Goal: Task Accomplishment & Management: Use online tool/utility

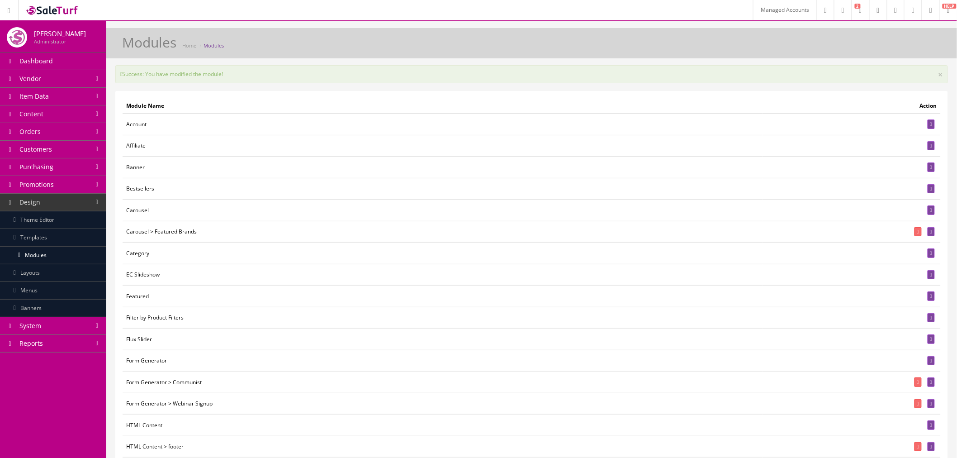
click at [55, 224] on link "Theme Editor" at bounding box center [53, 220] width 106 height 18
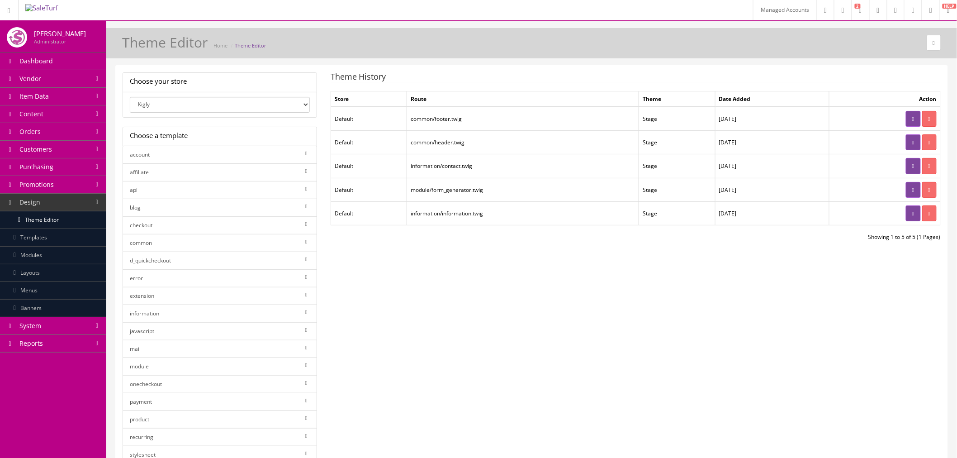
click at [906, 115] on link at bounding box center [913, 119] width 14 height 16
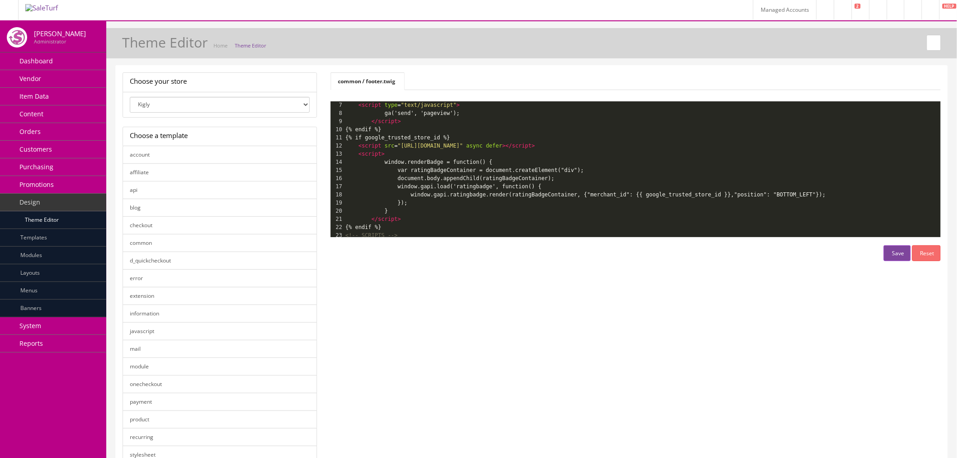
scroll to position [54, 0]
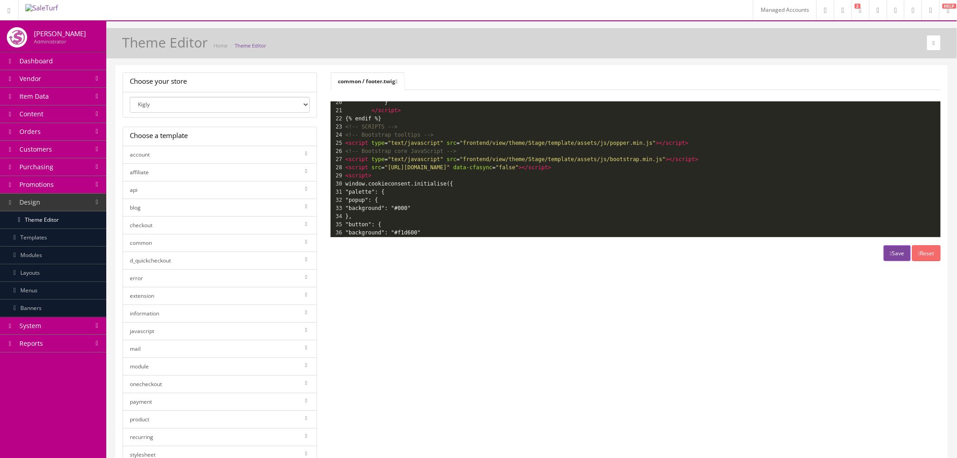
type textarea "<script src="https://cdn.jsdelivr.net/npm/cookieconsent@3/build/cookieconsent.m…"
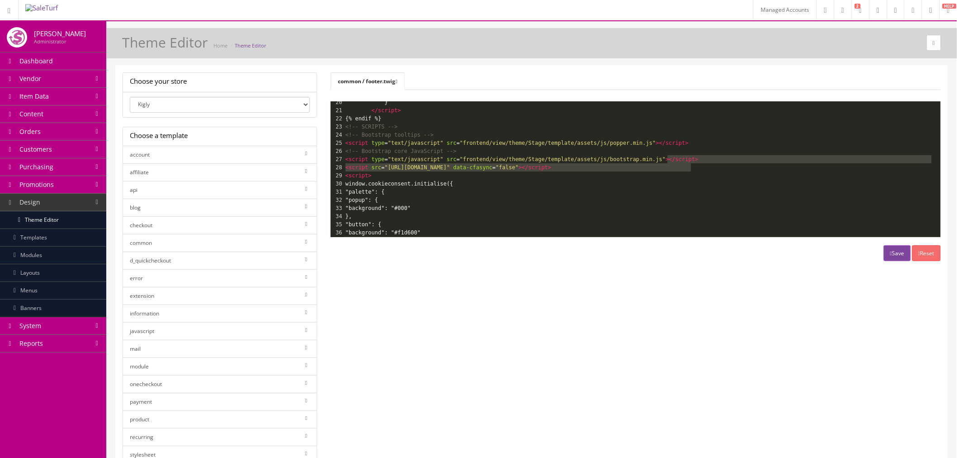
drag, startPoint x: 723, startPoint y: 166, endPoint x: 722, endPoint y: 161, distance: 5.4
click at [722, 161] on div "1 {{ footer }} 2 {% if config_sidecar %} 3 {{ config_sidecar }} 4 {% endif %} 5…" at bounding box center [642, 93] width 597 height 301
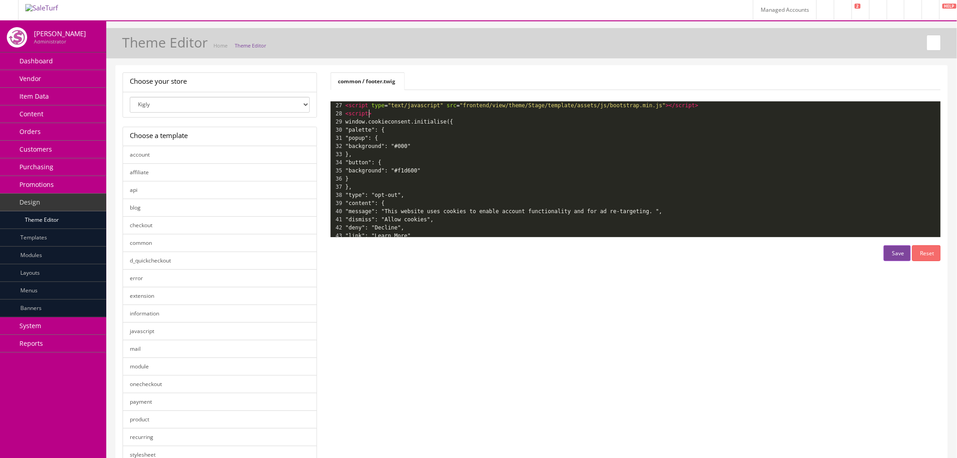
click at [689, 111] on pre "<script>" at bounding box center [642, 113] width 597 height 8
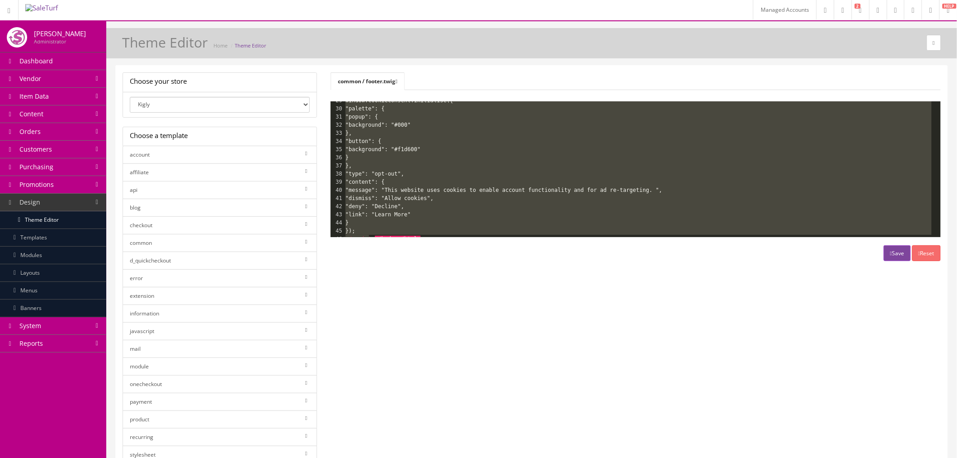
type textarea "<script> window.cookieconsent.initialise({ "palette": { "popup": { "background"…"
drag, startPoint x: 345, startPoint y: 112, endPoint x: 371, endPoint y: 230, distance: 120.6
click at [371, 230] on div "1 {{ footer }} 2 {% if config_sidecar %} 3 {{ config_sidecar }} 4 {% endif %} 5…" at bounding box center [642, 55] width 597 height 375
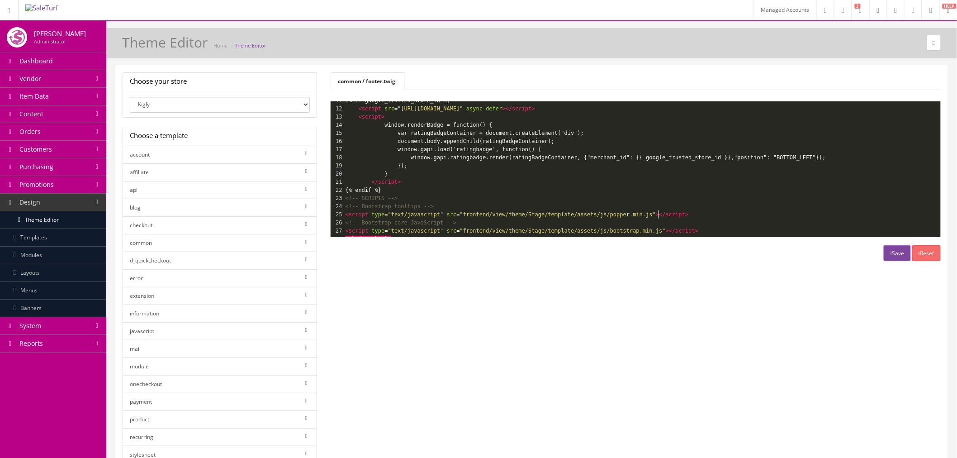
click at [663, 210] on pre "<script type = "text/javascript" src = "frontend/view/theme/Stage/template/asse…" at bounding box center [642, 214] width 597 height 8
click at [662, 202] on pre "<!-- Bootstrap tooltips -->" at bounding box center [642, 206] width 597 height 8
click at [662, 194] on pre "<!-- SCRIPTS -->" at bounding box center [642, 198] width 597 height 8
click at [889, 257] on button "Save" at bounding box center [897, 253] width 27 height 16
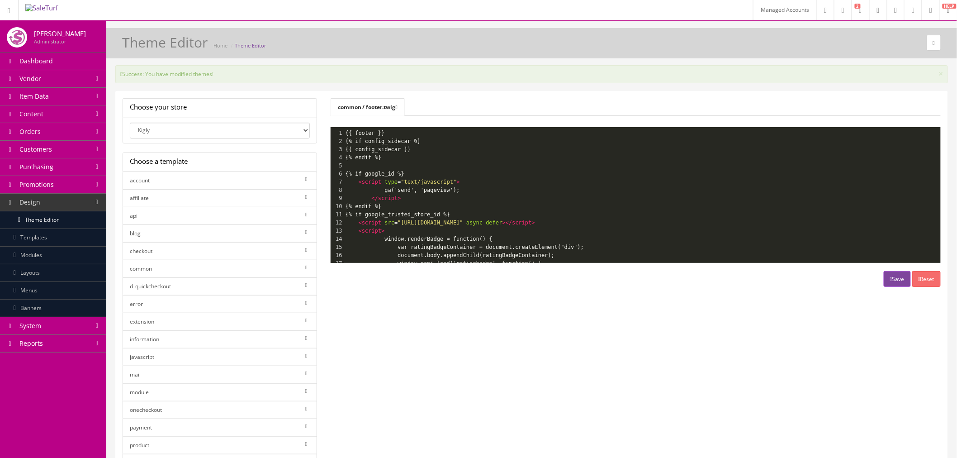
click at [398, 106] on icon at bounding box center [397, 107] width 2 height 5
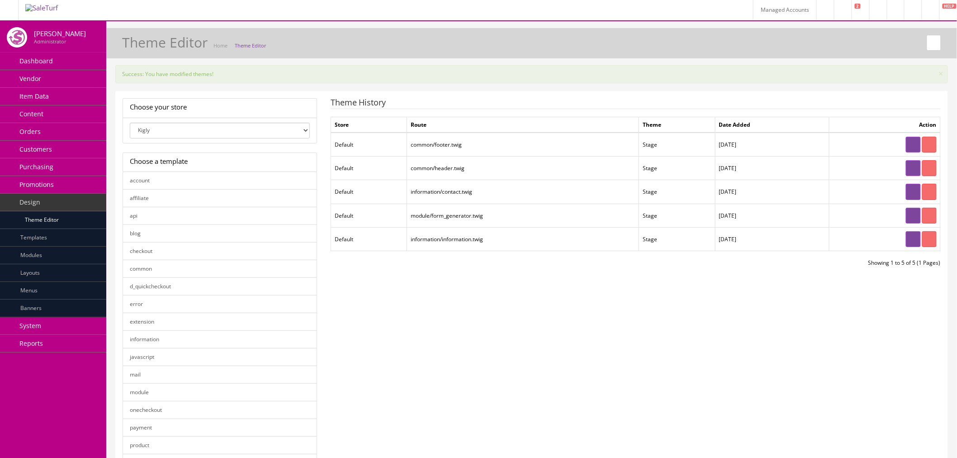
click at [906, 166] on link at bounding box center [913, 168] width 14 height 16
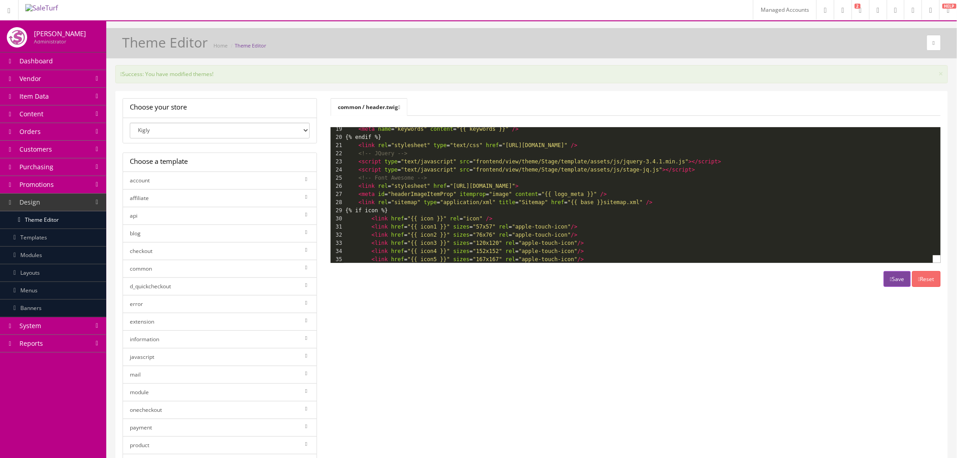
click at [635, 184] on pre "<link rel = "stylesheet" href = "https://use.fontawesome.com/releases/v5.8.2/cs…" at bounding box center [711, 186] width 734 height 8
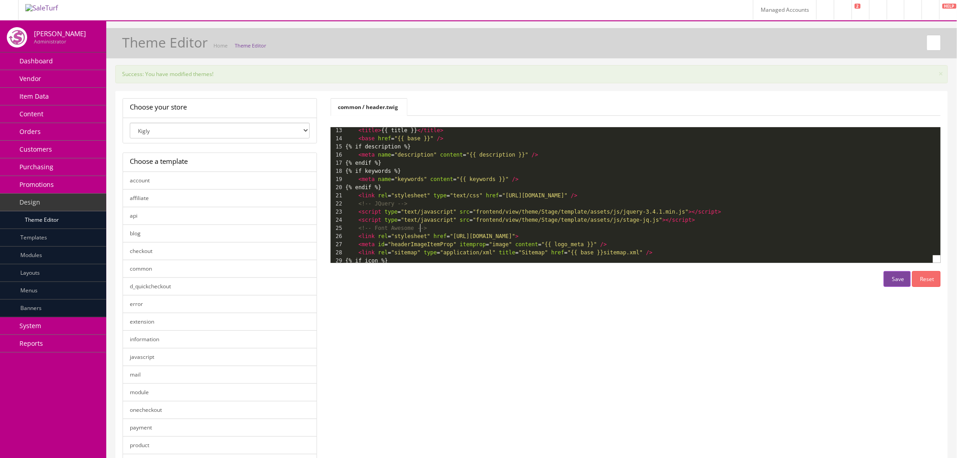
drag, startPoint x: 630, startPoint y: 229, endPoint x: 635, endPoint y: 226, distance: 5.7
click at [635, 226] on pre "<!-- Font Awesome -->" at bounding box center [711, 228] width 734 height 8
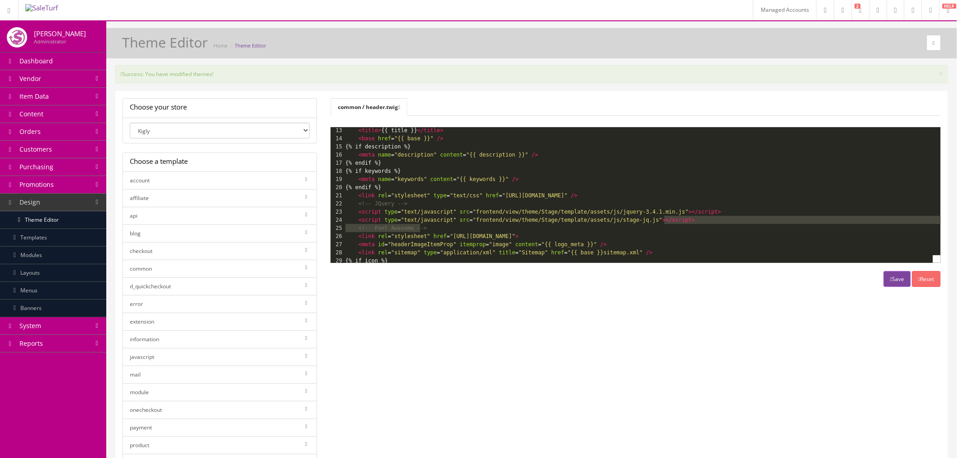
type textarea "<!-- Font Awesome --> <link rel="stylesheet" href="https://use.fontawesome.com/…"
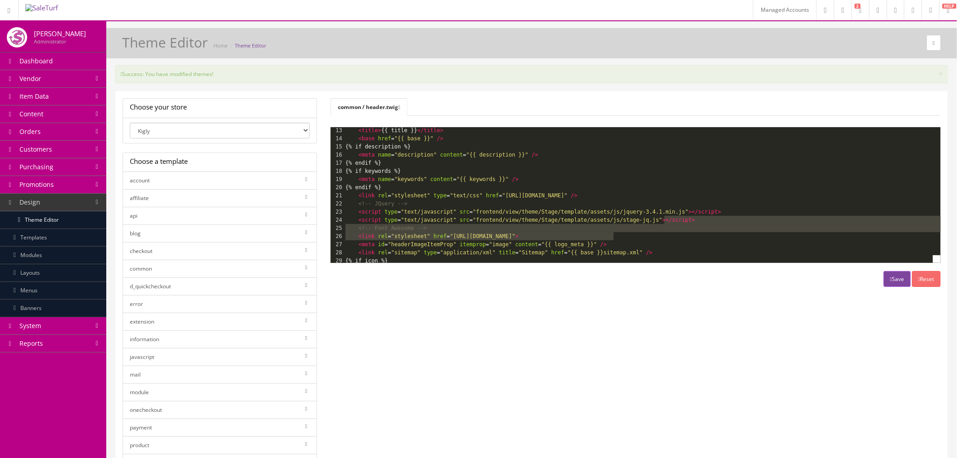
drag, startPoint x: 685, startPoint y: 219, endPoint x: 685, endPoint y: 234, distance: 15.4
click at [685, 234] on div "7 <!--<![endif]--> 8 ​ 9 <head> 10 <meta charset = "utf-8" > 11 <meta name = "v…" at bounding box center [711, 317] width 734 height 480
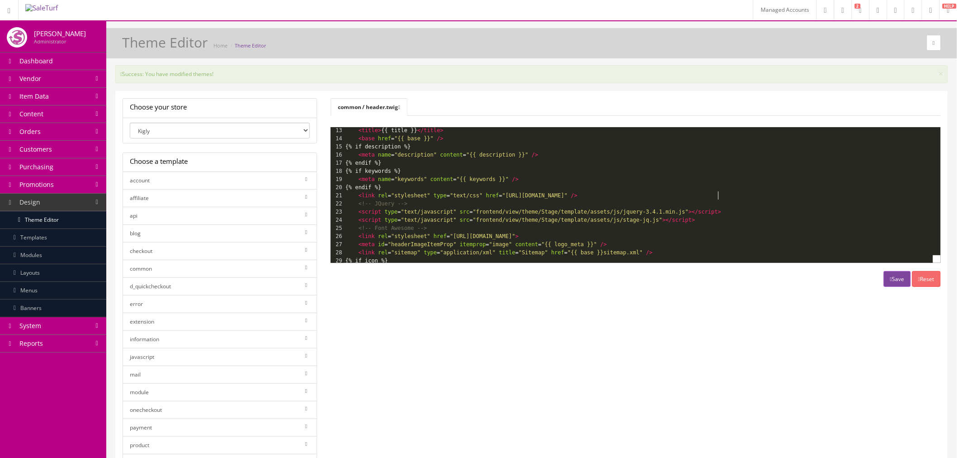
type textarea "<link rel="stylesheet" type="text/css" href="https://cdn.jsdelivr.net/npm/cooki…"
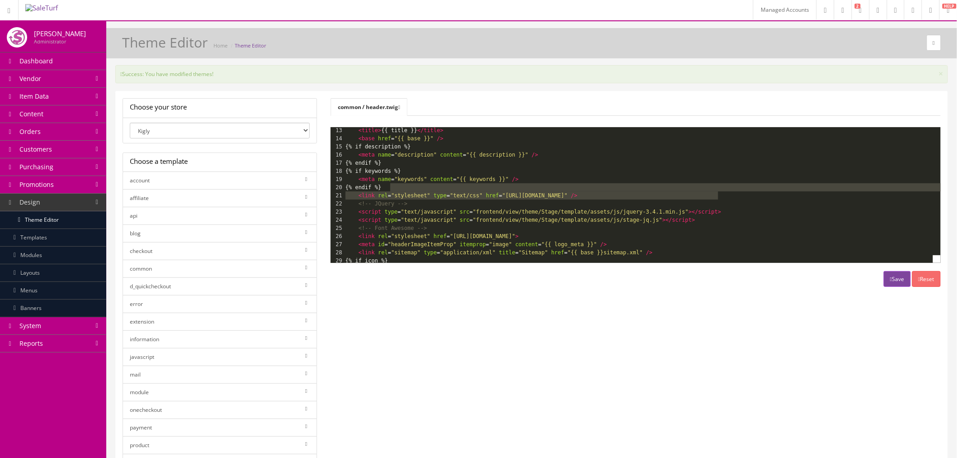
drag, startPoint x: 733, startPoint y: 194, endPoint x: 733, endPoint y: 189, distance: 4.5
click at [733, 189] on div "7 <!--<![endif]--> 8 ​ 9 <head> 10 <meta charset = "utf-8" > 11 <meta name = "v…" at bounding box center [711, 317] width 734 height 480
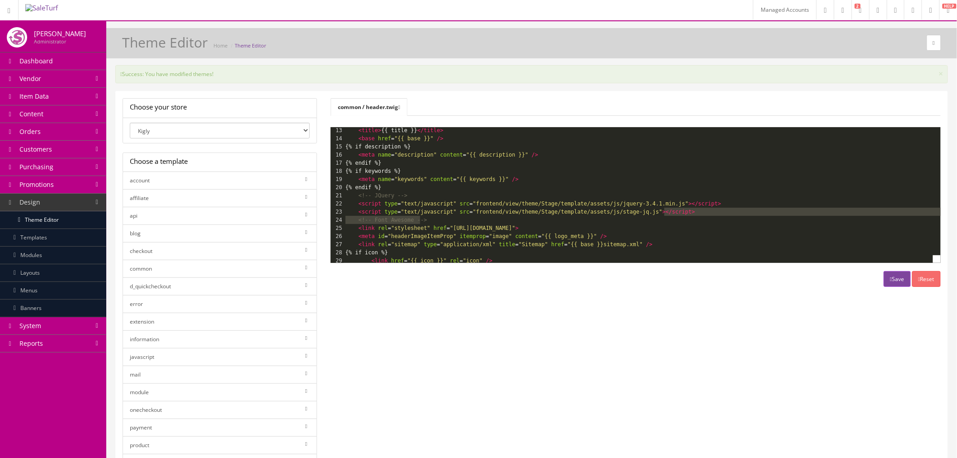
type textarea "<!-- Font Awesome --> <link rel="stylesheet" href="https://use.fontawesome.com/…"
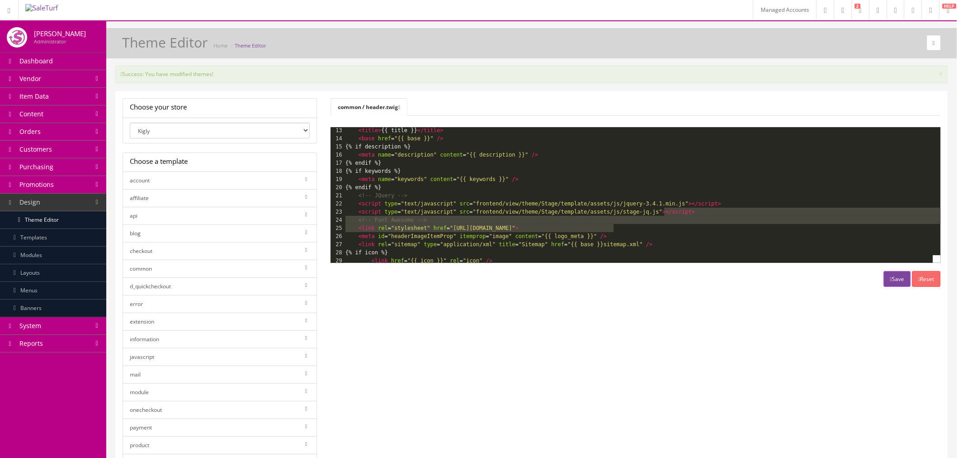
drag, startPoint x: 689, startPoint y: 213, endPoint x: 688, endPoint y: 227, distance: 14.1
click at [688, 227] on div "3 <!--[if IE 8 ]><html dir="{{ direction }}" lang="{{ lang }}" class="ie8"><![e…" at bounding box center [711, 191] width 734 height 293
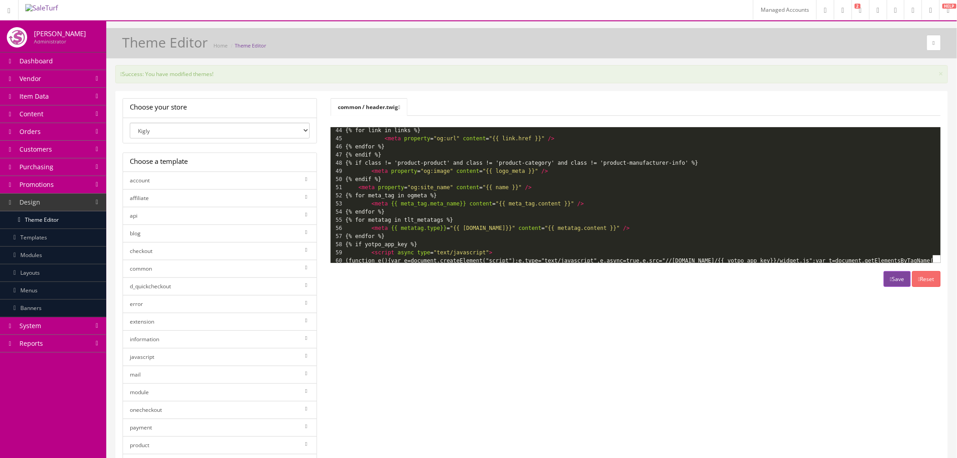
click at [884, 272] on button "Save" at bounding box center [897, 279] width 27 height 16
click at [48, 325] on link "System" at bounding box center [53, 326] width 106 height 18
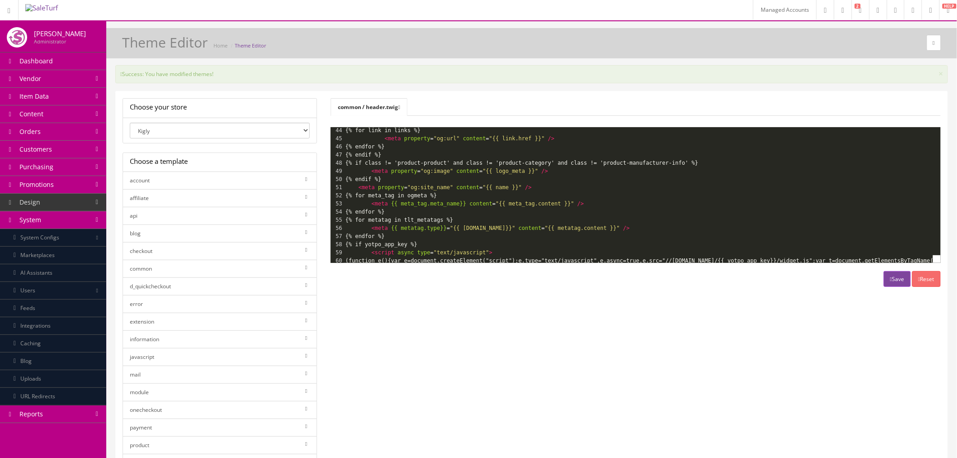
click at [51, 342] on link "Caching" at bounding box center [53, 344] width 106 height 18
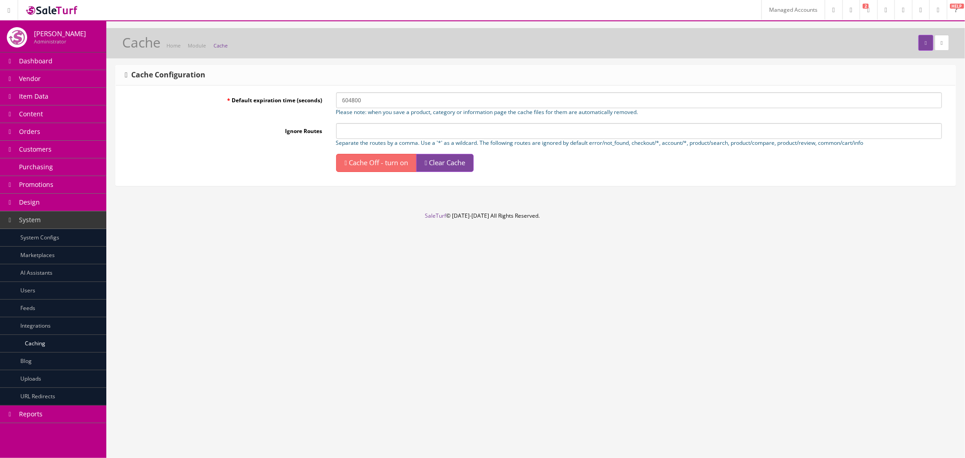
click at [465, 160] on span "Clear Cache" at bounding box center [447, 162] width 36 height 9
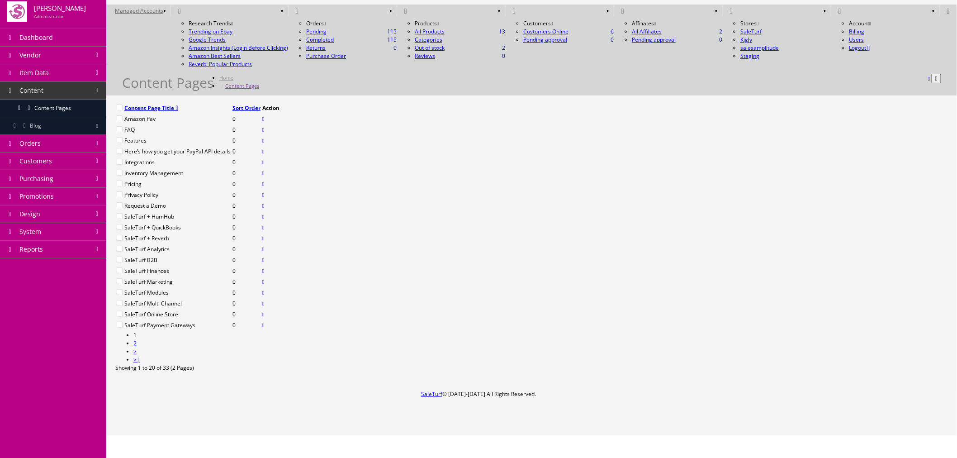
scroll to position [100, 0]
click at [264, 242] on link at bounding box center [263, 238] width 2 height 8
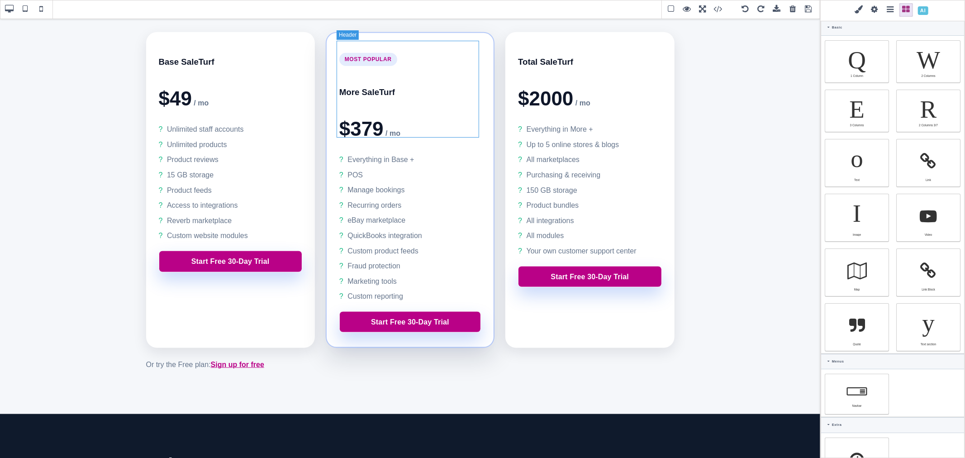
scroll to position [854, 0]
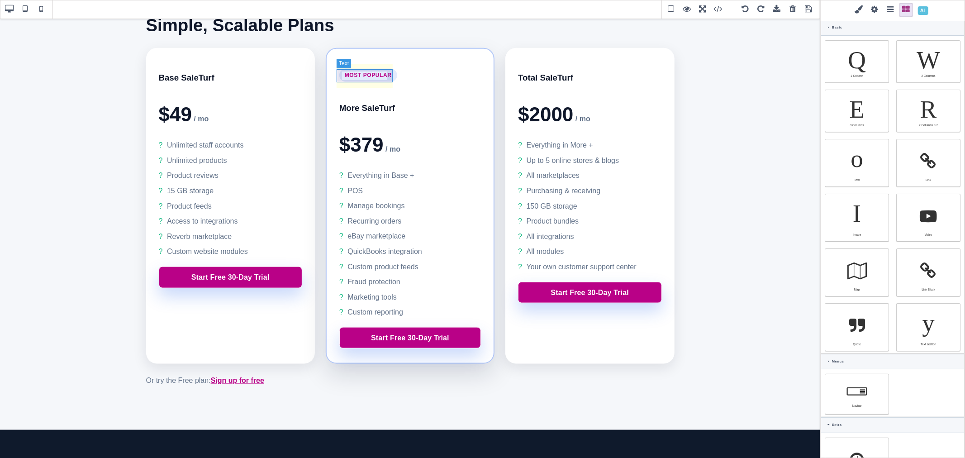
click at [376, 78] on p "Most Popular" at bounding box center [368, 75] width 58 height 13
type input "4.8"
type input "12"
type input "4.8"
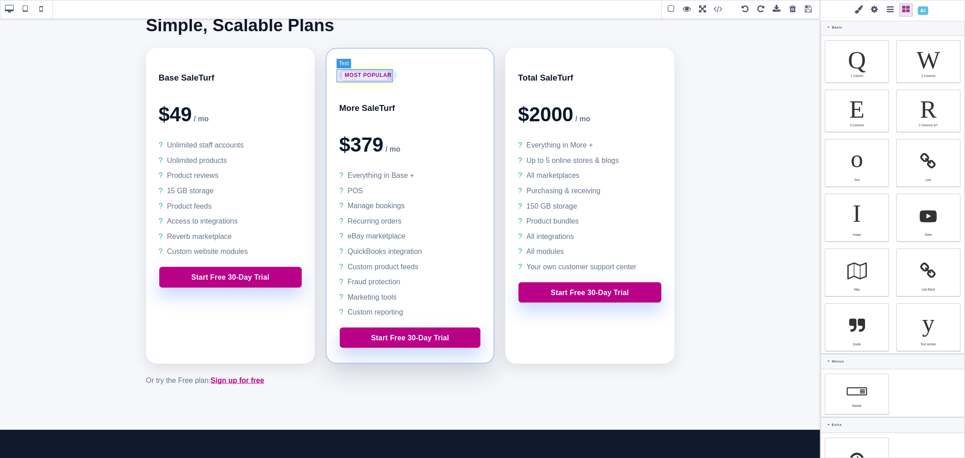
type input "12"
type input "rgb(217, 70, 239)"
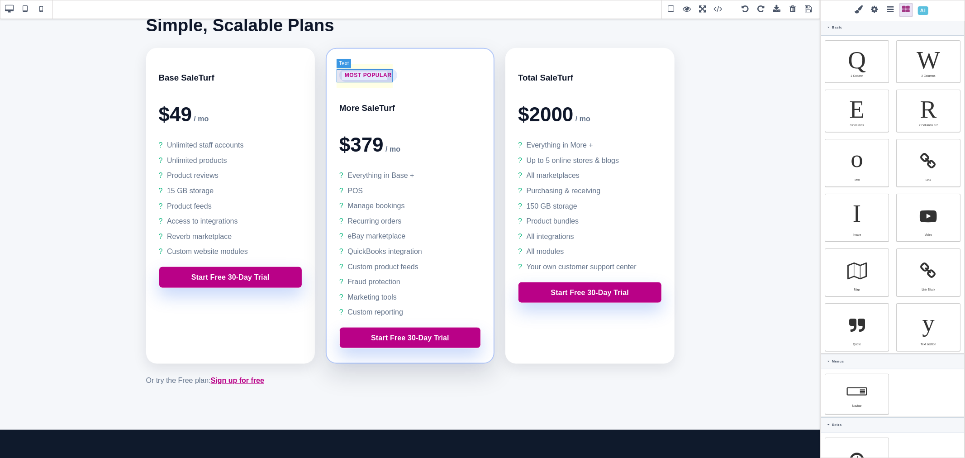
select select
select select "700"
select select
type input "19.2px"
type input "0.6"
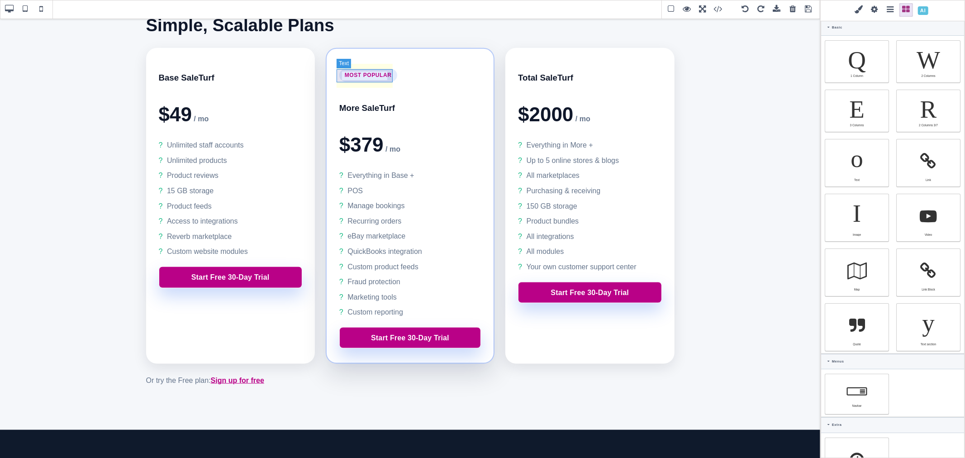
select select "px"
select select
select select "uppercase"
type input "rgba(37, 99, 235, 0.12)"
type input "0"
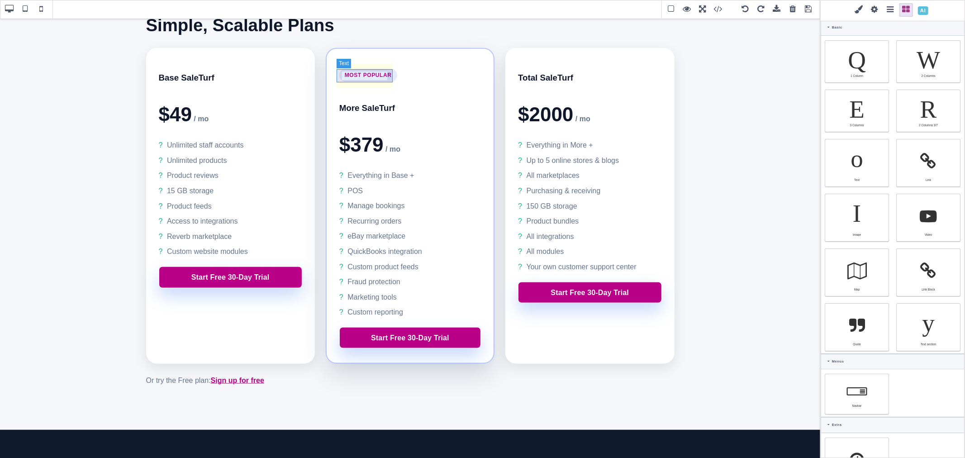
select select "px"
type input "0"
select select "px"
type input "0"
select select "px"
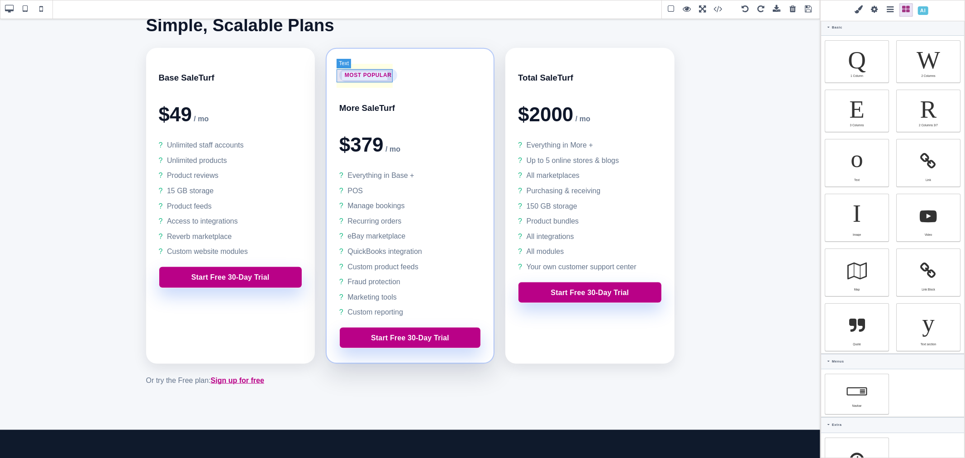
type input "0"
select select "px"
type input "rgb(217, 70, 239)"
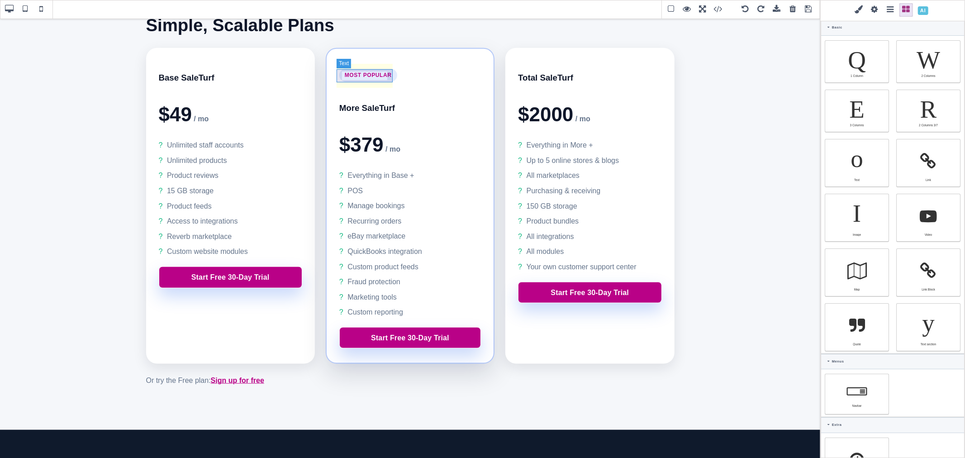
type input "rgb(217, 70, 239)"
type input "999"
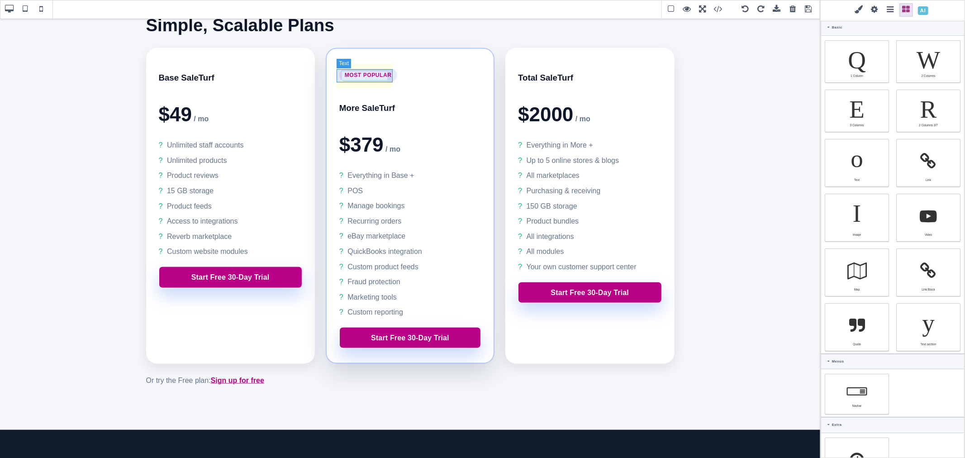
type input "999"
type input "2.22222"
select select "px"
select select "solid"
type input "rgb(59, 151, 227)"
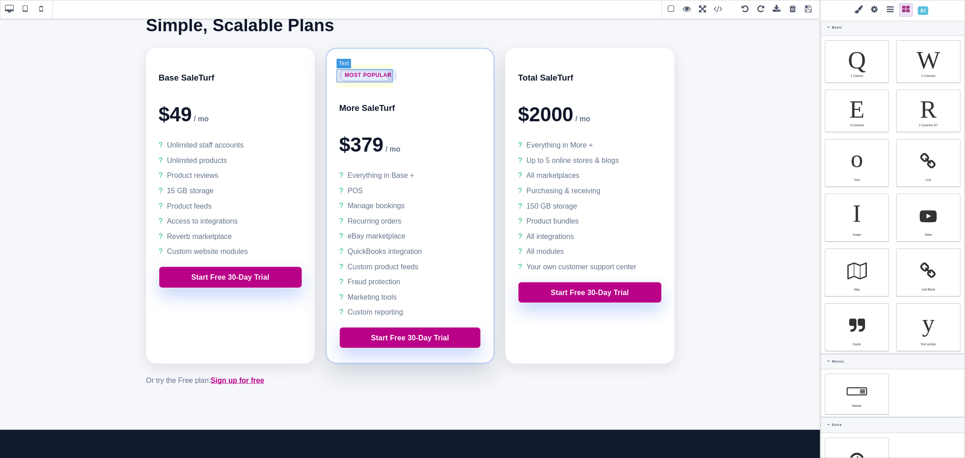
type input "-3.00347"
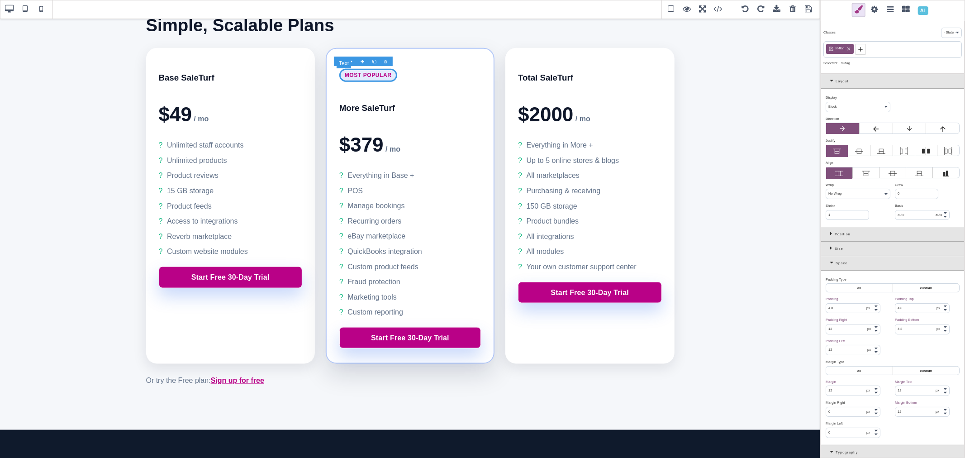
click at [376, 78] on p "Most Popular" at bounding box center [368, 75] width 58 height 13
click at [832, 265] on icon at bounding box center [832, 262] width 5 height 5
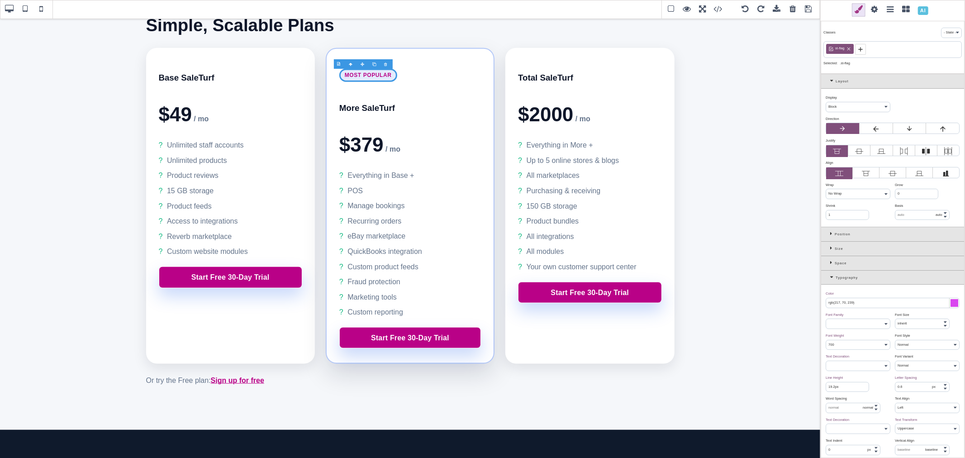
click at [951, 307] on div at bounding box center [955, 303] width 8 height 8
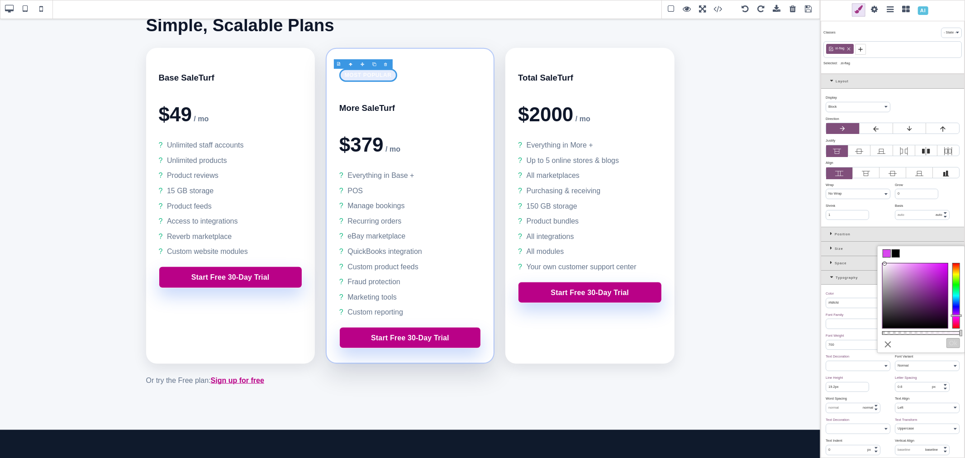
type input "#ffffff"
drag, startPoint x: 906, startPoint y: 282, endPoint x: 880, endPoint y: 261, distance: 33.4
click at [883, 263] on div at bounding box center [915, 295] width 65 height 65
click at [853, 296] on div "Color ⨯" at bounding box center [892, 293] width 132 height 5
type input "#ffffff"
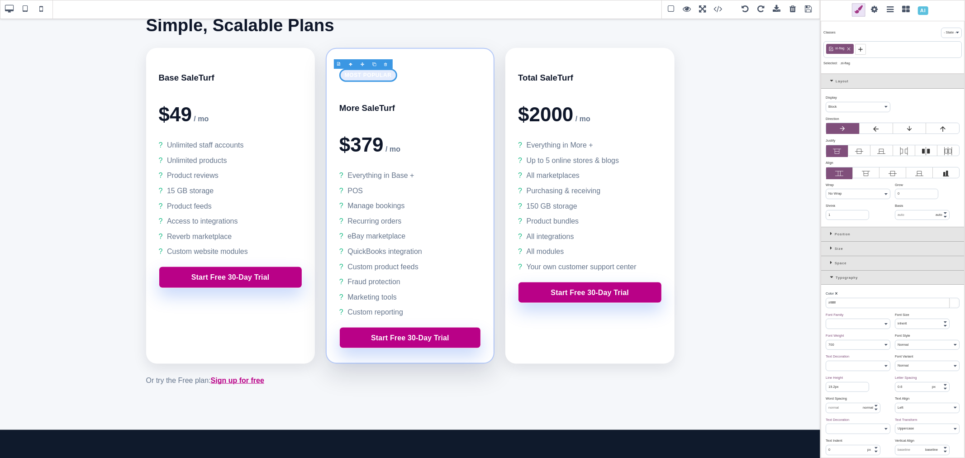
click at [833, 280] on icon at bounding box center [832, 277] width 5 height 5
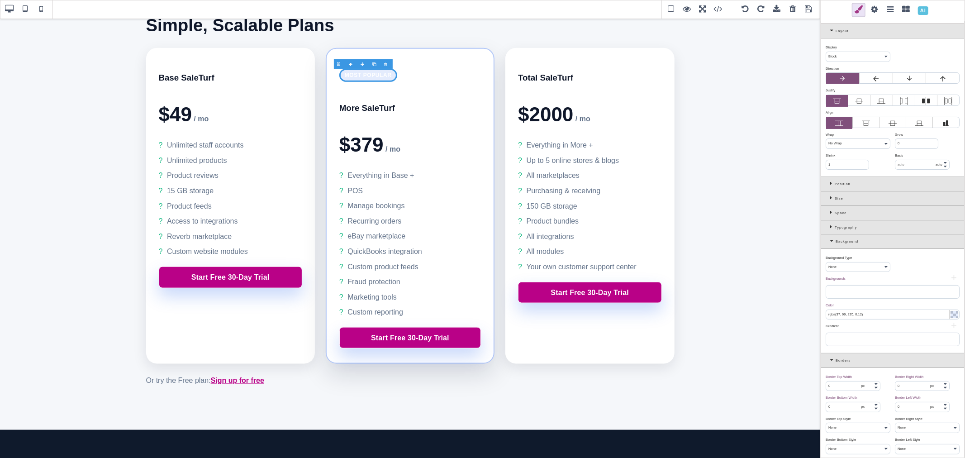
click at [897, 319] on input "rgba(37, 99, 235, 0.12)" at bounding box center [892, 315] width 133 height 10
click at [893, 308] on div "Color ⨯" at bounding box center [892, 305] width 132 height 5
click at [833, 319] on input "rgba(37, 99, 235, 0.12)" at bounding box center [892, 315] width 133 height 10
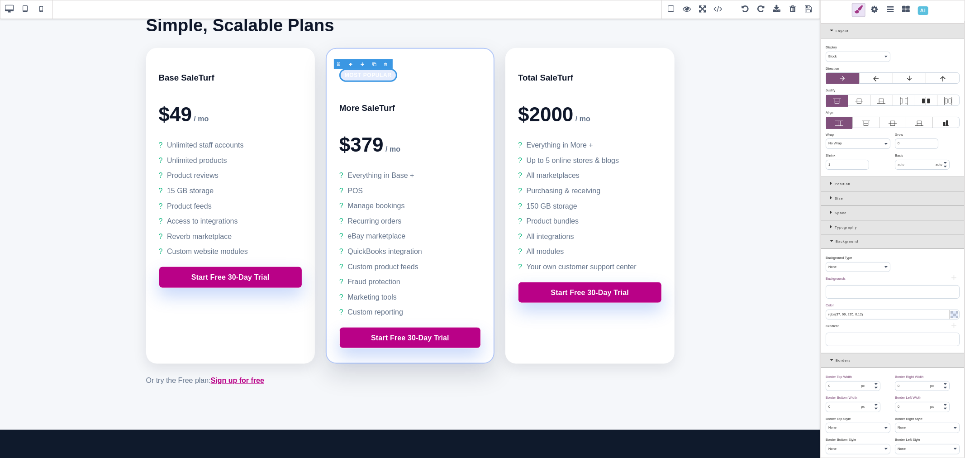
click at [883, 319] on input "rgba(37, 99, 235, 0.12)" at bounding box center [892, 315] width 133 height 10
click at [832, 319] on input "rgba(37, 99, 235, 0.12)" at bounding box center [892, 315] width 133 height 10
click at [828, 319] on input "ba(37, 99, 235, 0.12)" at bounding box center [892, 315] width 133 height 10
click at [865, 319] on input "rgb(37, 99, 235, 0.12)" at bounding box center [892, 315] width 133 height 10
click at [866, 319] on input "rgb(37, 99, 235, 0.12)" at bounding box center [892, 315] width 133 height 10
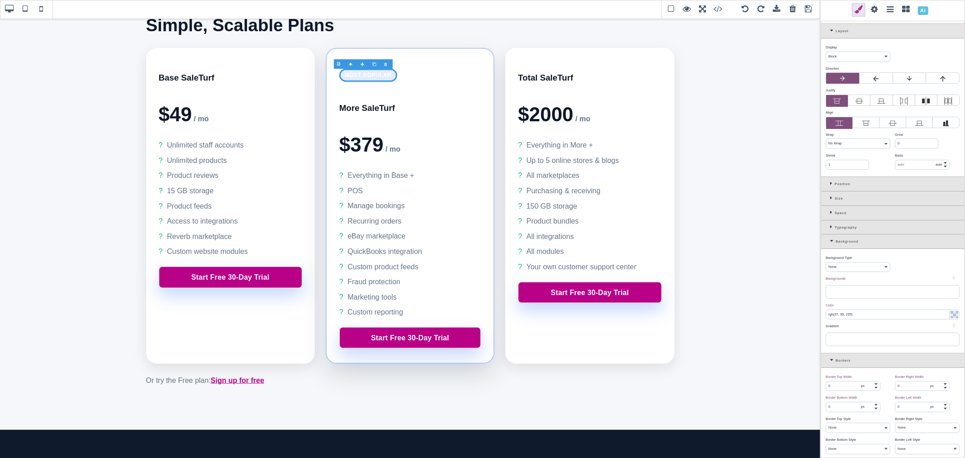
click at [866, 308] on div "Color ⨯" at bounding box center [892, 305] width 132 height 5
click at [838, 307] on b "⨯" at bounding box center [836, 305] width 3 height 4
type input "rgba(37, 99, 235, 0.12)"
click at [870, 319] on input "rgba(37, 99, 235, 0.12)" at bounding box center [892, 315] width 133 height 10
click at [875, 319] on input "rgba(37, 99, 235, 0.12)" at bounding box center [892, 315] width 133 height 10
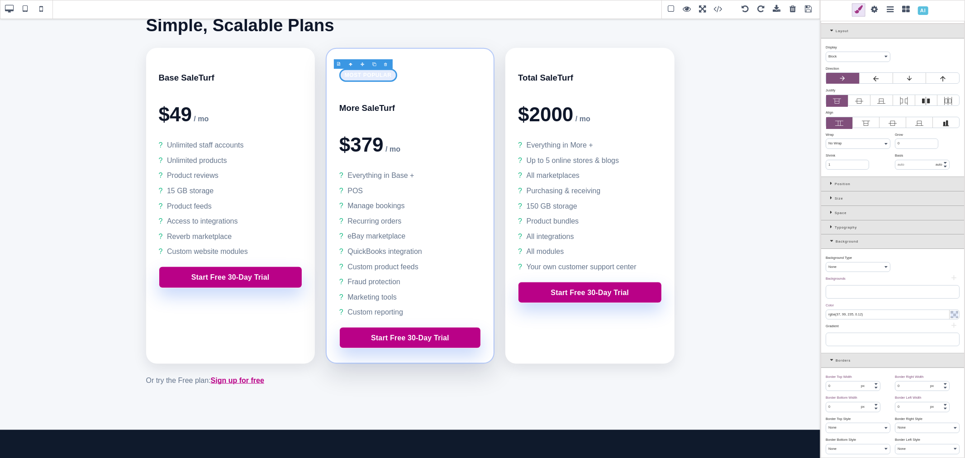
click at [875, 319] on input "rgba(37, 99, 235, 0.12)" at bounding box center [892, 315] width 133 height 10
click at [866, 308] on div "Color ⨯" at bounding box center [892, 305] width 132 height 5
click at [851, 319] on input "text" at bounding box center [892, 315] width 133 height 10
click at [852, 308] on div "Color ⨯" at bounding box center [892, 305] width 132 height 5
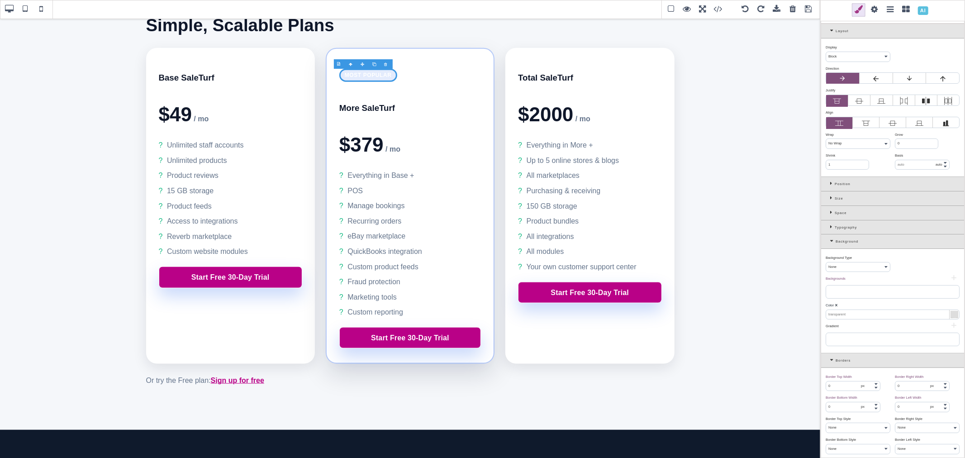
click at [837, 307] on b "⨯" at bounding box center [836, 305] width 3 height 4
type input "rgba(37, 99, 235, 0.12)"
click at [876, 319] on input "rgba(37, 99, 235, 0.12)" at bounding box center [892, 315] width 133 height 10
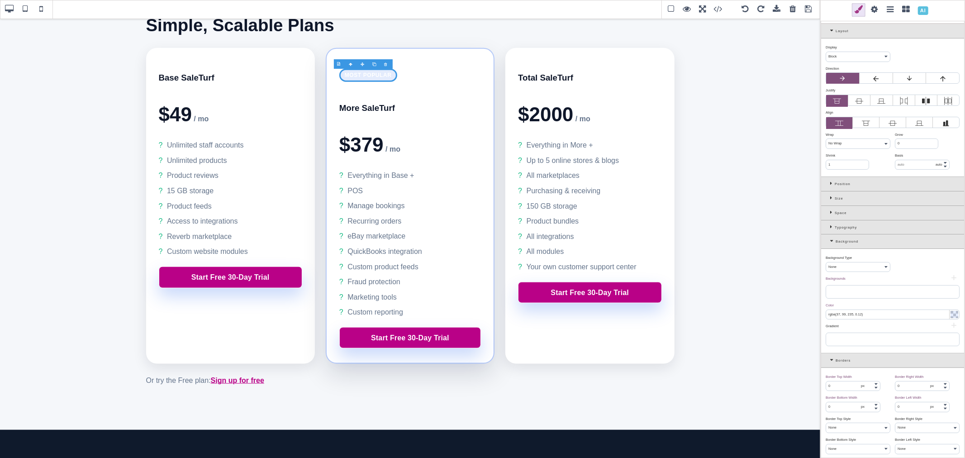
click at [885, 308] on div "Color ⨯" at bounding box center [892, 305] width 132 height 5
click at [387, 77] on p "Most Popular" at bounding box center [368, 75] width 58 height 13
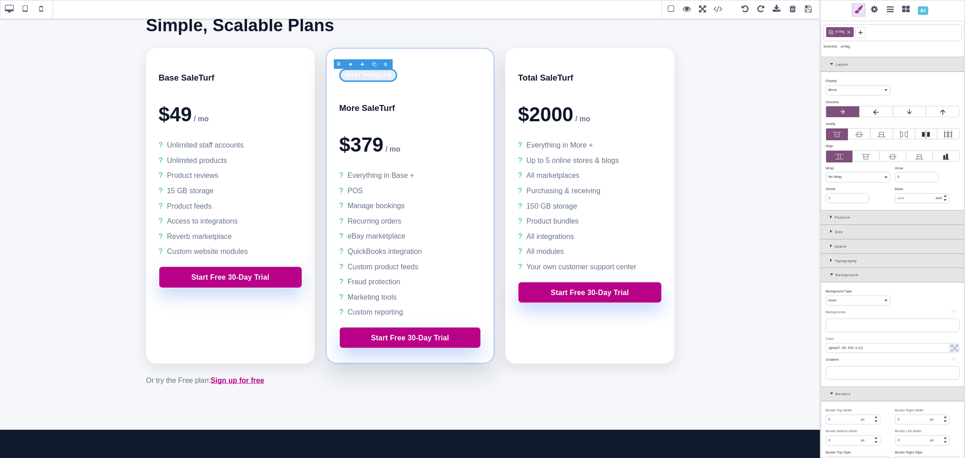
scroll to position [0, 0]
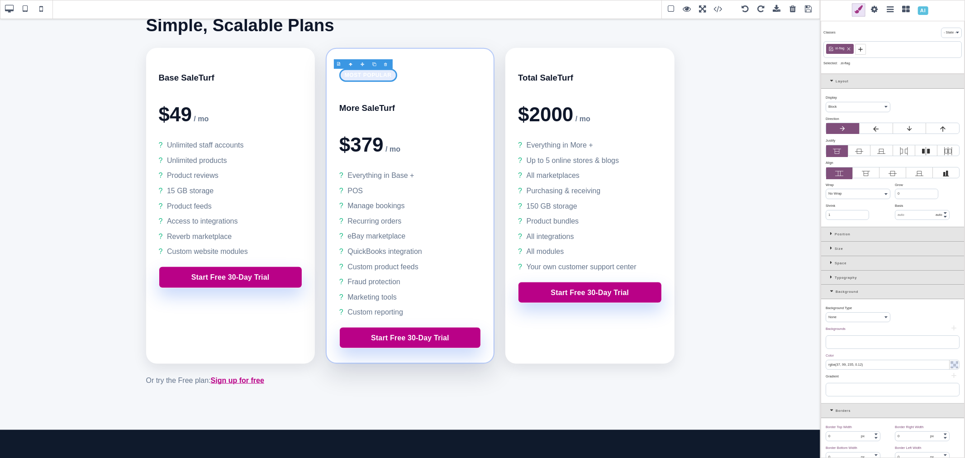
click at [850, 50] on icon at bounding box center [848, 48] width 3 height 3
type input "rgb(255, 255, 255)"
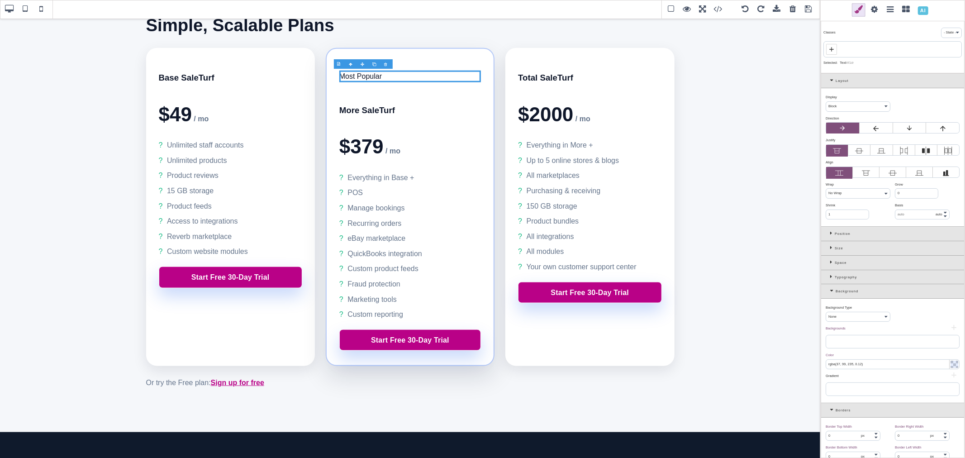
click at [834, 52] on icon at bounding box center [831, 49] width 7 height 7
type input "st-badge"
type input "transparent"
type input "rgb(15, 23, 42)"
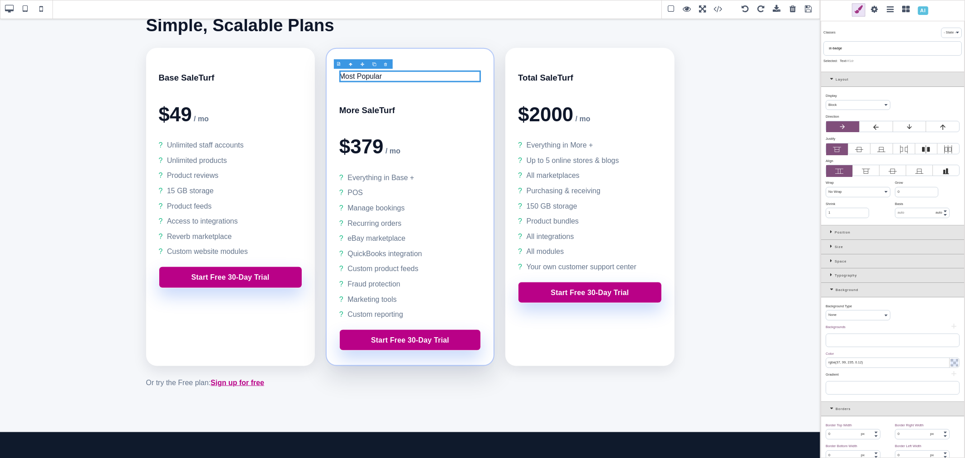
type input "rgb(15, 23, 42)"
type input "0"
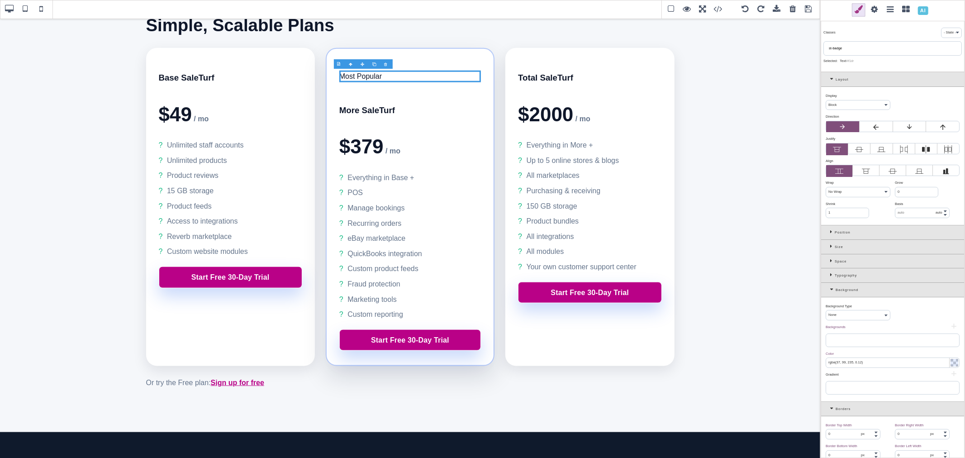
type input "0"
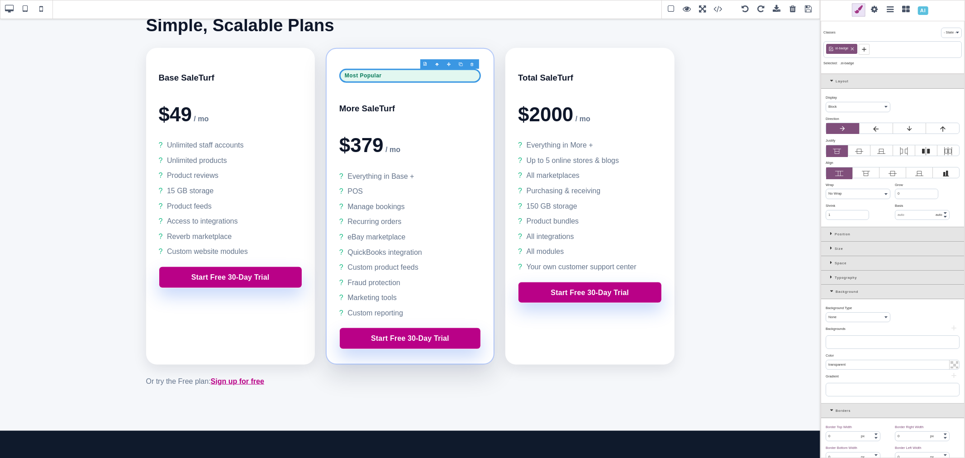
click at [830, 251] on icon at bounding box center [832, 248] width 5 height 5
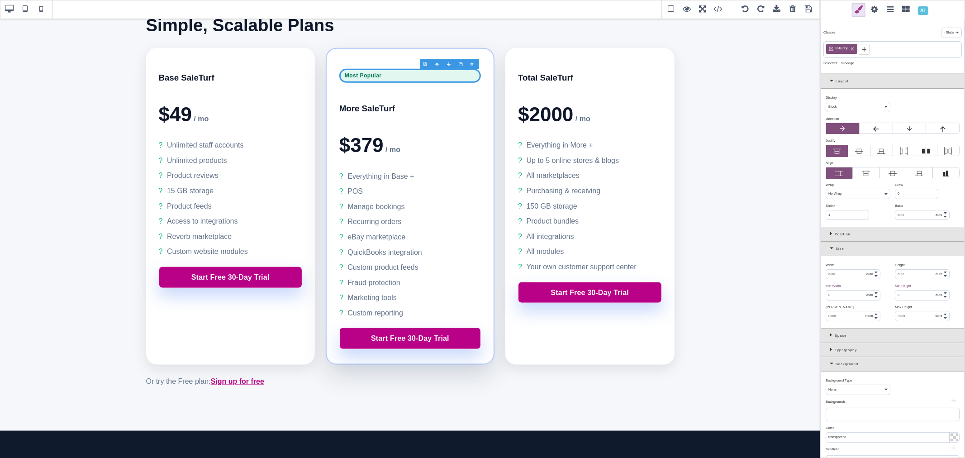
click at [851, 279] on input "text" at bounding box center [853, 275] width 54 height 10
type input "3"
type input "20"
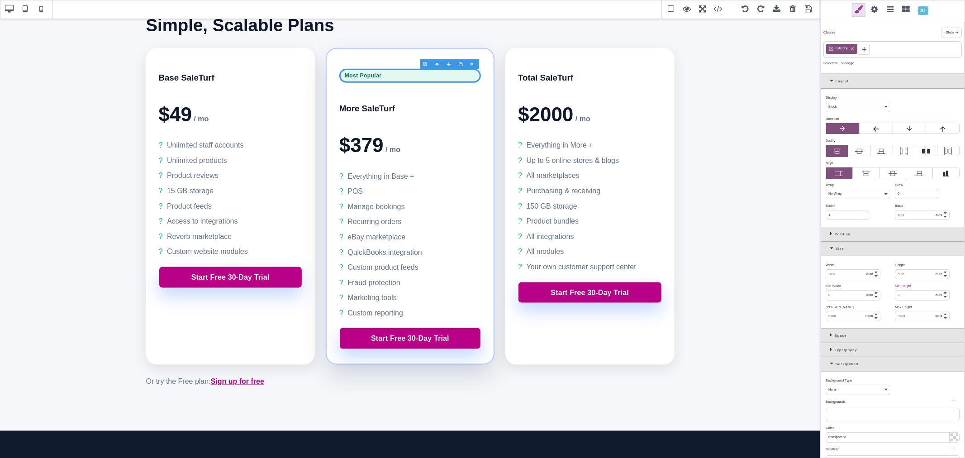
select select "%"
click at [858, 280] on div "20 px % em rem auto vw vh" at bounding box center [853, 274] width 55 height 10
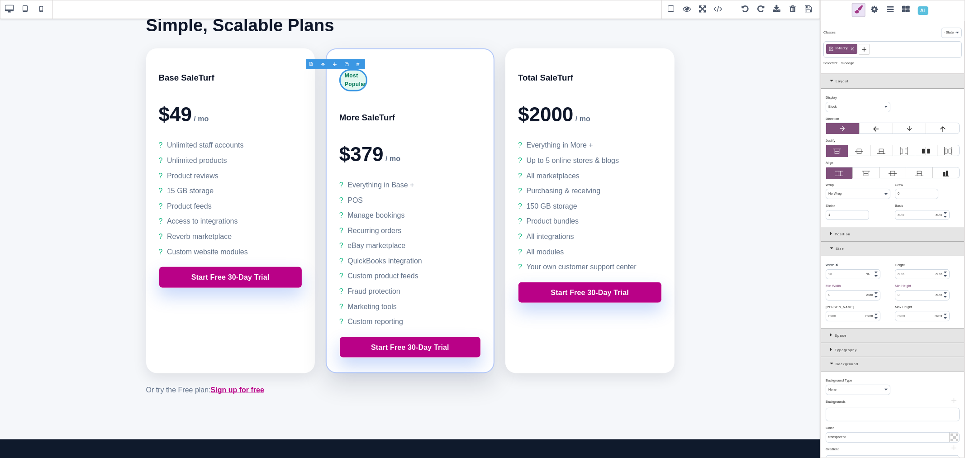
click at [837, 279] on input "20" at bounding box center [853, 275] width 54 height 10
click at [838, 268] on div "Width ⨯" at bounding box center [857, 265] width 62 height 5
click at [838, 267] on b "⨯" at bounding box center [836, 265] width 3 height 4
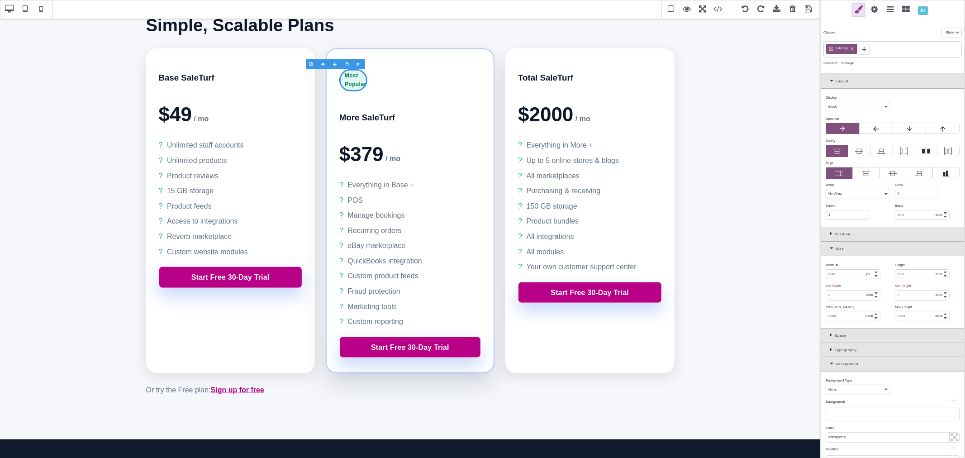
select select "auto"
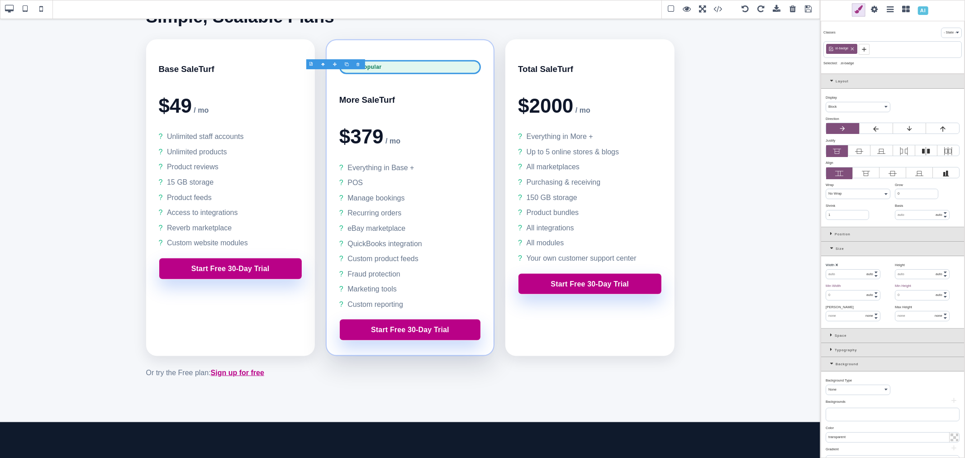
scroll to position [854, 0]
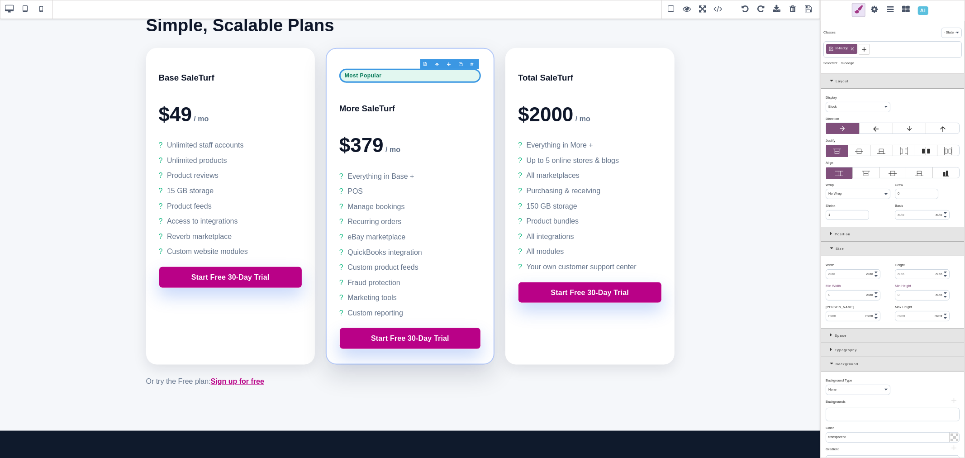
click at [838, 279] on input "text" at bounding box center [853, 275] width 54 height 10
type input "auto"
click at [842, 268] on div "Width ⨯" at bounding box center [857, 265] width 62 height 5
click at [875, 279] on select "px % em rem auto vw vh" at bounding box center [869, 275] width 11 height 10
select select "px"
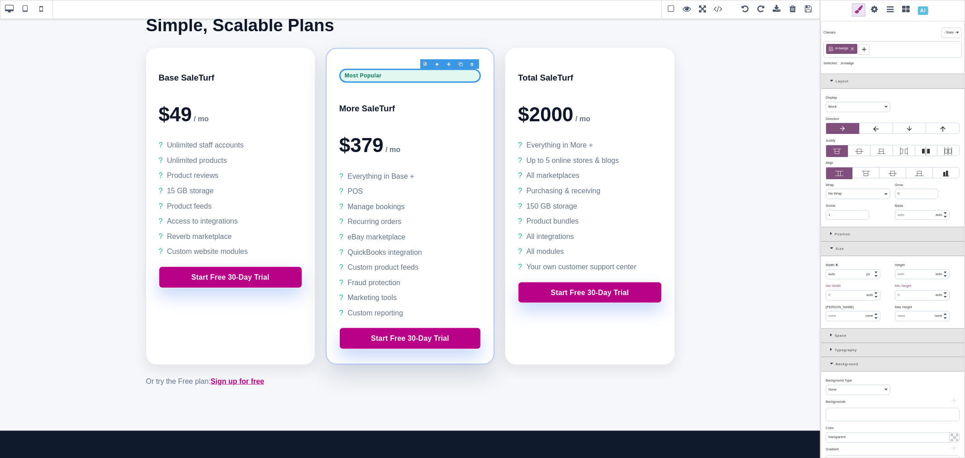
click at [870, 279] on select "px % em rem auto vw vh" at bounding box center [869, 275] width 11 height 10
click at [868, 268] on div "Width ⨯" at bounding box center [857, 265] width 62 height 5
click at [875, 279] on select "px % em rem auto vw vh" at bounding box center [869, 275] width 11 height 10
select select "auto"
click at [870, 279] on select "px % em rem auto vw vh" at bounding box center [869, 275] width 11 height 10
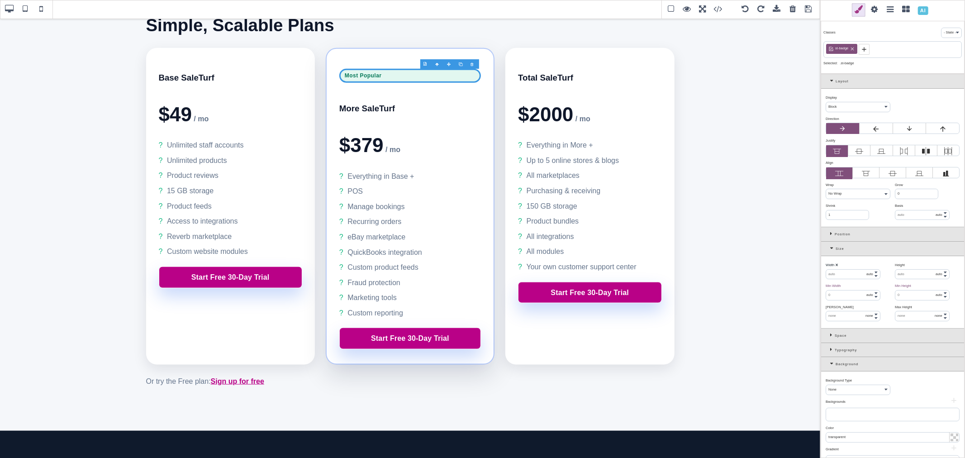
click at [854, 268] on div "Width ⨯" at bounding box center [857, 265] width 62 height 5
click at [838, 267] on b "⨯" at bounding box center [836, 265] width 3 height 4
select select "auto"
click at [380, 77] on p "Most Popular" at bounding box center [410, 76] width 142 height 14
click at [861, 279] on input "text" at bounding box center [853, 275] width 54 height 10
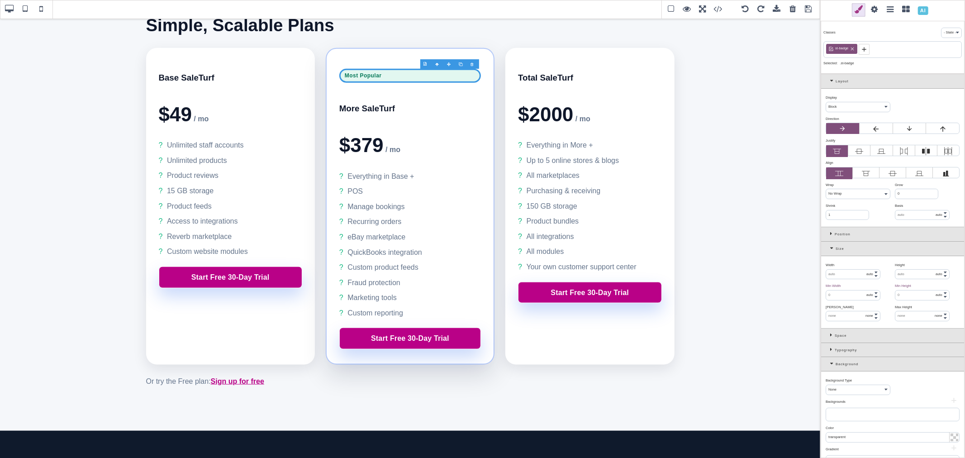
click at [861, 279] on input "text" at bounding box center [853, 275] width 54 height 10
type input "d"
click at [858, 268] on div "Width ⨯" at bounding box center [857, 265] width 62 height 5
click at [853, 279] on input "fit-content" at bounding box center [853, 275] width 54 height 10
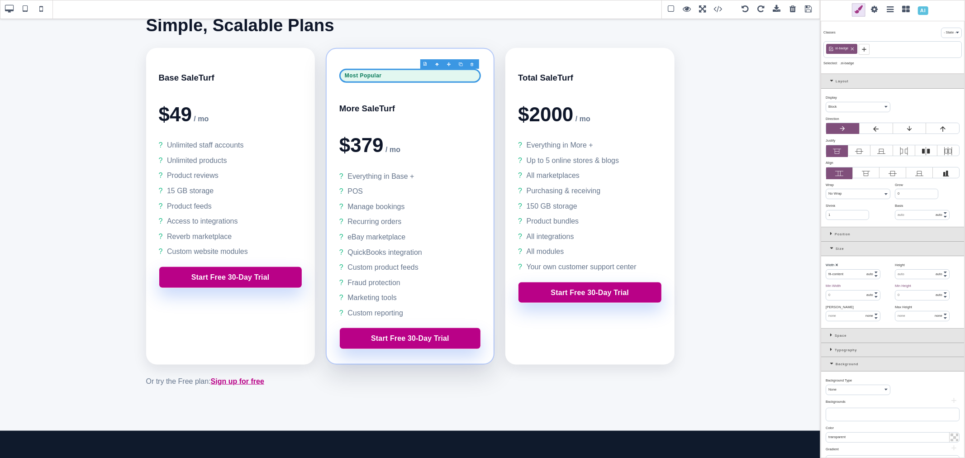
click at [853, 279] on input "fit-content" at bounding box center [853, 275] width 54 height 10
click at [855, 268] on div "Width ⨯" at bounding box center [857, 265] width 62 height 5
click at [853, 279] on input "max-content" at bounding box center [853, 275] width 54 height 10
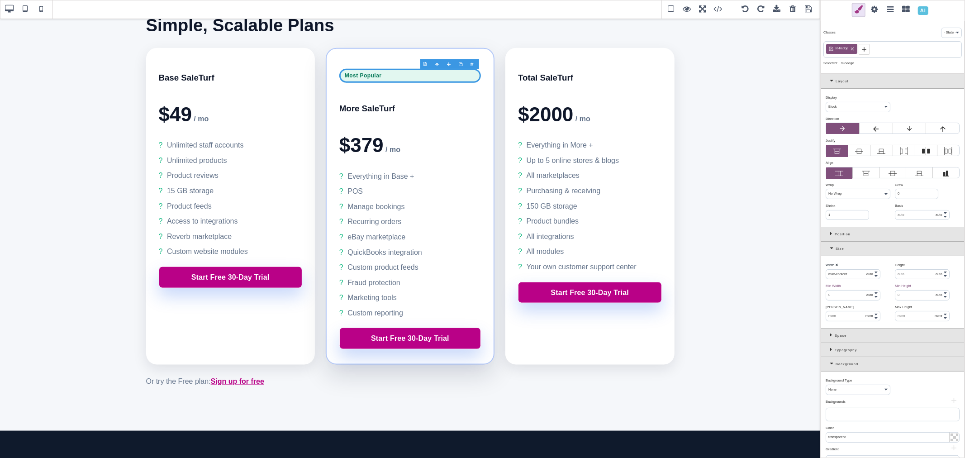
click at [873, 279] on select "px % em rem auto vw vh" at bounding box center [869, 275] width 11 height 10
click at [858, 279] on input "max-content" at bounding box center [853, 275] width 54 height 10
type input "m"
click at [838, 267] on b "⨯" at bounding box center [836, 265] width 3 height 4
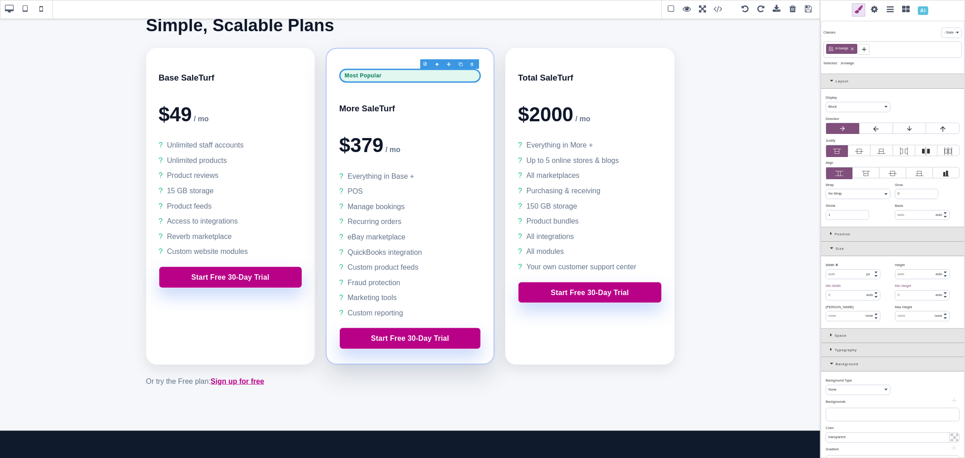
select select "auto"
click at [364, 80] on p "Most Popular" at bounding box center [410, 76] width 142 height 14
click at [860, 179] on label at bounding box center [866, 173] width 26 height 12
click at [0, 0] on input "radio" at bounding box center [0, 0] width 0 height 0
click at [867, 166] on div "Align ⨯" at bounding box center [892, 163] width 132 height 5
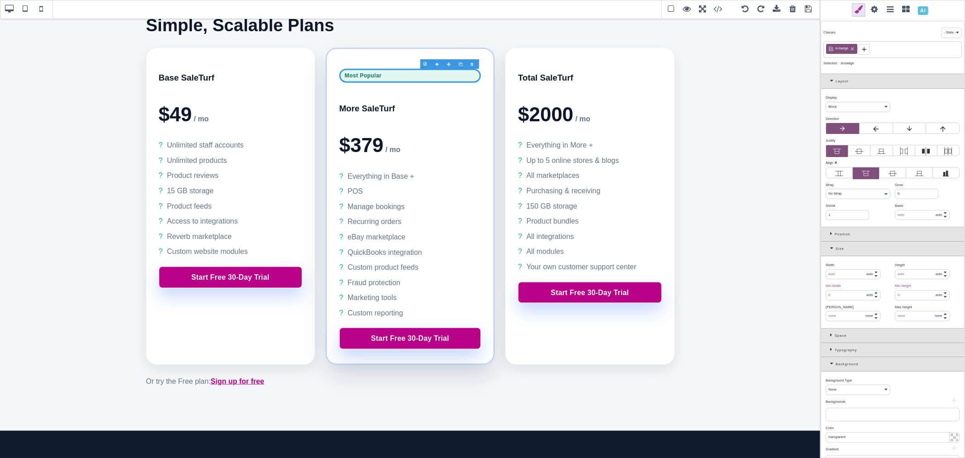
click at [858, 155] on icon at bounding box center [859, 151] width 8 height 8
click at [0, 0] on input "radio" at bounding box center [0, 0] width 0 height 0
click at [840, 155] on icon at bounding box center [837, 151] width 8 height 8
click at [0, 0] on input "radio" at bounding box center [0, 0] width 0 height 0
click at [843, 112] on select "Block Inline Inline Block Flex None Contents Table Table Row Table Cell" at bounding box center [858, 107] width 64 height 10
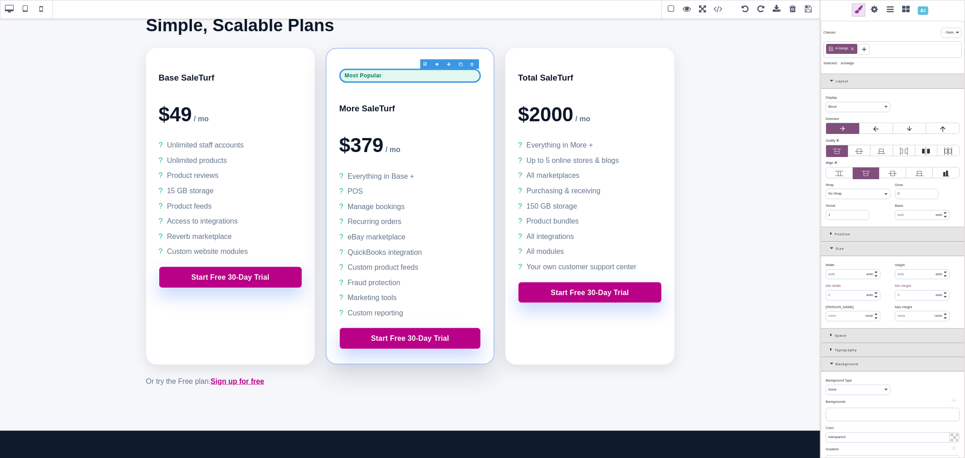
select select "flex"
click at [826, 112] on select "Block Inline Inline Block Flex None Contents Table Table Row Table Cell" at bounding box center [858, 107] width 64 height 10
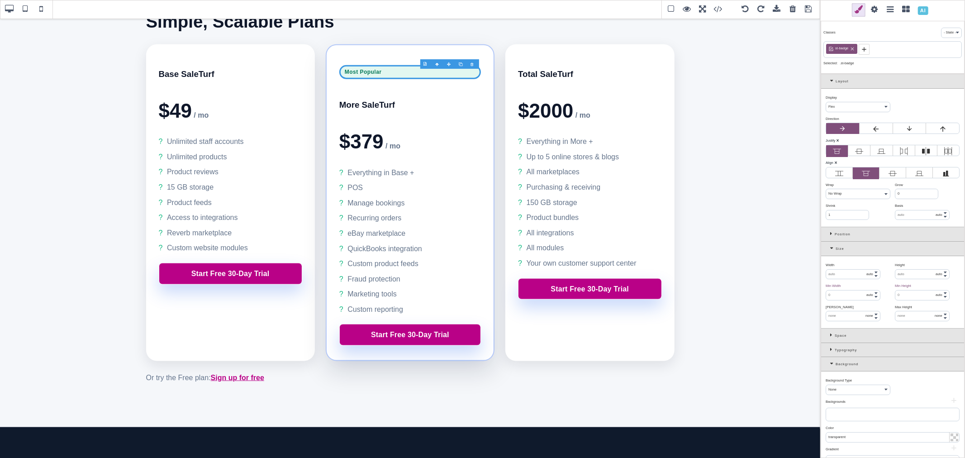
scroll to position [851, 0]
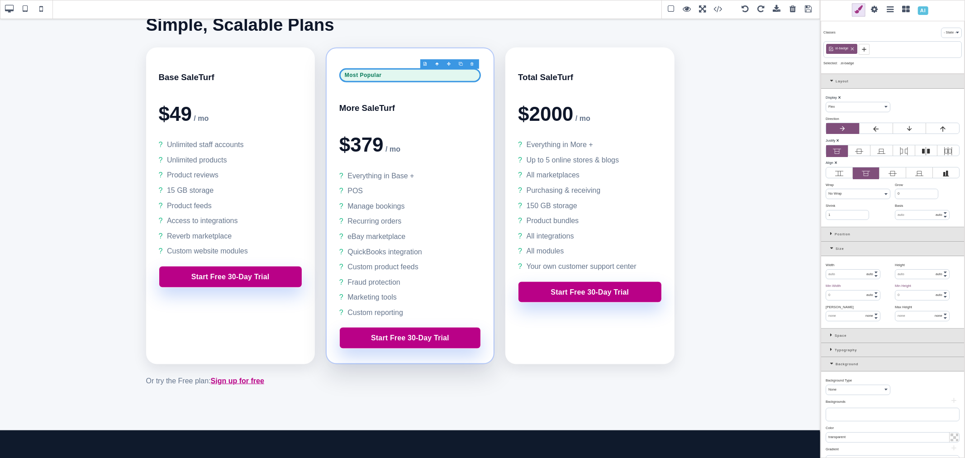
click at [849, 112] on select "Block Inline Inline Block Flex None Contents Table Table Row Table Cell" at bounding box center [858, 107] width 64 height 10
click at [841, 100] on b "⨯" at bounding box center [839, 97] width 3 height 4
select select "flex"
click at [839, 143] on b "⨯" at bounding box center [837, 140] width 3 height 4
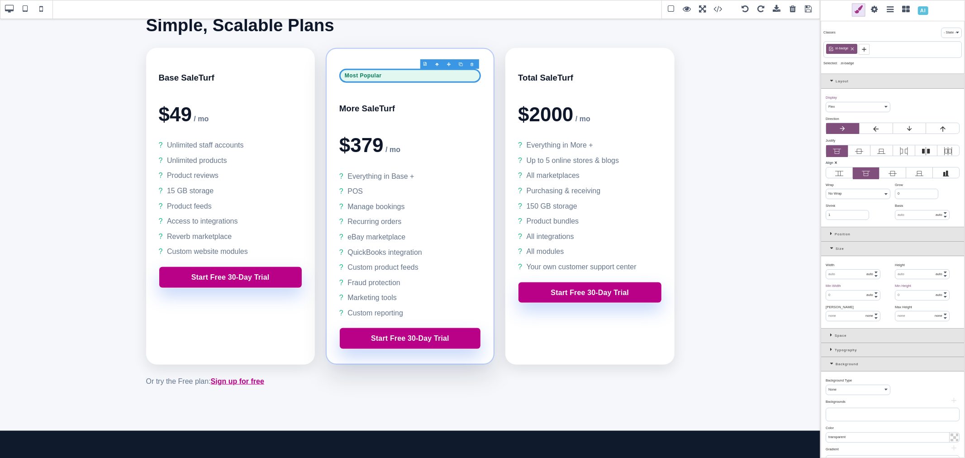
click at [837, 165] on b "⨯" at bounding box center [835, 163] width 3 height 4
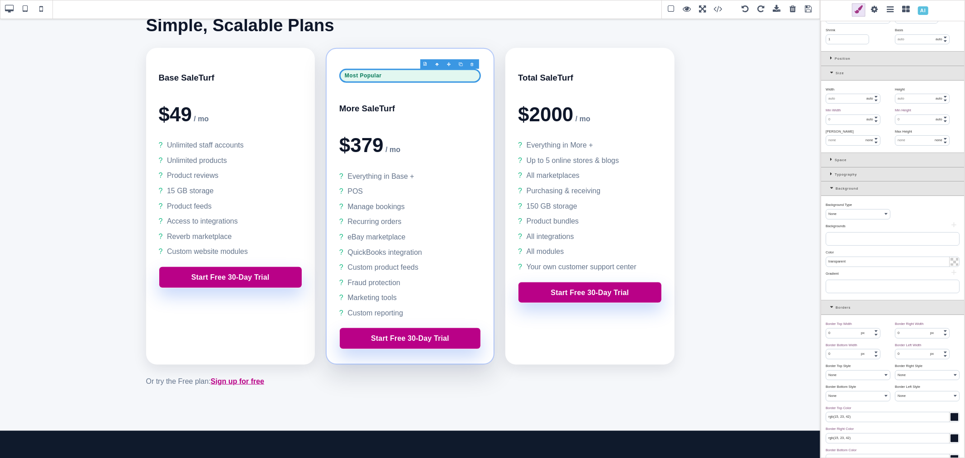
scroll to position [201, 0]
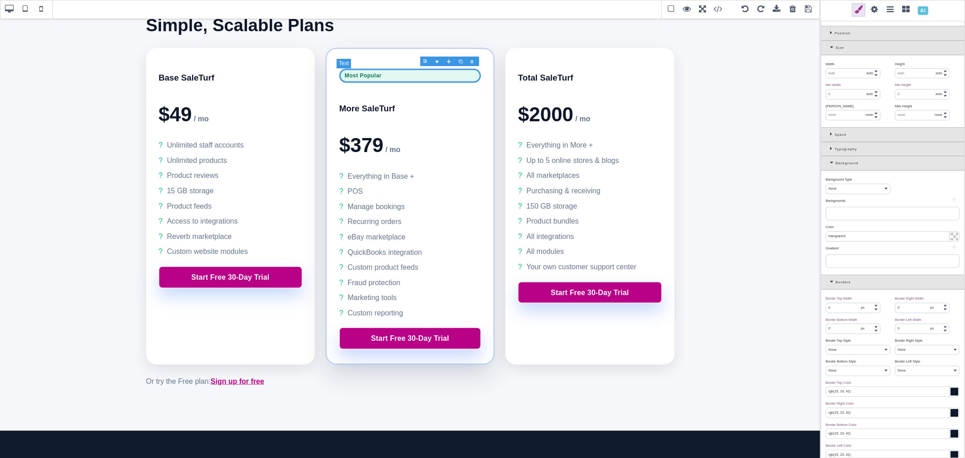
click at [395, 76] on p "Most Popular" at bounding box center [410, 76] width 142 height 14
click at [830, 157] on div "Typography" at bounding box center [892, 149] width 143 height 14
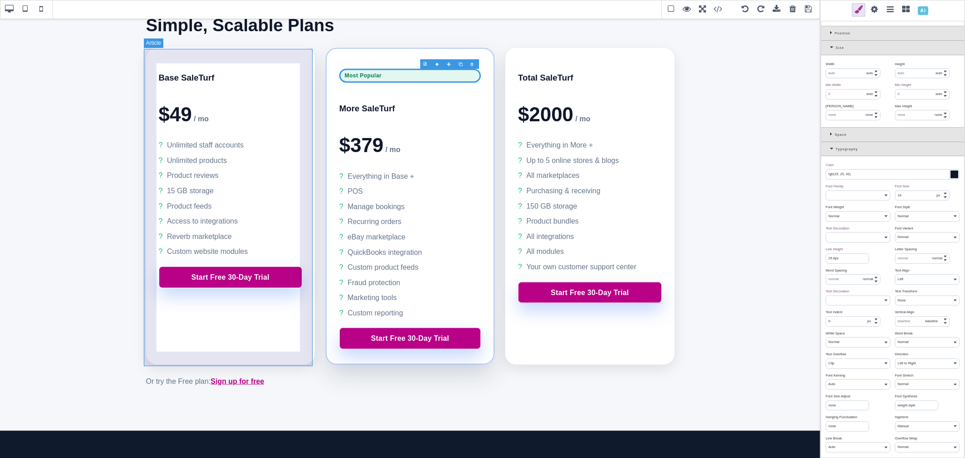
click at [245, 338] on article "Base SaleTurf $49 / mo Unlimited staff accounts Unlimited products Product revi…" at bounding box center [230, 206] width 169 height 317
type input "rgb(255, 255, 255)"
type input "24"
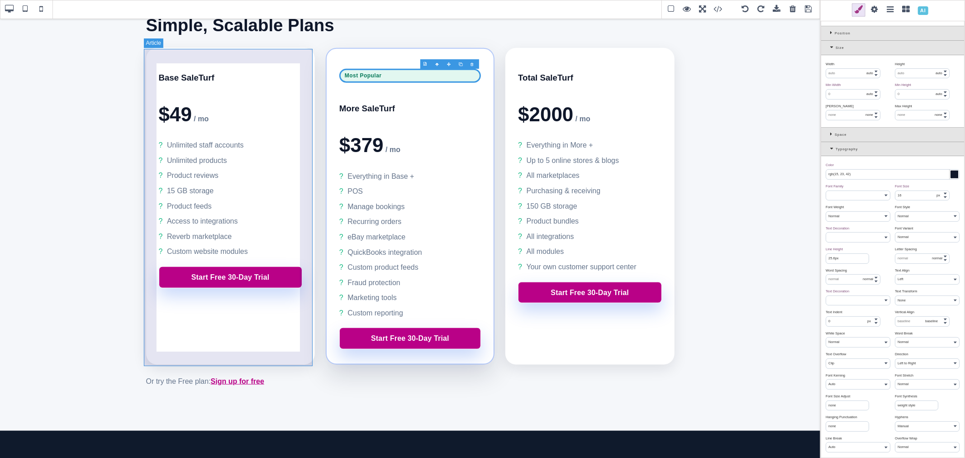
type input "24"
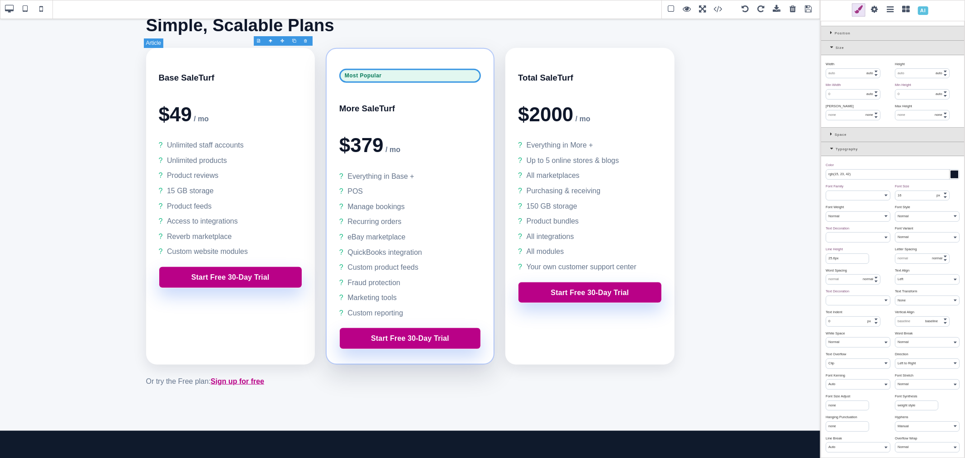
scroll to position [0, 0]
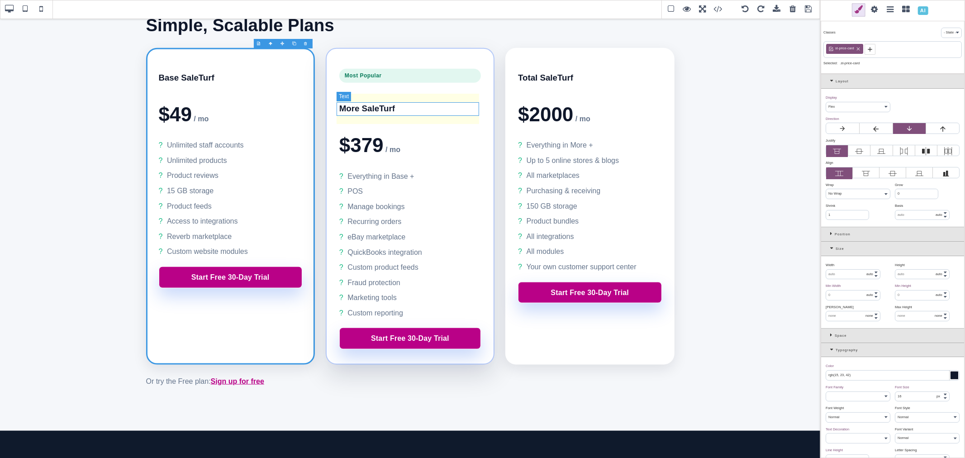
click at [372, 102] on h3 "More SaleTurf" at bounding box center [410, 109] width 142 height 14
select select "block"
type input "18.72"
select select "700"
type input "29.952px"
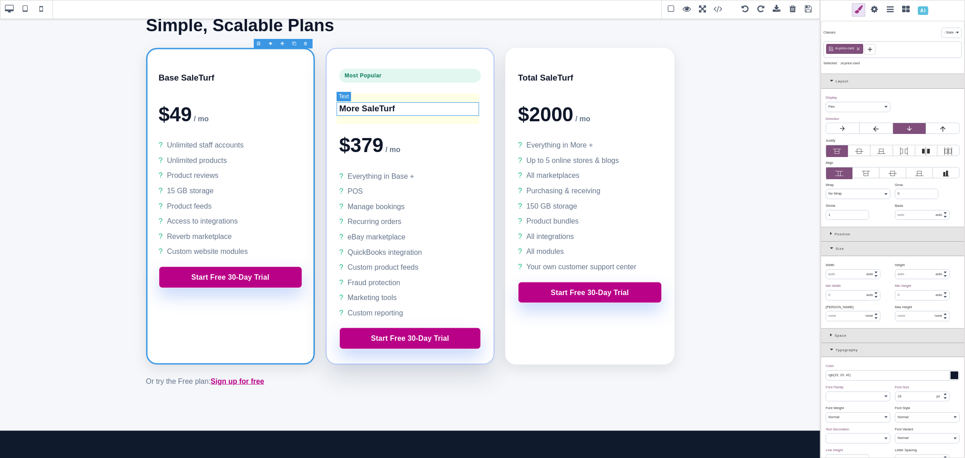
type input "transparent"
type input "0"
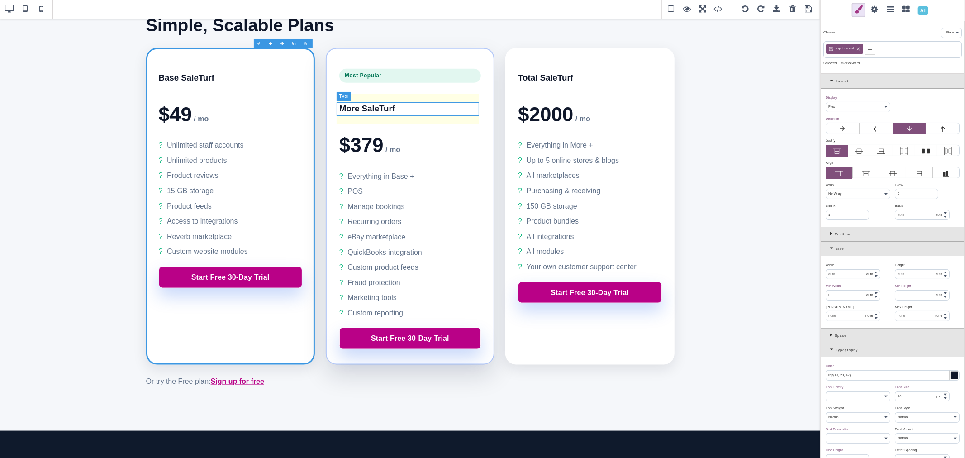
type input "0"
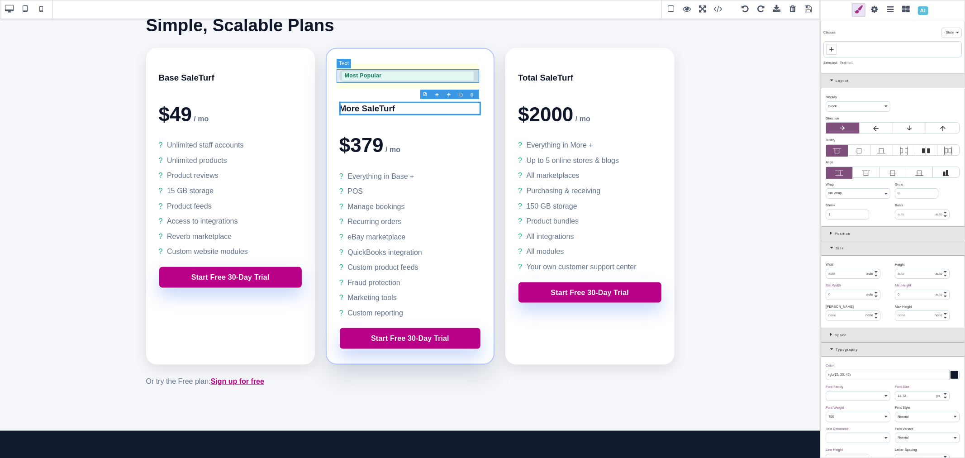
click at [467, 81] on p "Most Popular" at bounding box center [410, 76] width 142 height 14
select select "flex"
type input "rgb(4, 120, 87)"
type input "inherit"
select select
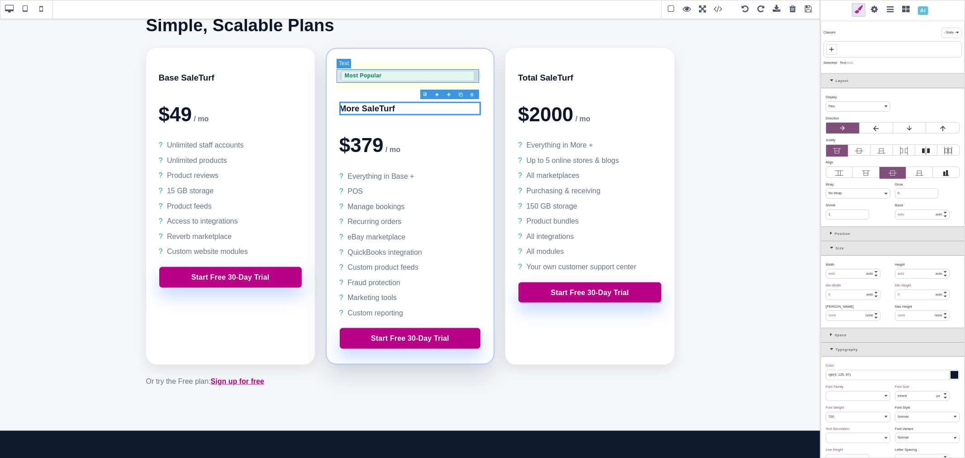
select select "600"
select select
type input "19.2px"
type input "0.48"
select select "px"
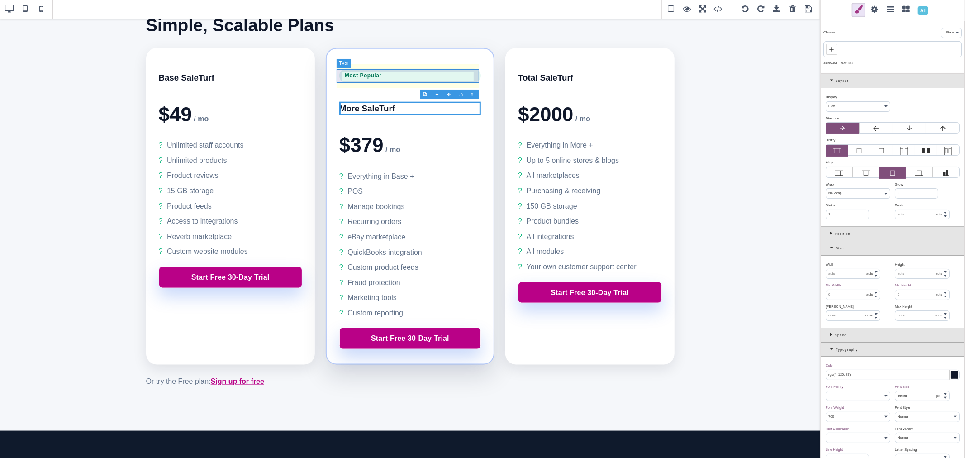
select select
type input "rgba(16, 185, 129, 0.12)"
type input "rgb(4, 120, 87)"
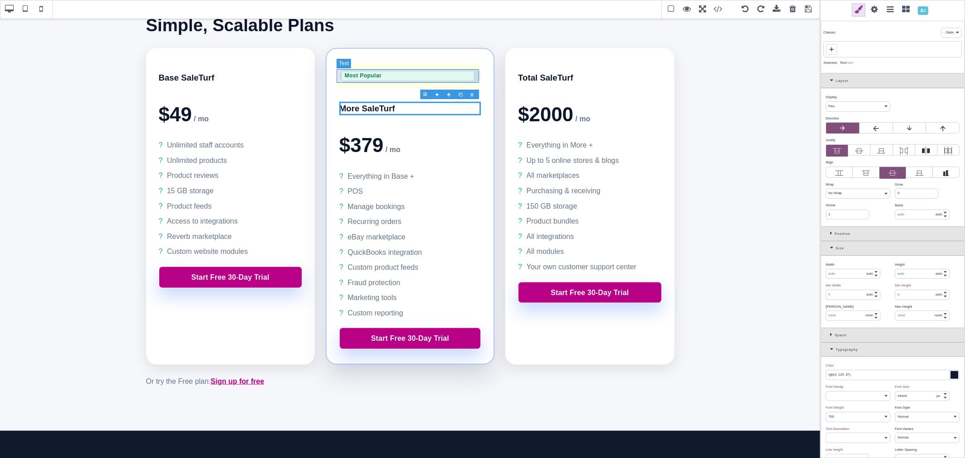
type input "rgb(4, 120, 87)"
type input "999"
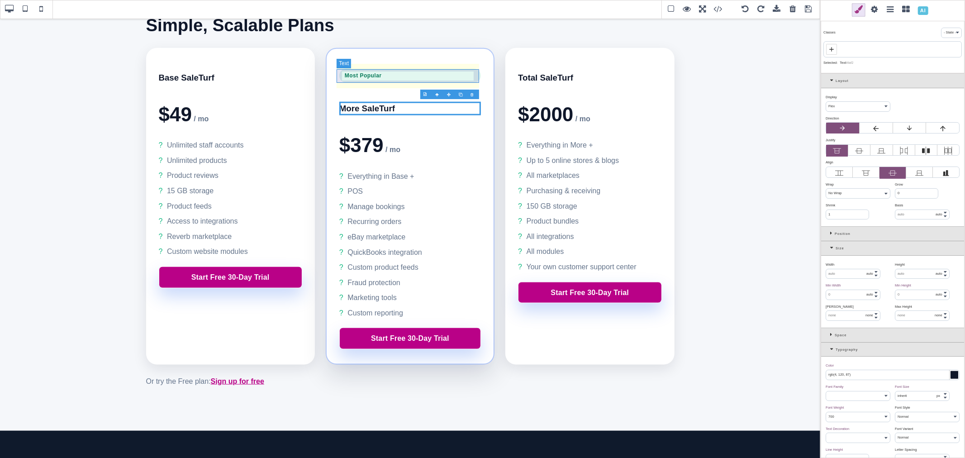
type input "999"
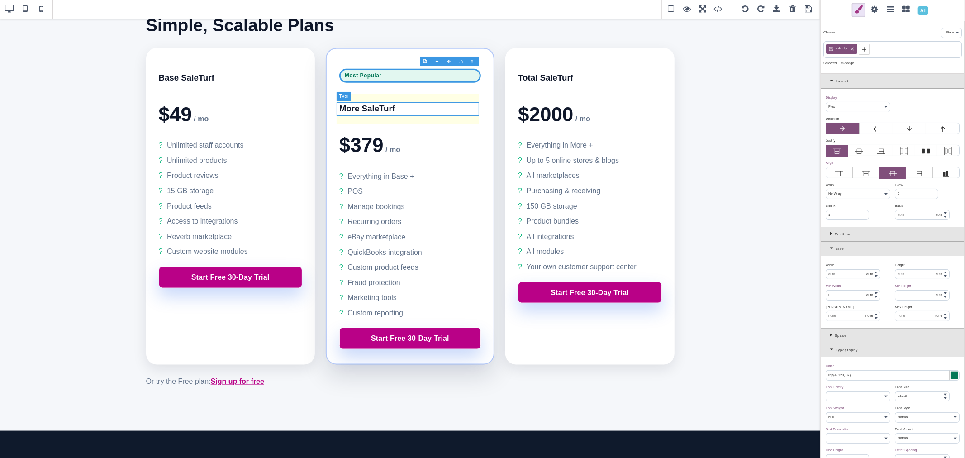
click at [367, 106] on h3 "More SaleTurf" at bounding box center [410, 109] width 142 height 14
select select "block"
type input "rgb(15, 23, 42)"
type input "18.72"
select select "px"
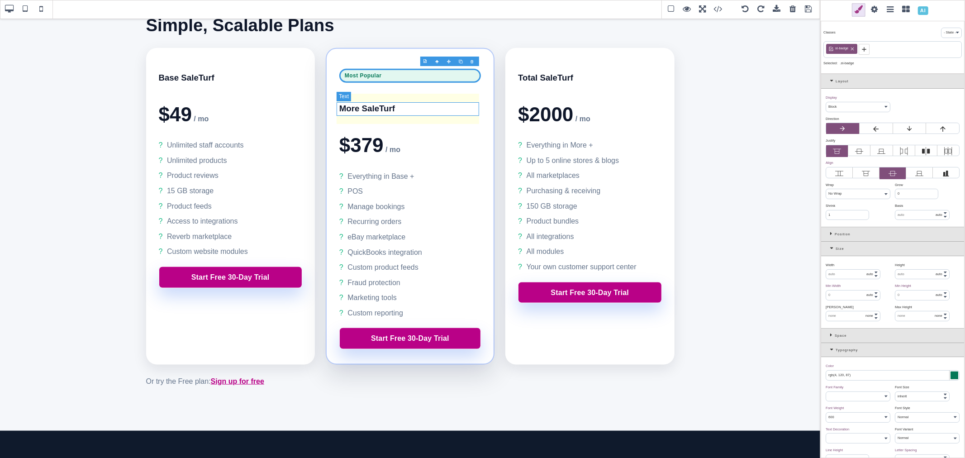
select select "700"
select select
type input "29.952px"
select select "normal"
select select
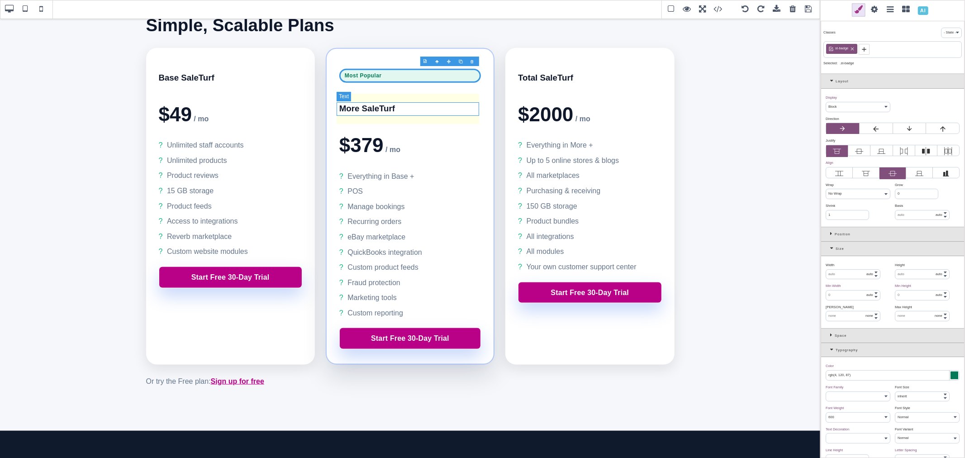
type input "transparent"
type input "rgb(15, 23, 42)"
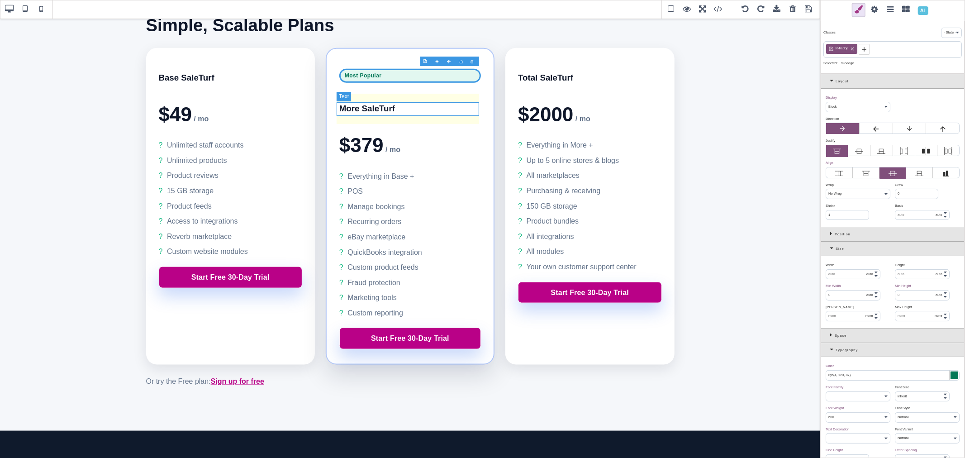
type input "0"
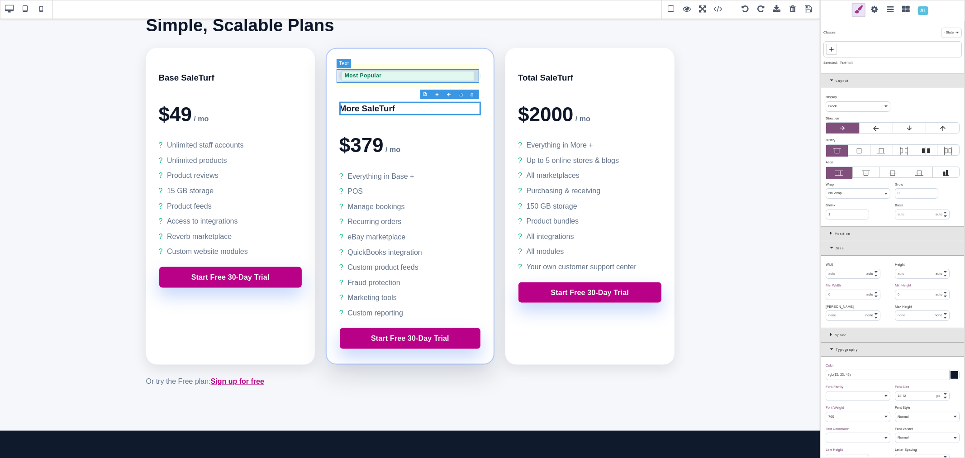
click at [382, 78] on p "Most Popular" at bounding box center [410, 76] width 142 height 14
select select "flex"
type input "rgb(4, 120, 87)"
type input "inherit"
select select
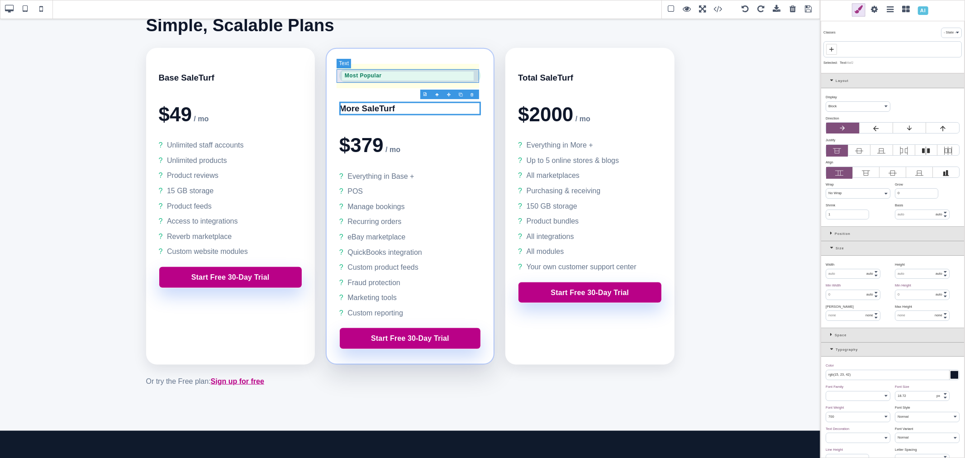
select select "600"
select select
type input "19.2px"
type input "0.48"
select select "px"
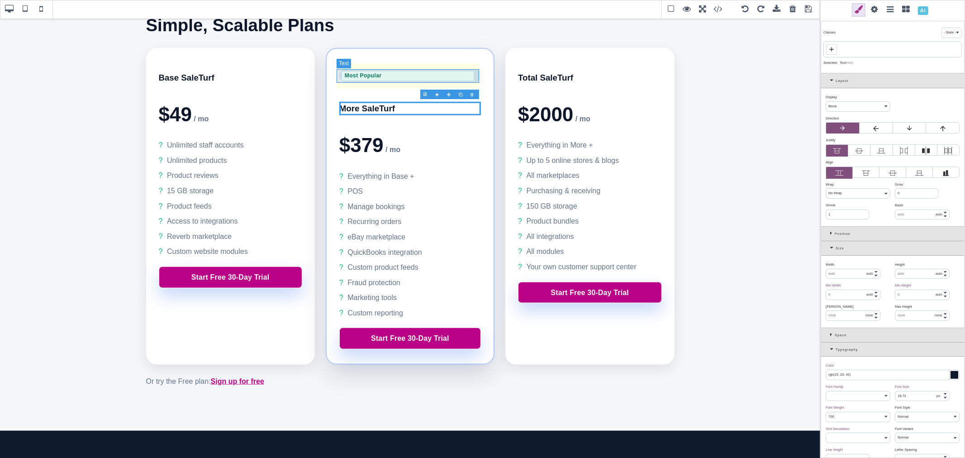
select select
type input "rgba(16, 185, 129, 0.12)"
type input "rgb(4, 120, 87)"
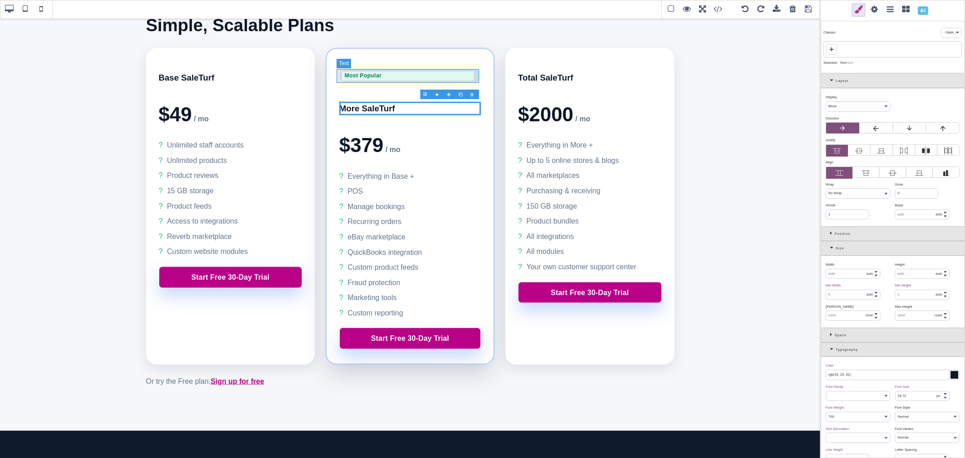
type input "rgb(4, 120, 87)"
type input "999"
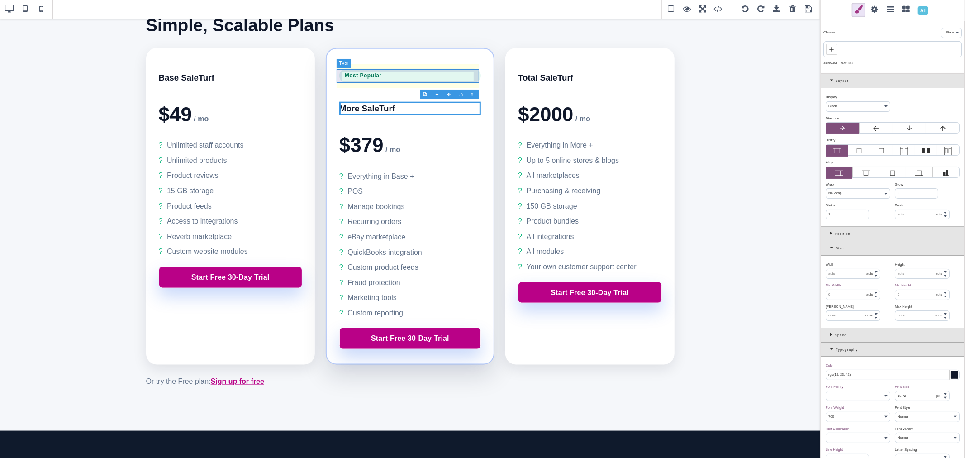
type input "999"
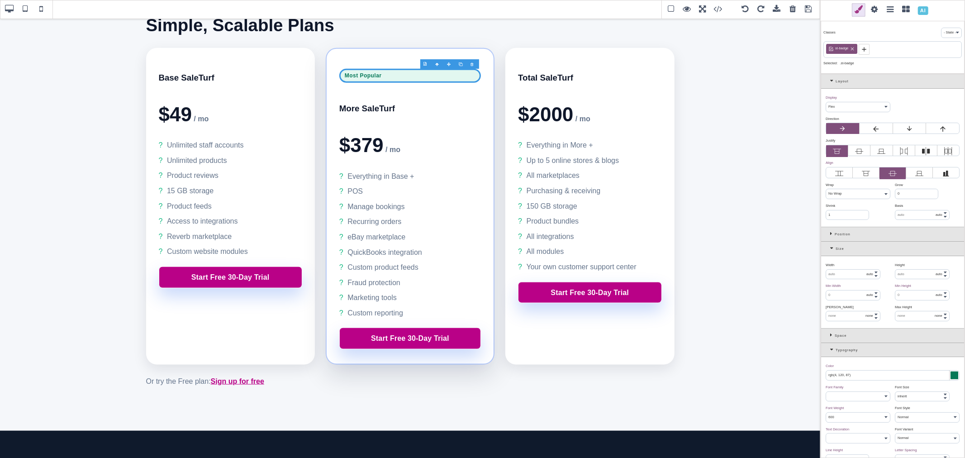
click at [868, 49] on icon at bounding box center [864, 49] width 7 height 7
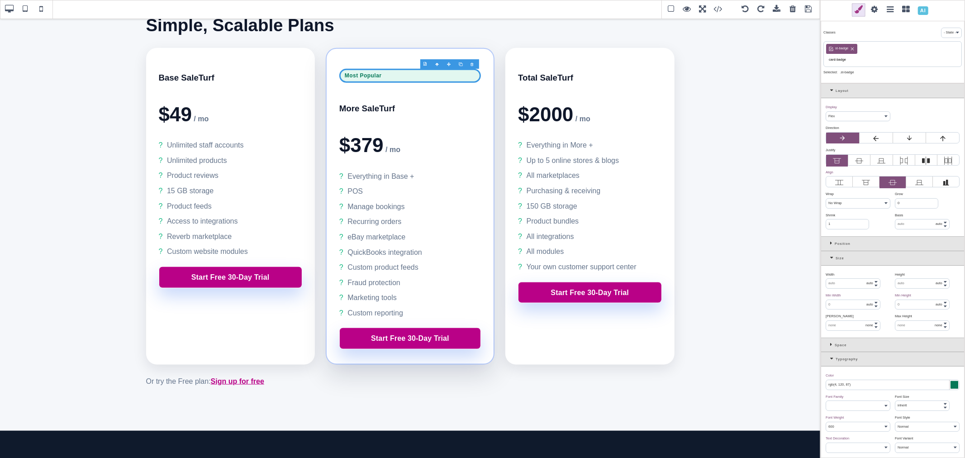
type input "card-badge"
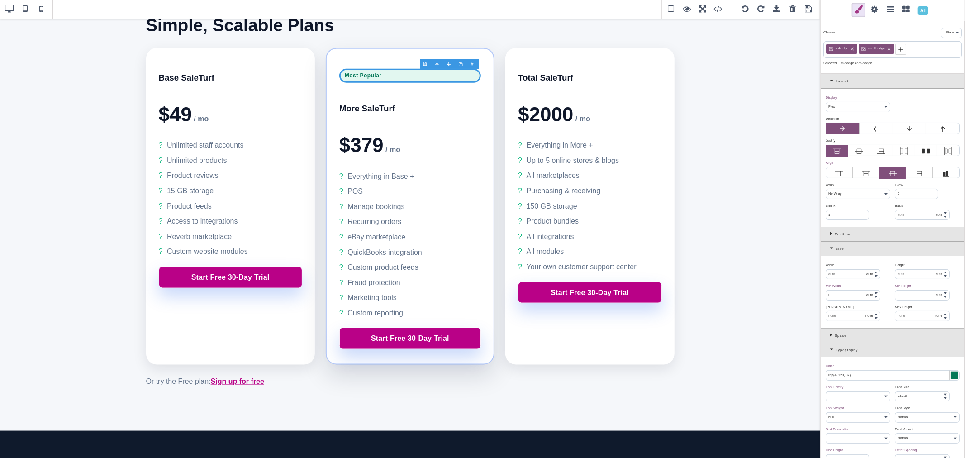
click at [830, 236] on icon at bounding box center [832, 233] width 5 height 5
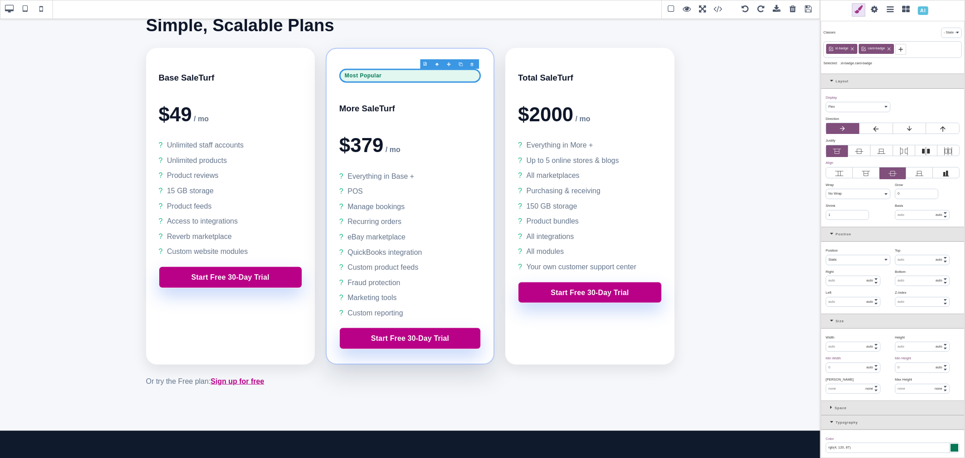
click at [831, 236] on icon at bounding box center [832, 233] width 5 height 5
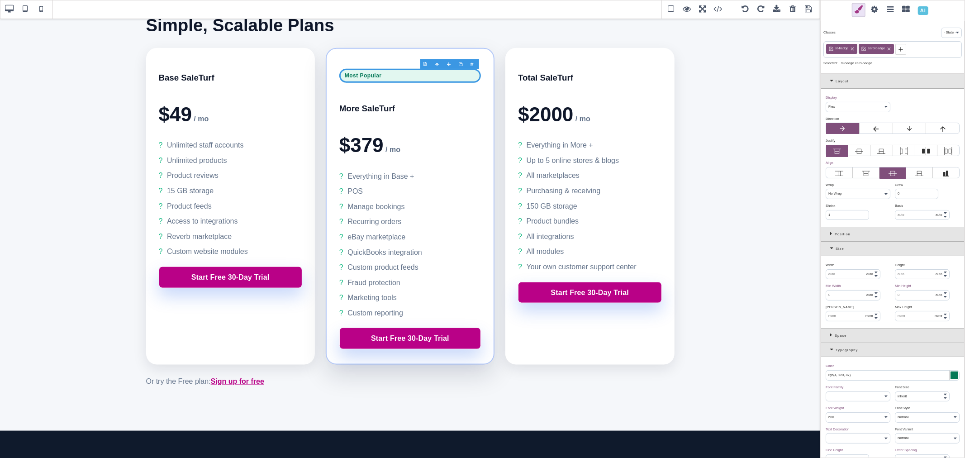
click at [844, 279] on input "text" at bounding box center [853, 275] width 54 height 10
type input "30"
select select "px"
click at [853, 268] on div "Width ⨯" at bounding box center [857, 265] width 62 height 5
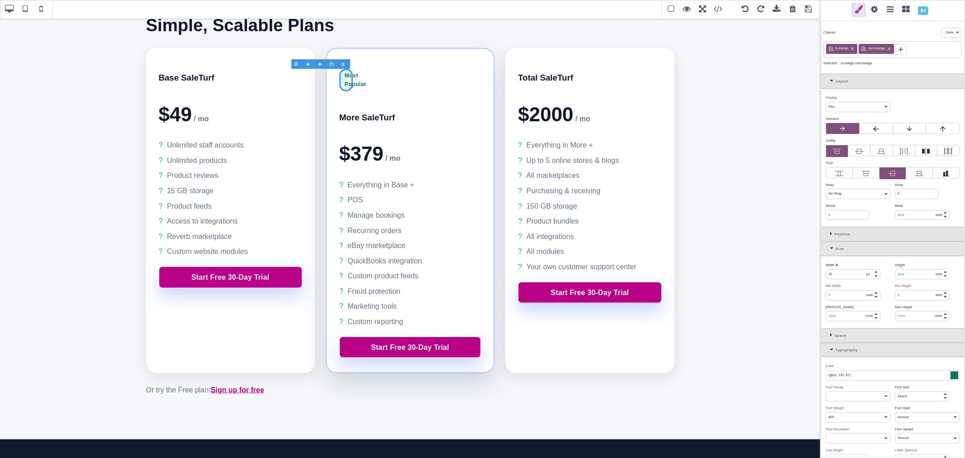
click at [854, 279] on input "30" at bounding box center [853, 275] width 54 height 10
click at [879, 279] on div at bounding box center [877, 274] width 4 height 9
click at [878, 277] on div at bounding box center [876, 276] width 3 height 2
click at [841, 279] on input "29" at bounding box center [853, 275] width 54 height 10
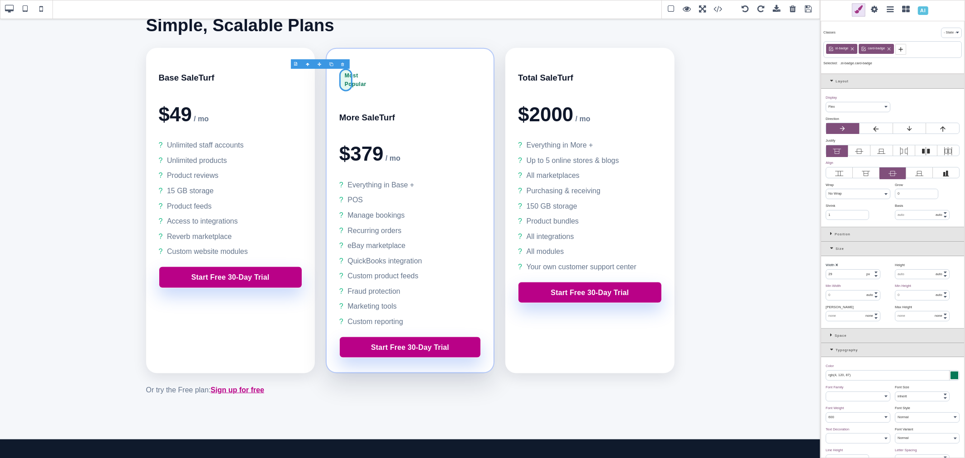
click at [841, 279] on input "29" at bounding box center [853, 275] width 54 height 10
click at [863, 268] on div "Width ⨯" at bounding box center [857, 265] width 62 height 5
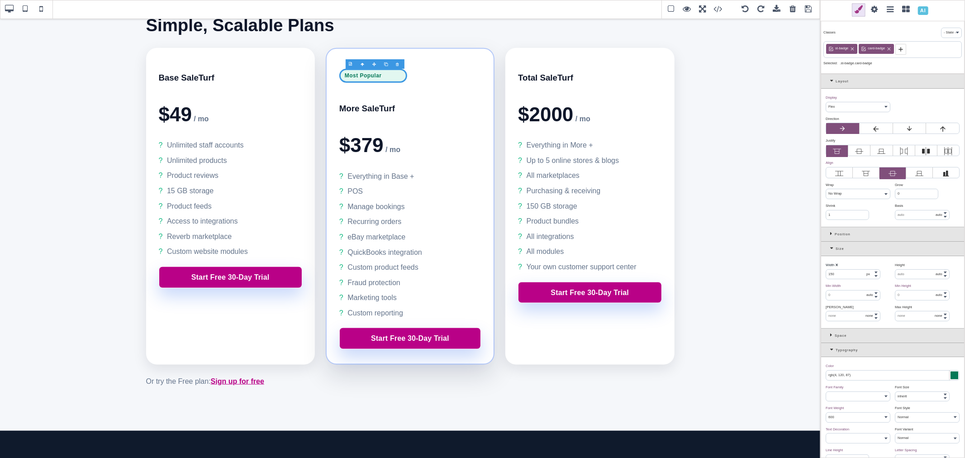
click at [858, 279] on input "150" at bounding box center [853, 275] width 54 height 10
type input "120"
click at [857, 279] on div "Width ⨯ 120 px % em rem auto vw vh" at bounding box center [857, 270] width 69 height 19
click at [852, 279] on input "120" at bounding box center [853, 275] width 54 height 10
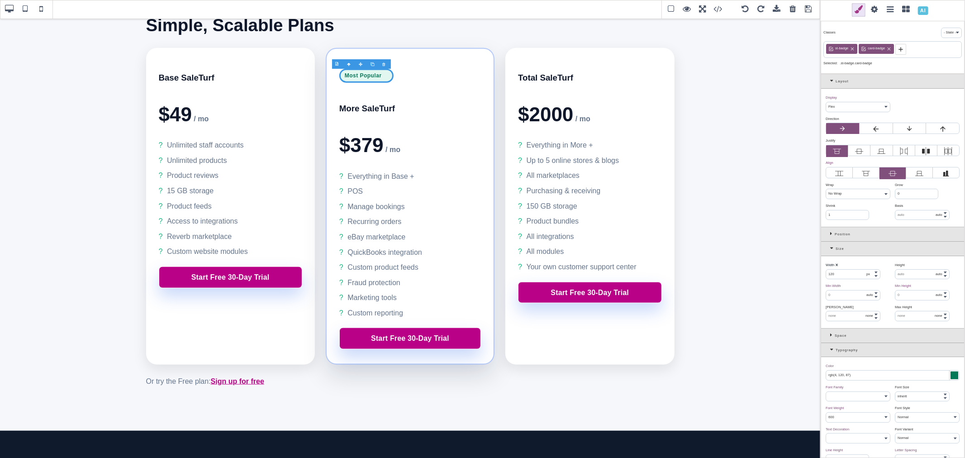
click at [852, 279] on input "120" at bounding box center [853, 275] width 54 height 10
click at [833, 251] on icon at bounding box center [832, 248] width 5 height 5
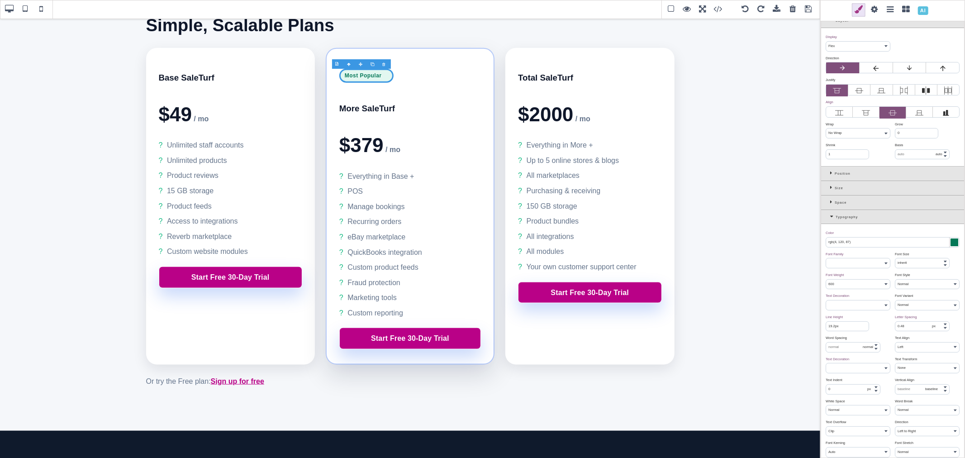
scroll to position [50, 0]
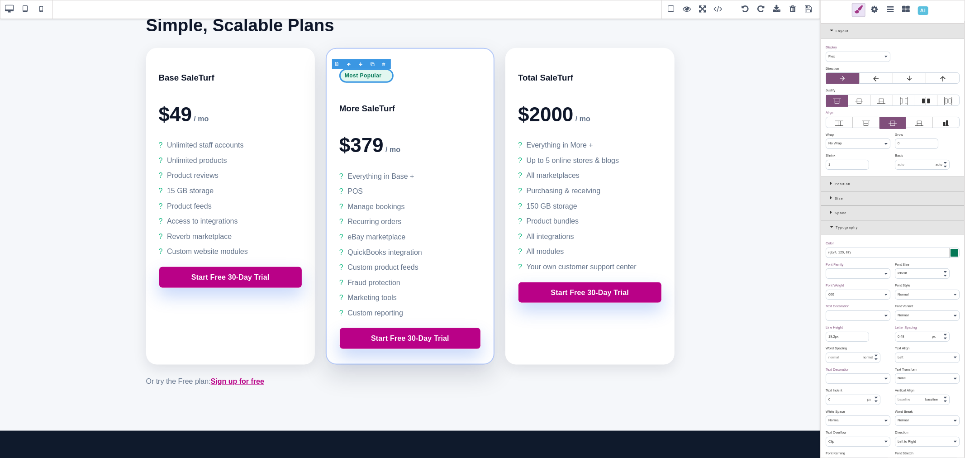
click at [827, 191] on div "Position" at bounding box center [892, 184] width 143 height 14
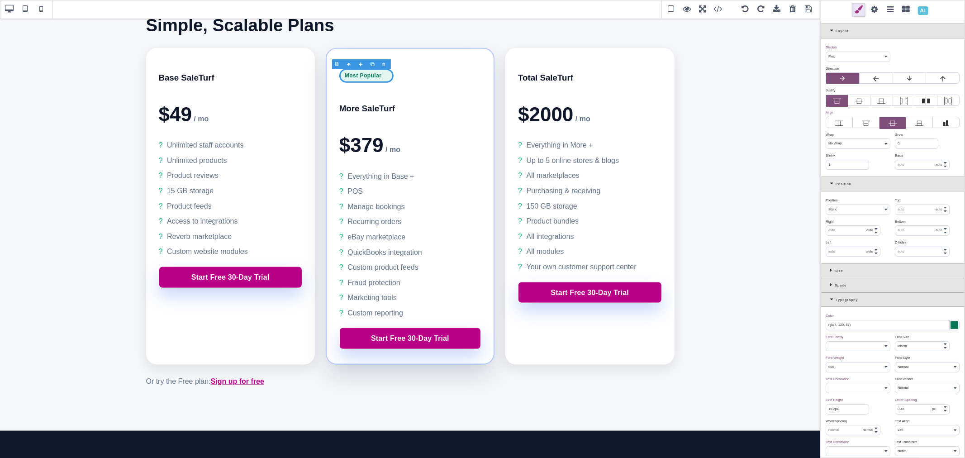
click at [864, 107] on label at bounding box center [859, 101] width 22 height 12
click at [0, 0] on input "radio" at bounding box center [0, 0] width 0 height 0
click at [864, 93] on div "Justify ⨯" at bounding box center [892, 90] width 132 height 5
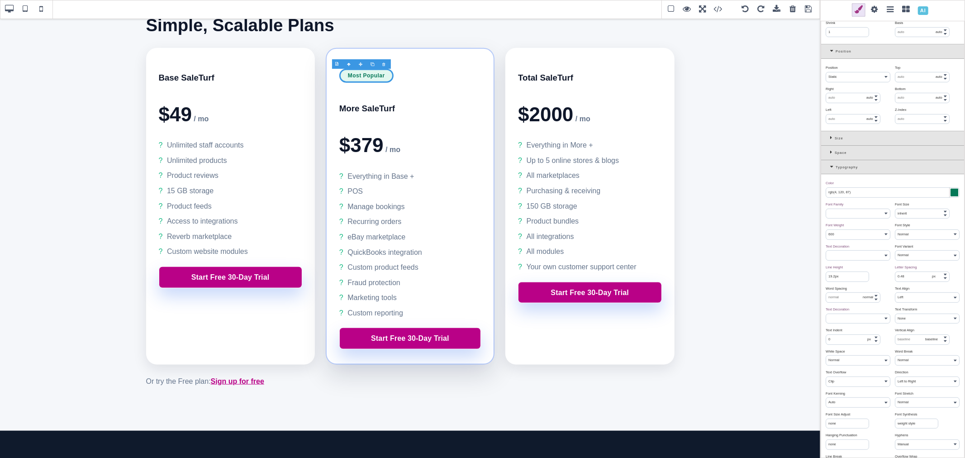
scroll to position [251, 0]
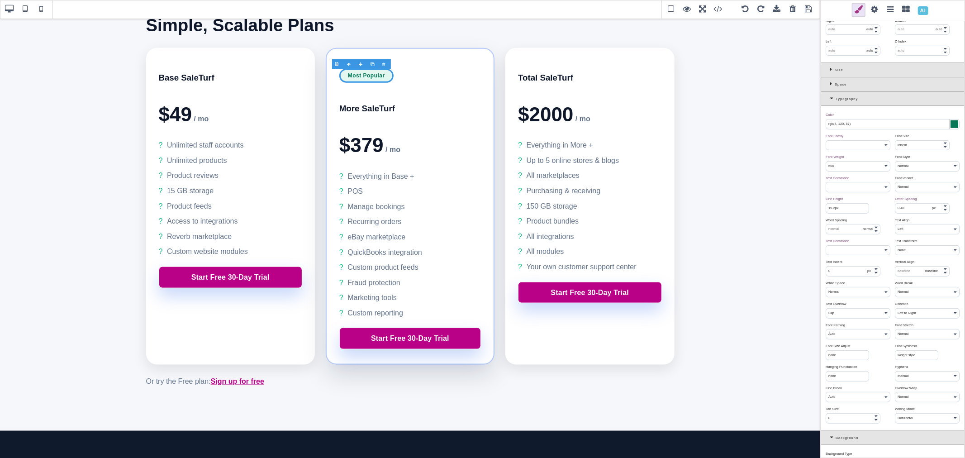
click at [826, 106] on div "Typography" at bounding box center [892, 99] width 143 height 14
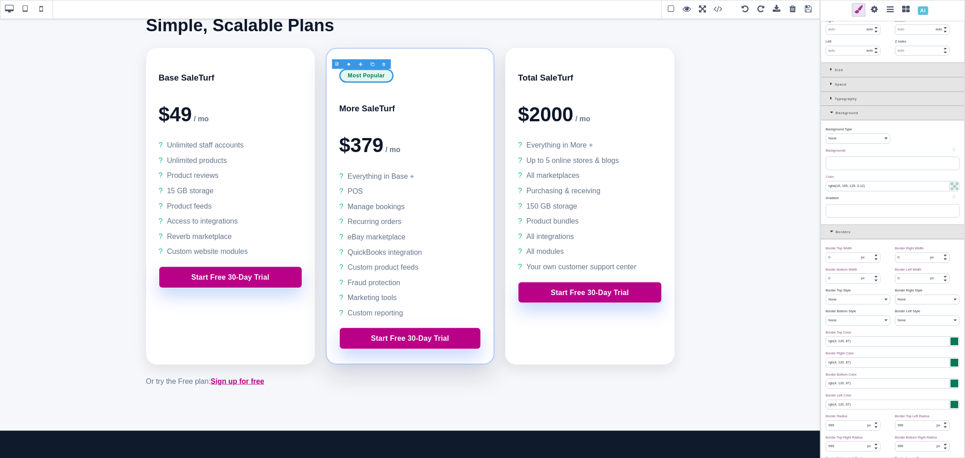
click at [830, 115] on icon at bounding box center [832, 112] width 5 height 5
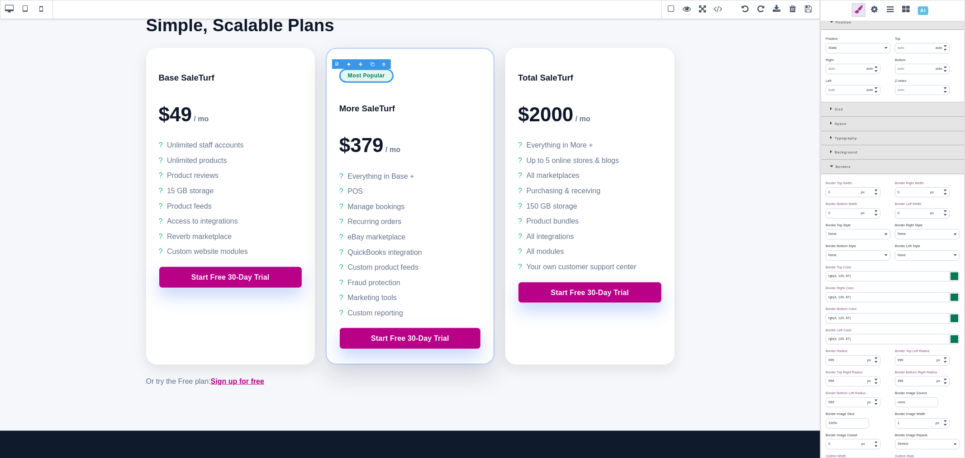
scroll to position [151, 0]
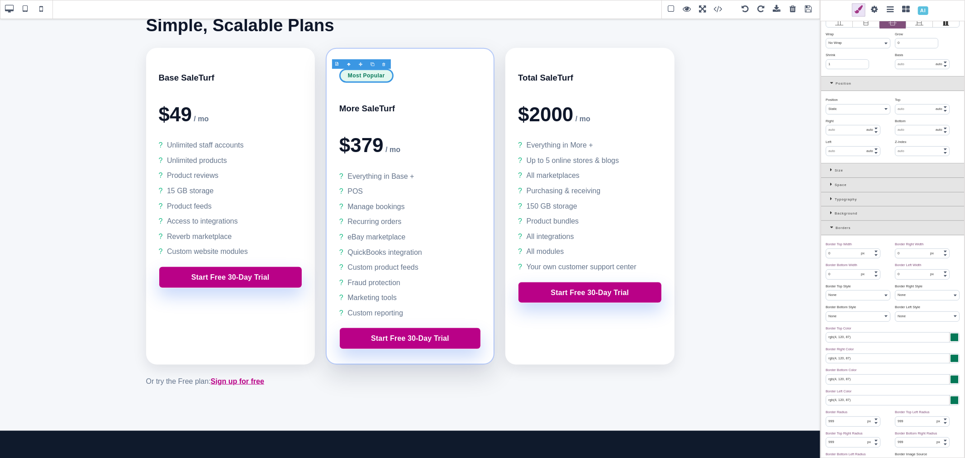
click at [829, 91] on div "Position" at bounding box center [892, 83] width 143 height 14
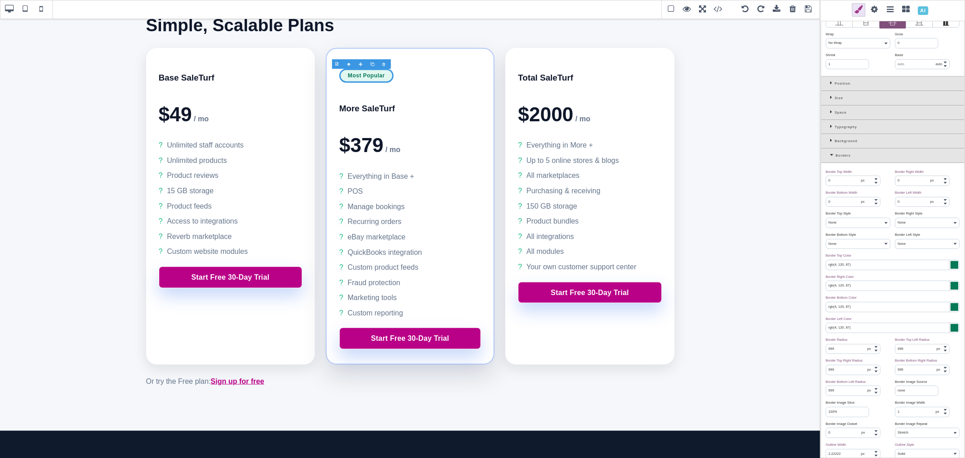
click at [829, 163] on div "Borders" at bounding box center [892, 155] width 143 height 14
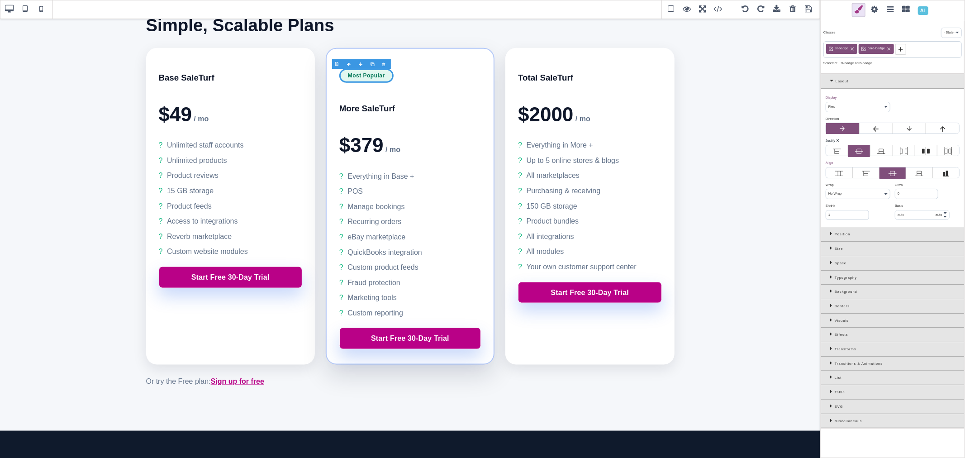
scroll to position [48, 0]
click at [828, 263] on div "Space" at bounding box center [892, 263] width 143 height 14
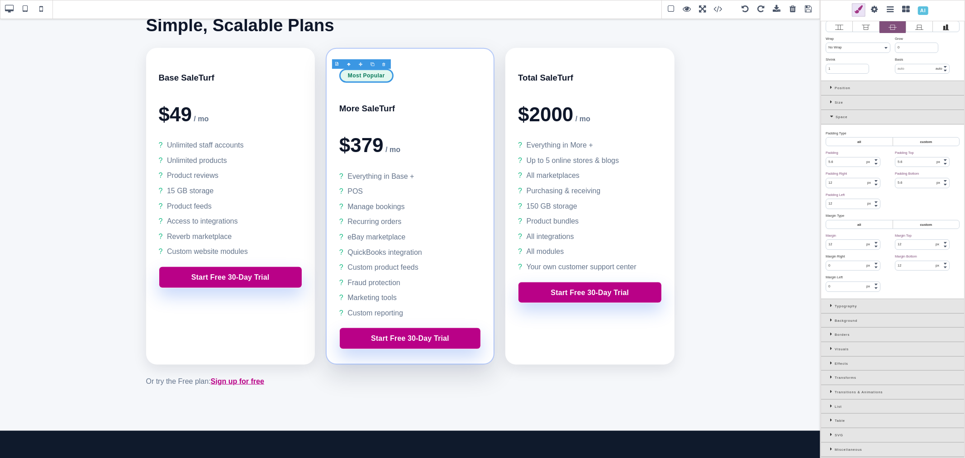
click at [852, 249] on input "12" at bounding box center [853, 245] width 54 height 10
type input "0"
click at [858, 238] on div "Margin ⨯" at bounding box center [857, 235] width 62 height 5
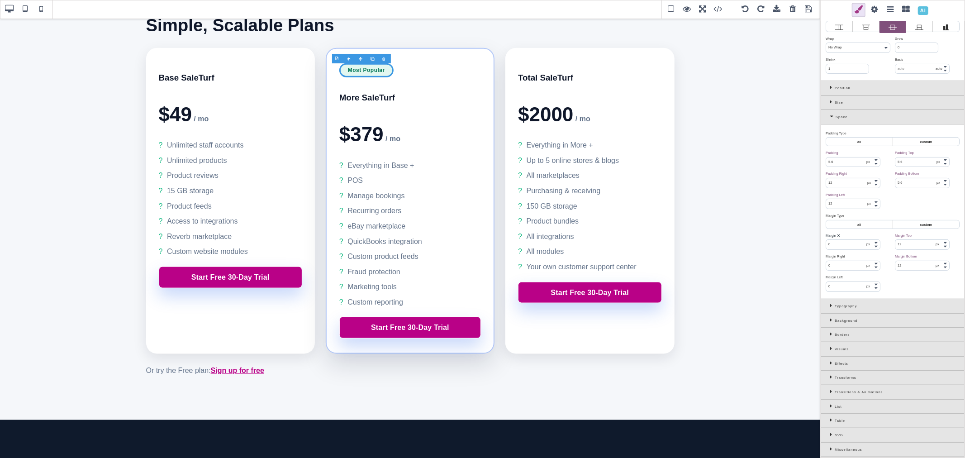
click at [908, 271] on input "12" at bounding box center [922, 266] width 54 height 10
click at [869, 259] on div "Margin Right ⨯" at bounding box center [857, 256] width 62 height 5
click at [907, 271] on input "0" at bounding box center [922, 266] width 54 height 10
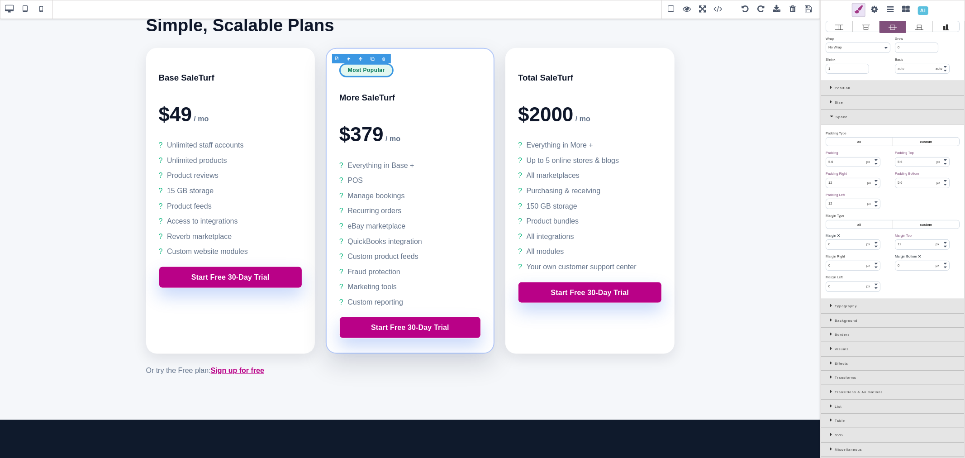
click at [907, 271] on input "0" at bounding box center [922, 266] width 54 height 10
click at [932, 259] on div "Margin Bottom ⨯" at bounding box center [926, 256] width 62 height 5
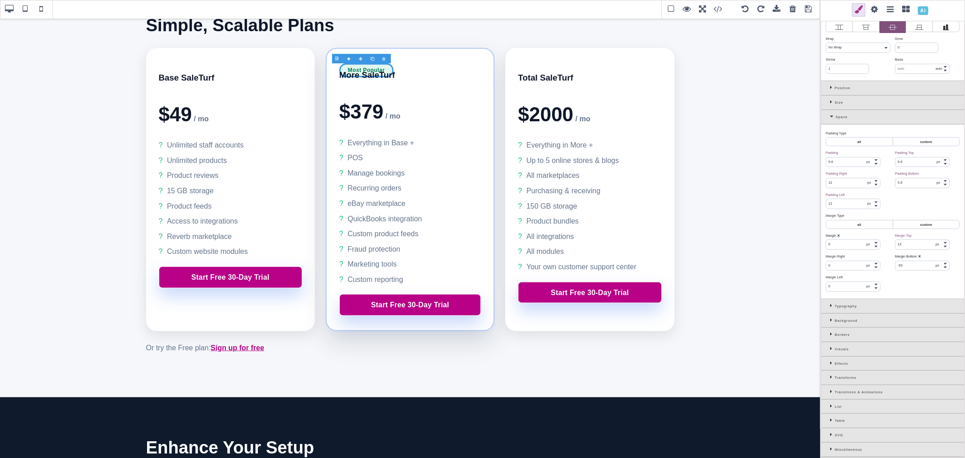
click at [913, 271] on input "-50" at bounding box center [922, 266] width 54 height 10
type input "-30"
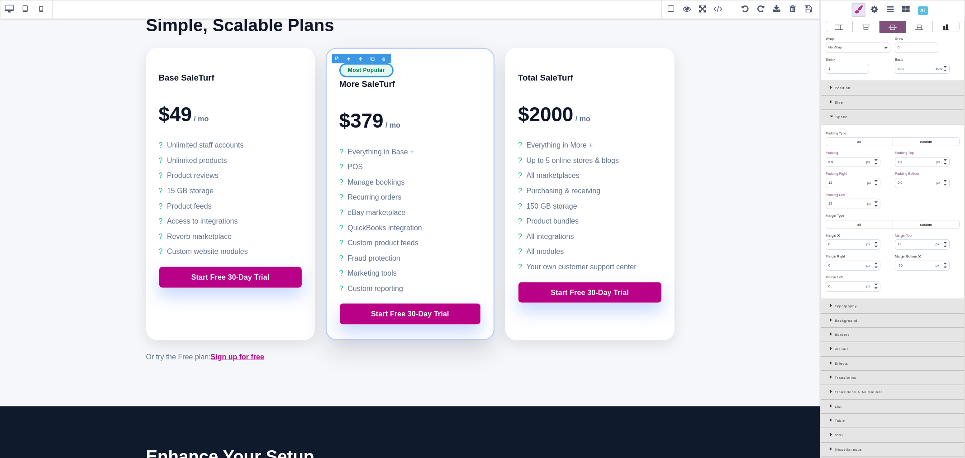
click at [931, 259] on div "Margin Bottom ⨯" at bounding box center [926, 256] width 62 height 5
click at [914, 249] on input "12" at bounding box center [922, 245] width 54 height 10
click at [928, 238] on div "Margin Top ⨯" at bounding box center [926, 235] width 62 height 5
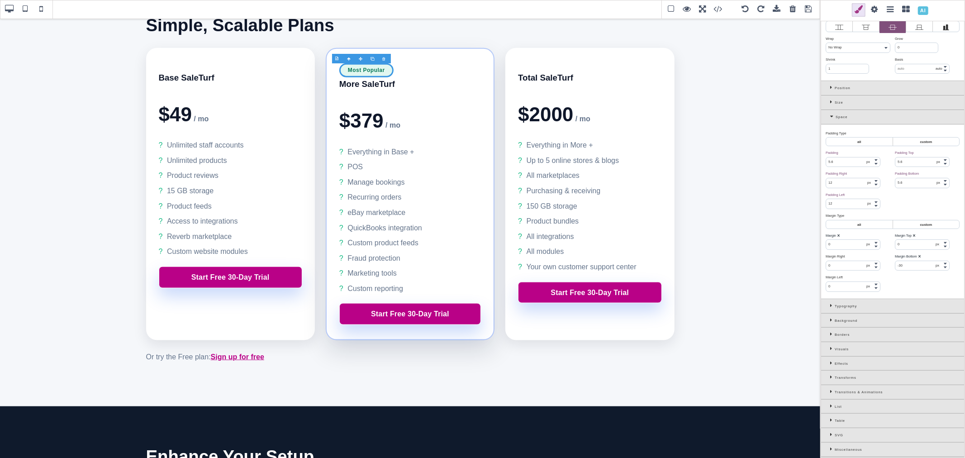
click at [912, 249] on input "0" at bounding box center [922, 245] width 54 height 10
type input "-12"
click at [932, 250] on div "Margin Top ⨯ -12 px % em rem auto" at bounding box center [927, 240] width 69 height 19
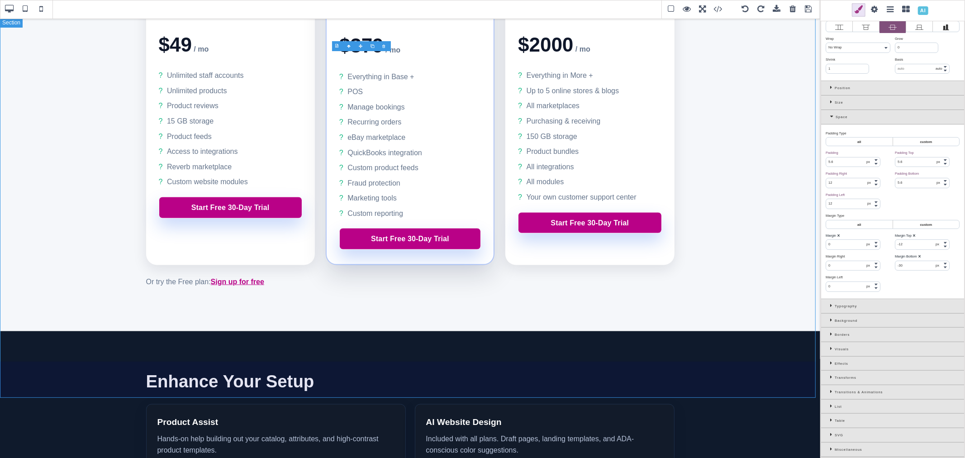
scroll to position [1106, 0]
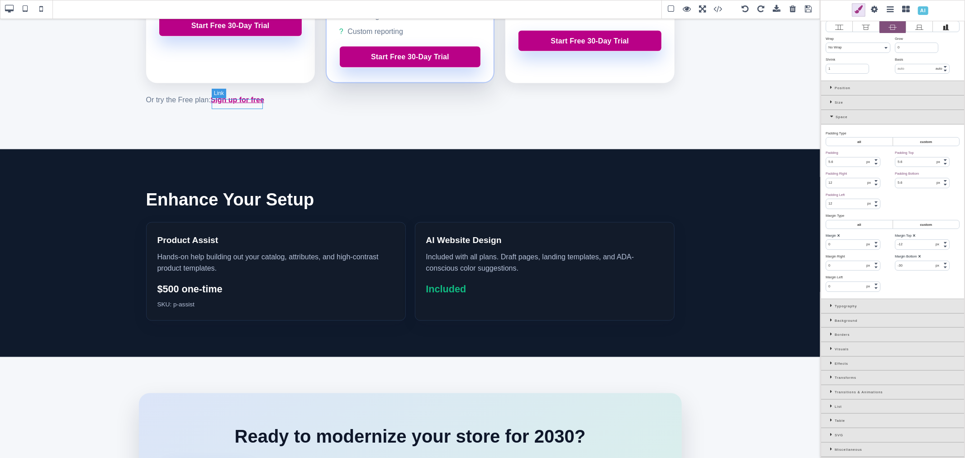
click at [221, 104] on link "Sign up for free" at bounding box center [237, 100] width 53 height 8
select select "block"
type input "0"
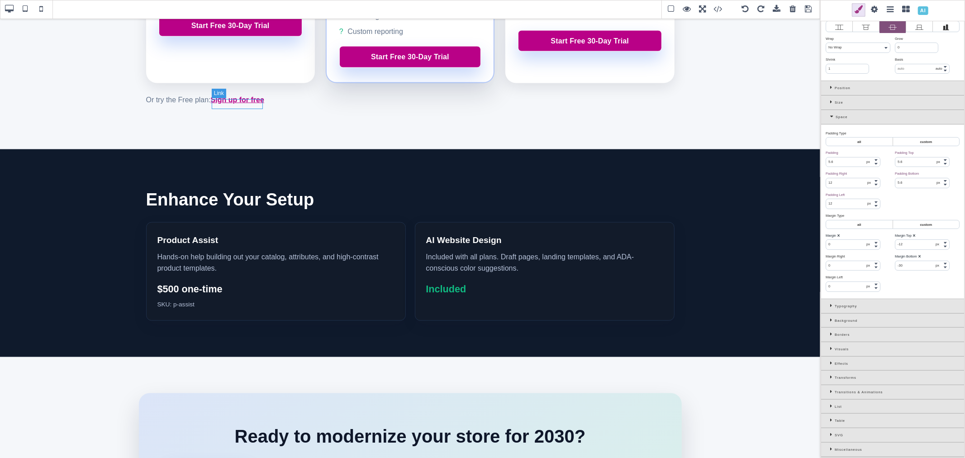
type input "0"
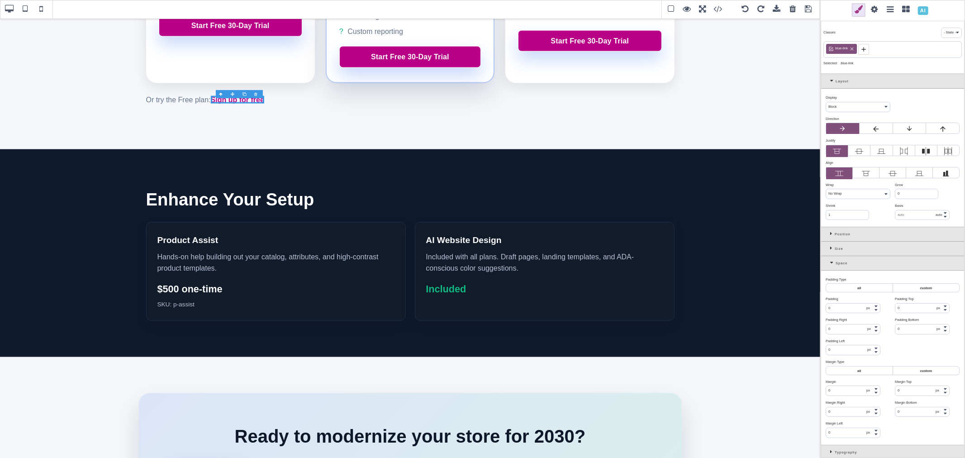
click at [833, 265] on icon at bounding box center [832, 262] width 5 height 5
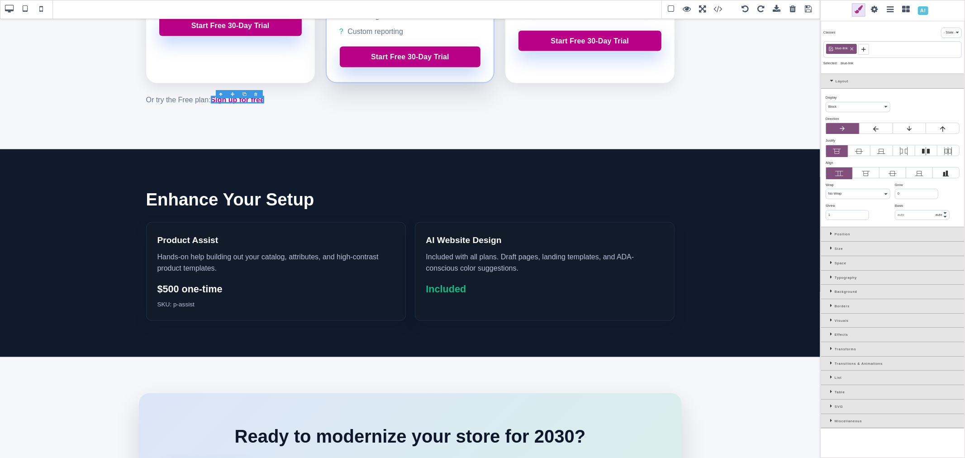
click at [831, 280] on icon at bounding box center [832, 277] width 5 height 5
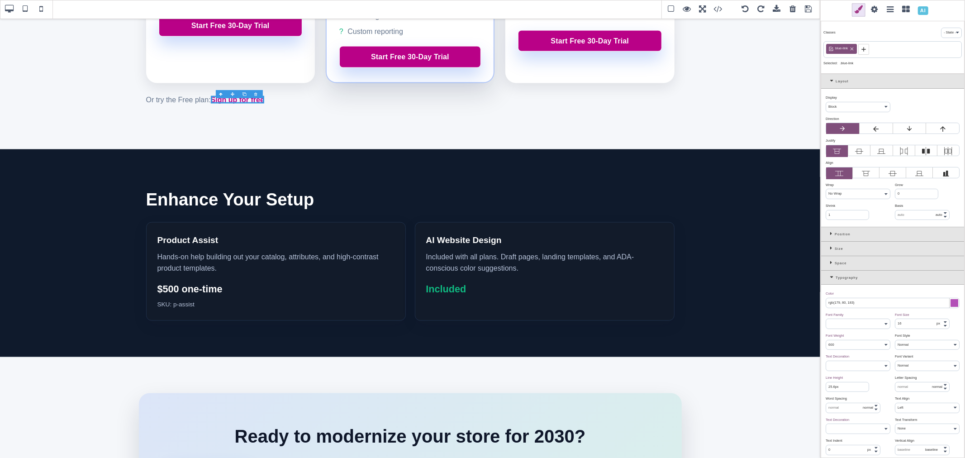
click at [870, 308] on input "rgb(179, 80, 183)" at bounding box center [892, 303] width 133 height 10
paste input "--st-primary"
type input "var(--st-primary)"
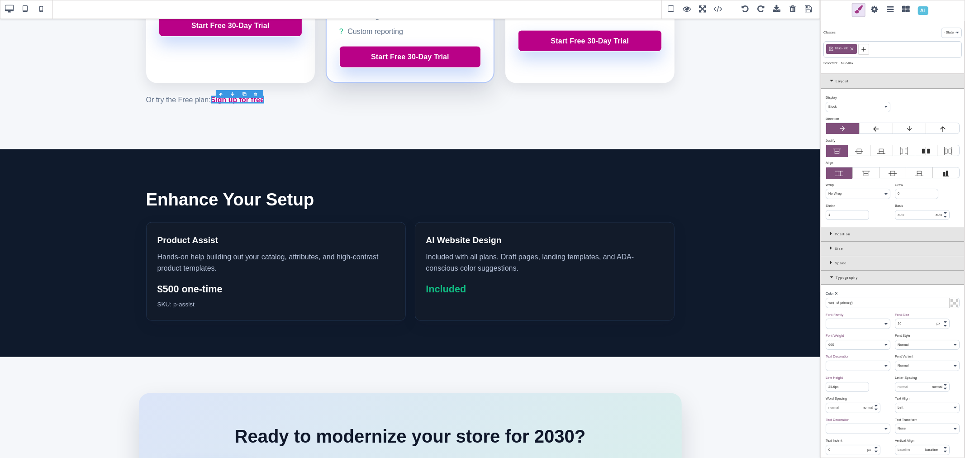
click at [872, 296] on div "Color ⨯" at bounding box center [892, 293] width 132 height 5
click at [870, 308] on input "var(--st-primary)" at bounding box center [892, 303] width 133 height 10
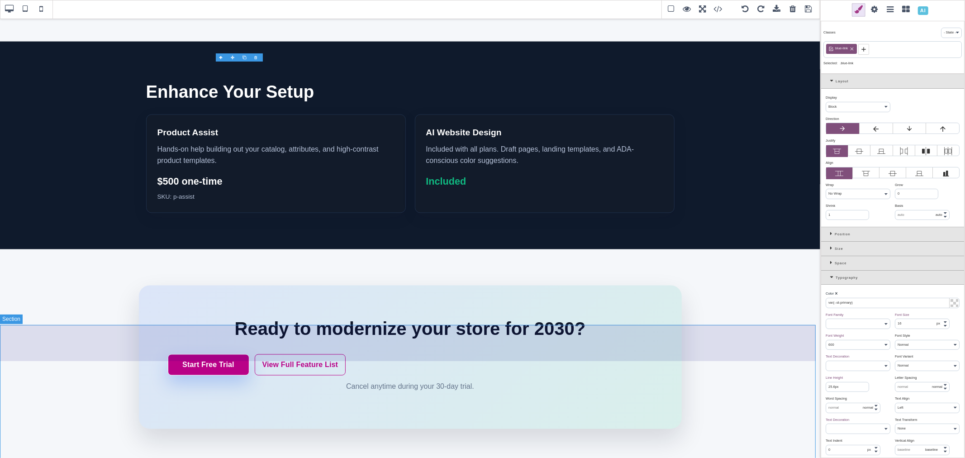
scroll to position [1227, 0]
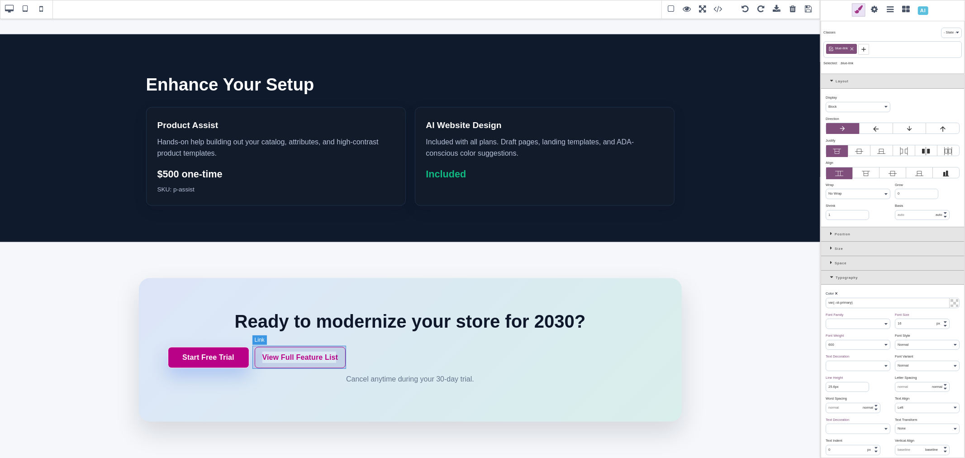
click at [301, 355] on link "View Full Feature List" at bounding box center [300, 358] width 91 height 22
select select "flex"
type input "rgb(179, 80, 183)"
select select "700"
select select
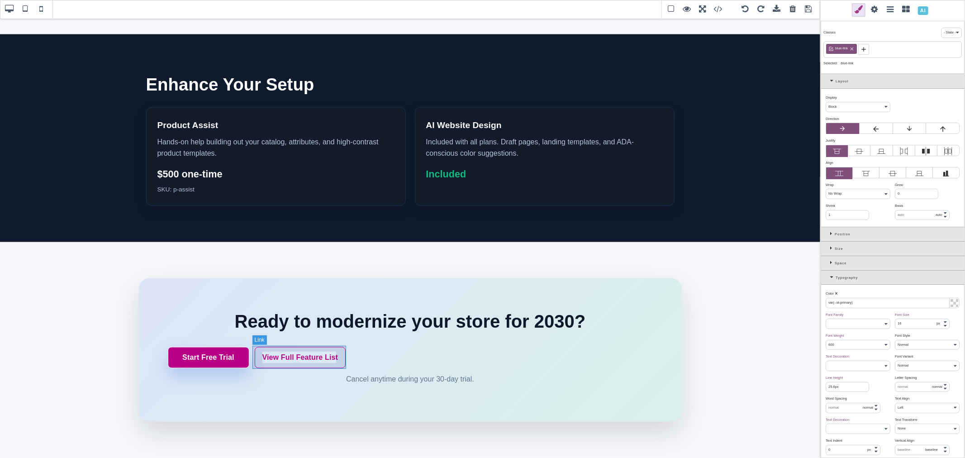
type input "0.16"
select select "px"
select select "center"
select select
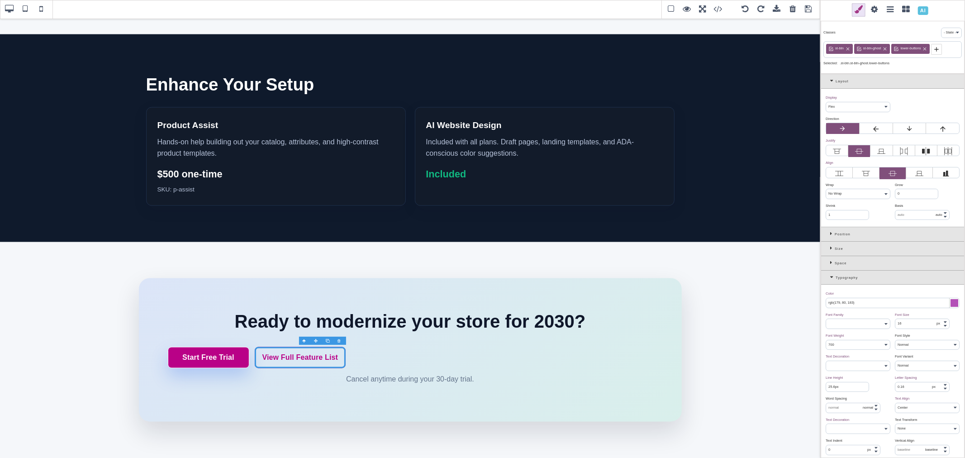
click at [899, 308] on input "rgb(179, 80, 183)" at bounding box center [892, 303] width 133 height 10
click at [893, 296] on div "Color ⨯" at bounding box center [892, 293] width 132 height 5
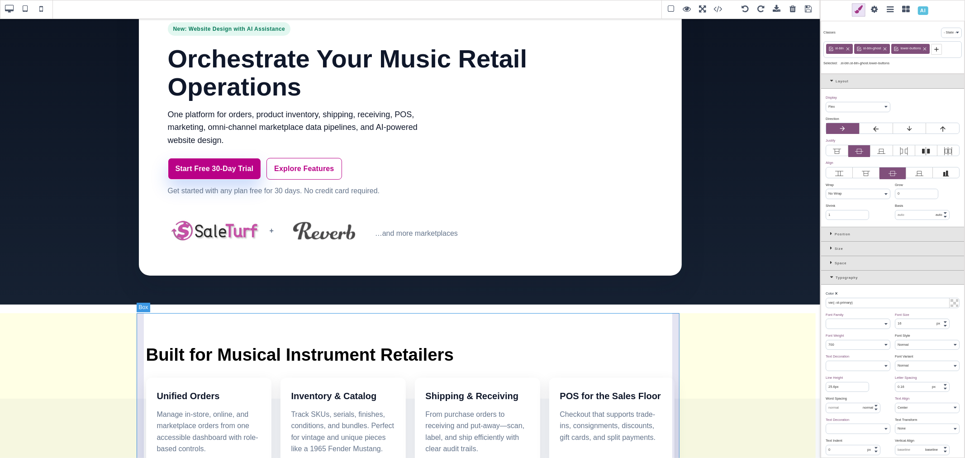
scroll to position [0, 0]
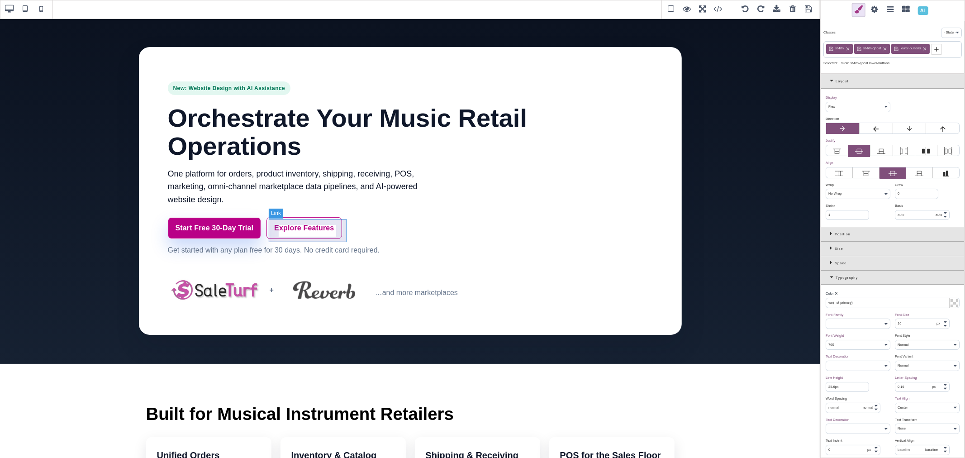
click at [332, 233] on link "Explore Features" at bounding box center [303, 228] width 75 height 22
click at [844, 308] on input "rgb(179, 80, 183)" at bounding box center [892, 303] width 133 height 10
paste input "var(--st-primary"
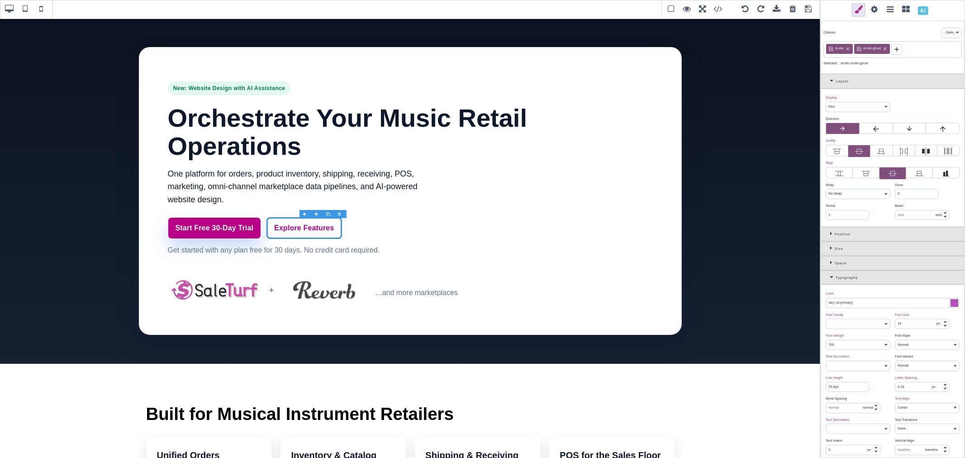
click at [852, 308] on input "var(--st-primary)" at bounding box center [892, 303] width 133 height 10
type input "var(--st-primary)"
click at [807, 10] on span at bounding box center [809, 10] width 14 height 14
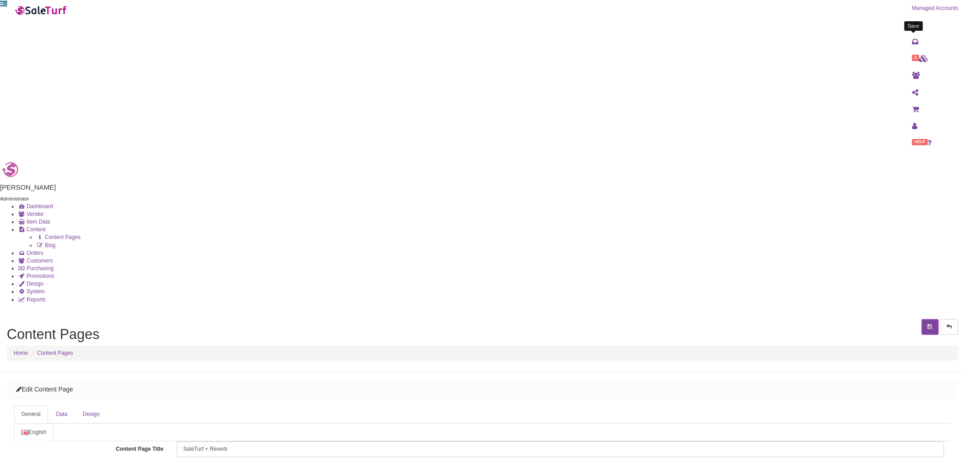
click at [928, 324] on icon "submit" at bounding box center [930, 326] width 5 height 5
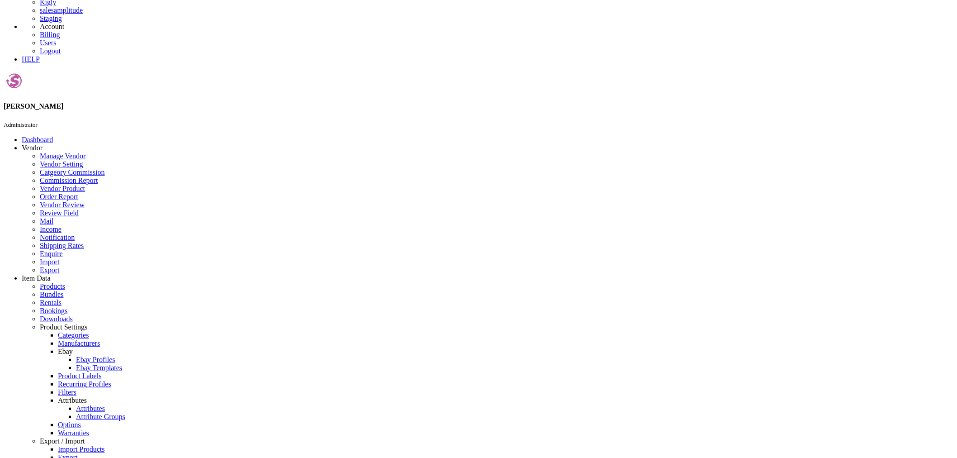
scroll to position [234, 0]
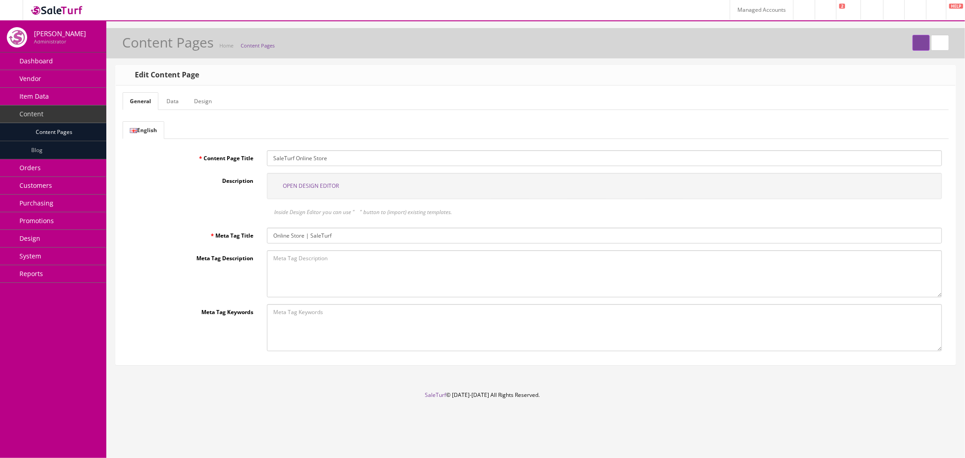
click at [291, 183] on span "Open Design Editor" at bounding box center [311, 186] width 56 height 8
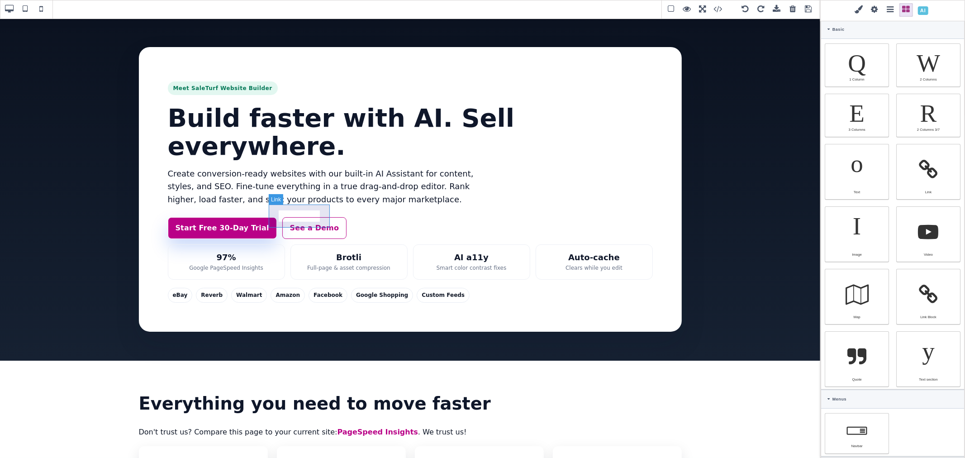
click at [317, 218] on link "See a Demo" at bounding box center [314, 228] width 65 height 22
select select "flex"
type input "12.8"
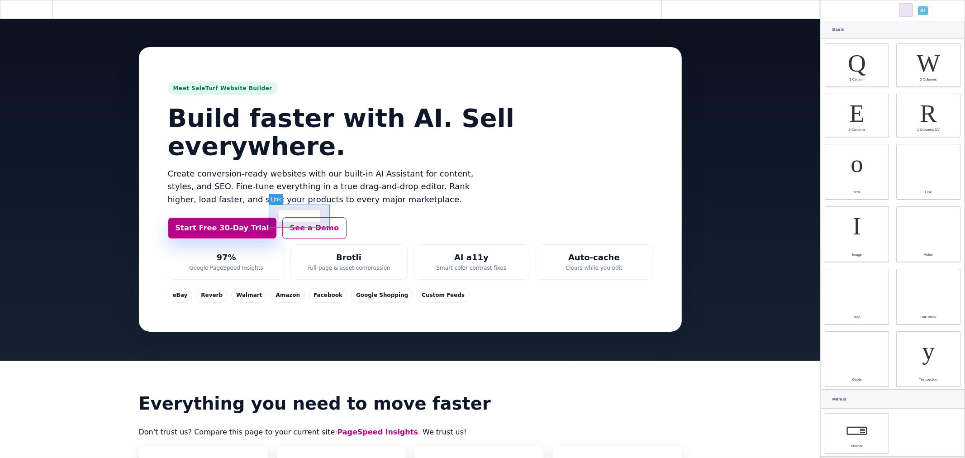
type input "12.8"
type input "22.4"
type input "12.8"
type input "22.4"
type input "rgb(179, 80, 183)"
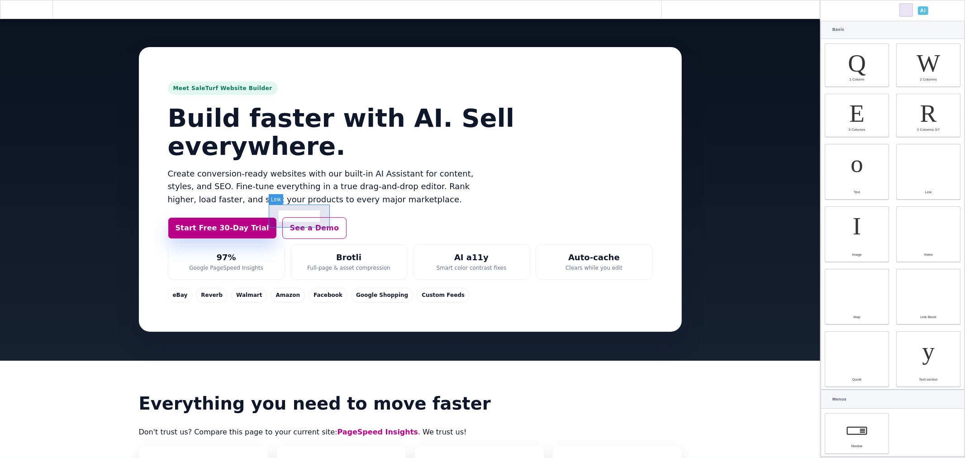
select select
type input "16"
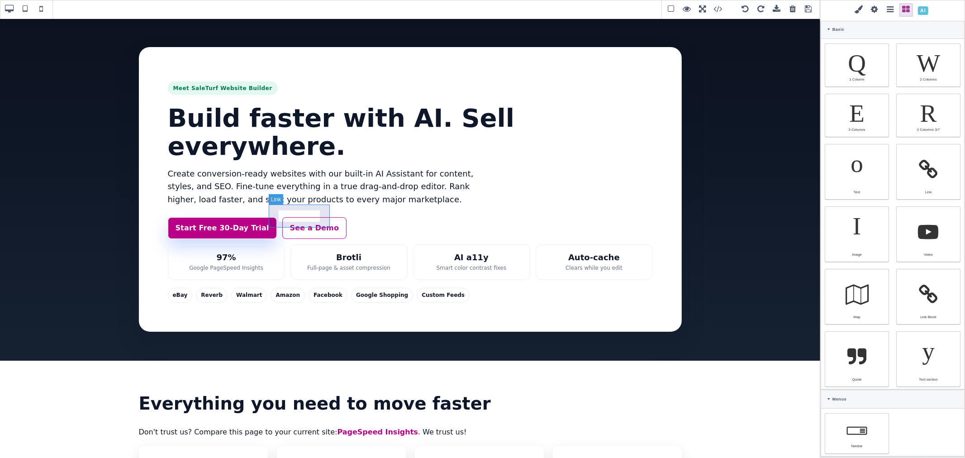
select select "px"
select select "700"
select select
type input "25.6px"
type input "0.16"
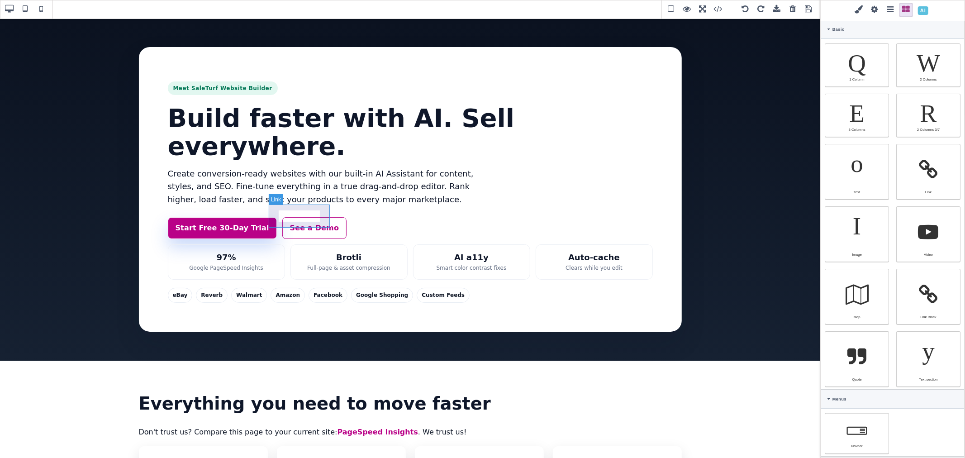
select select "px"
select select
type input "rgba(200, 81, 168, 0.08)"
type input "0"
select select "px"
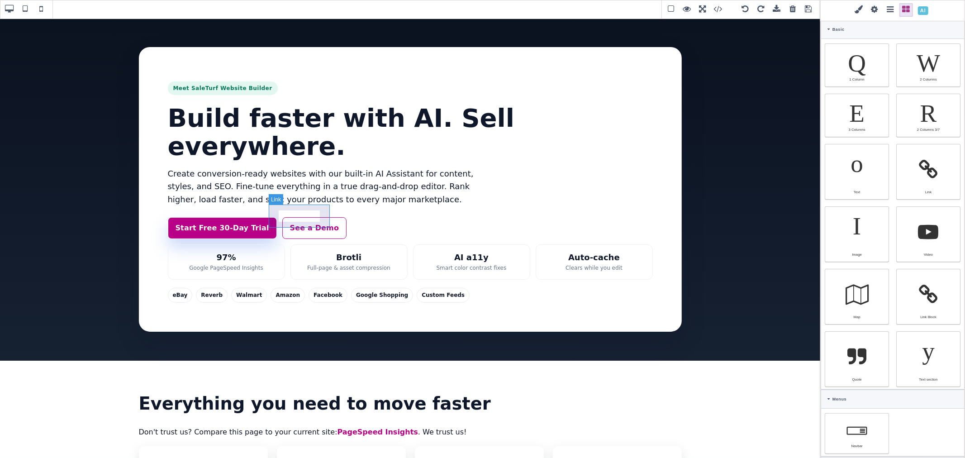
type input "0"
select select "px"
type input "0"
select select "px"
type input "0"
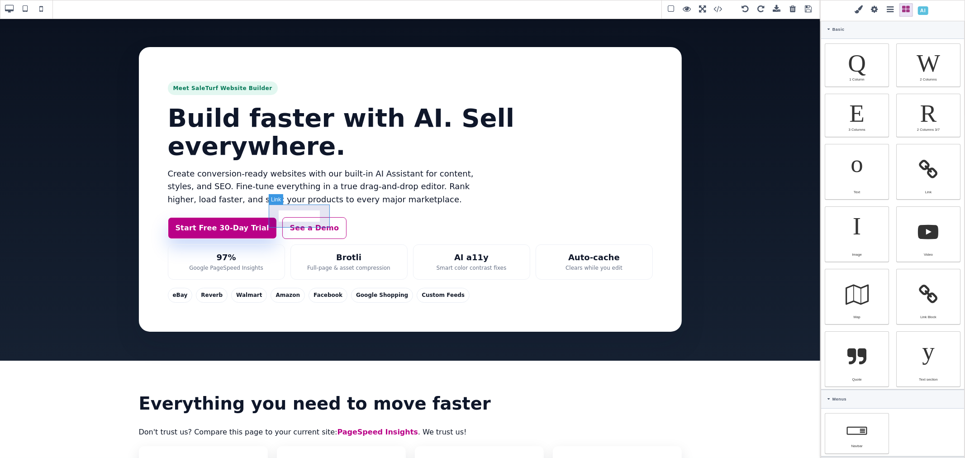
select select "px"
type input "rgb(217, 70, 239)"
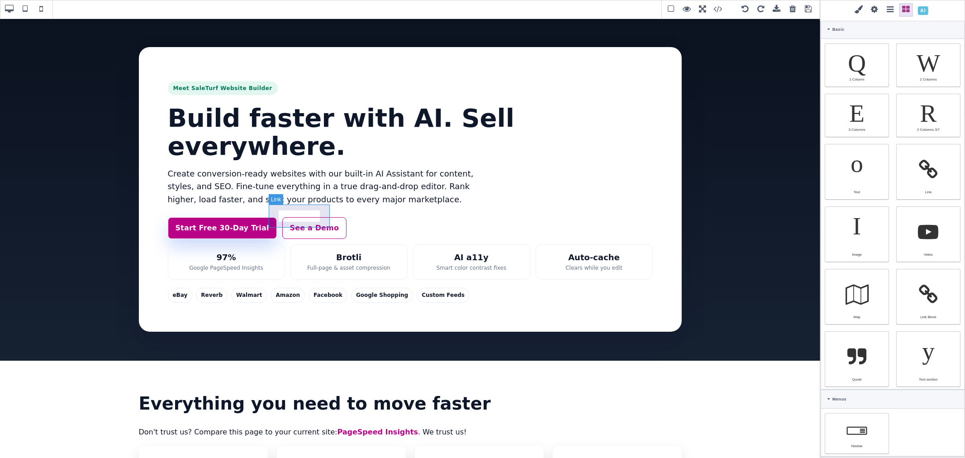
type input "8"
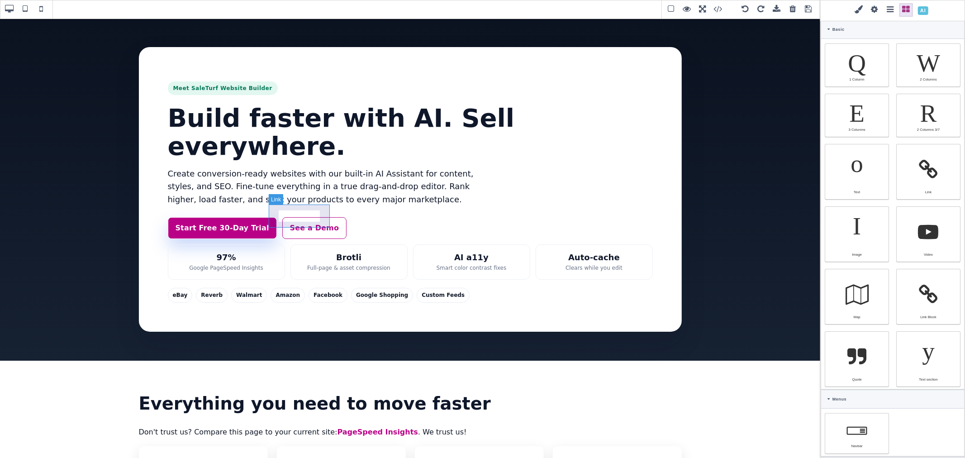
type input "2.22222"
select select "px"
select select "solid"
type input "rgb(59, 151, 227)"
type input "-3.00347"
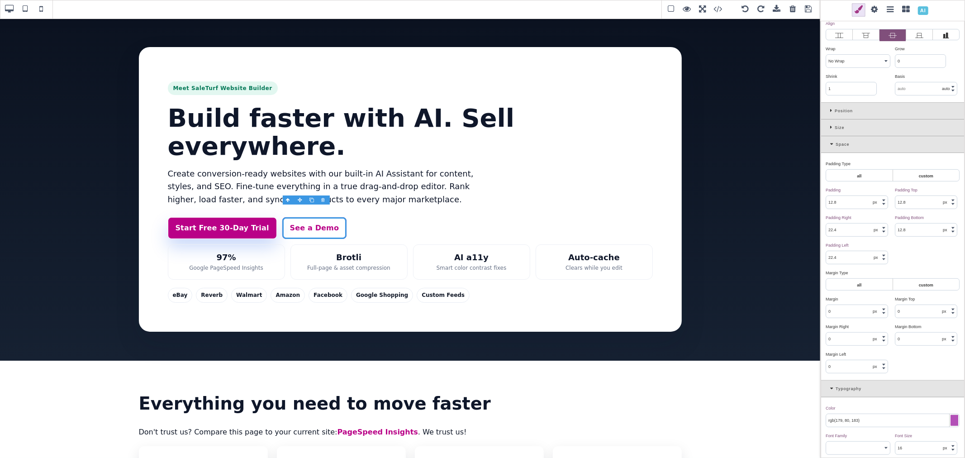
scroll to position [201, 0]
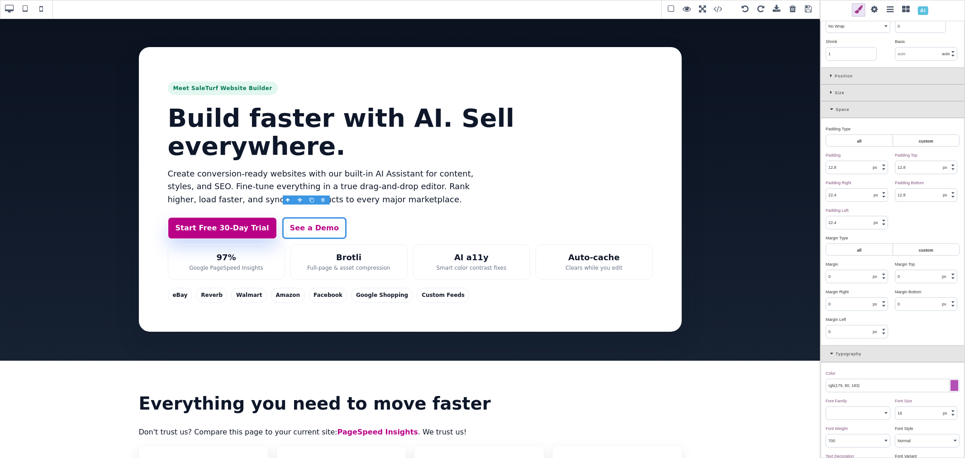
click at [905, 387] on input "rgb(179, 80, 183)" at bounding box center [892, 385] width 133 height 13
paste input "var(--st-primary"
type input "var(--st-primary)"
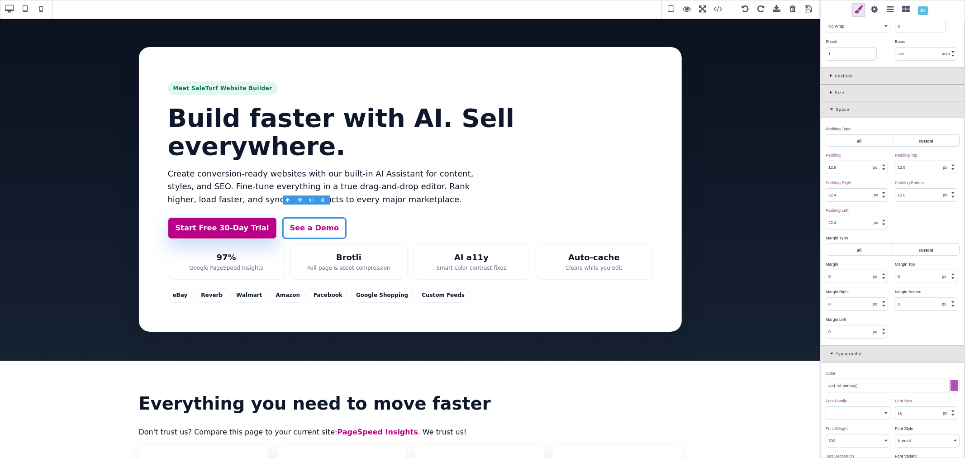
click at [898, 371] on div "Color ⨯" at bounding box center [892, 373] width 132 height 8
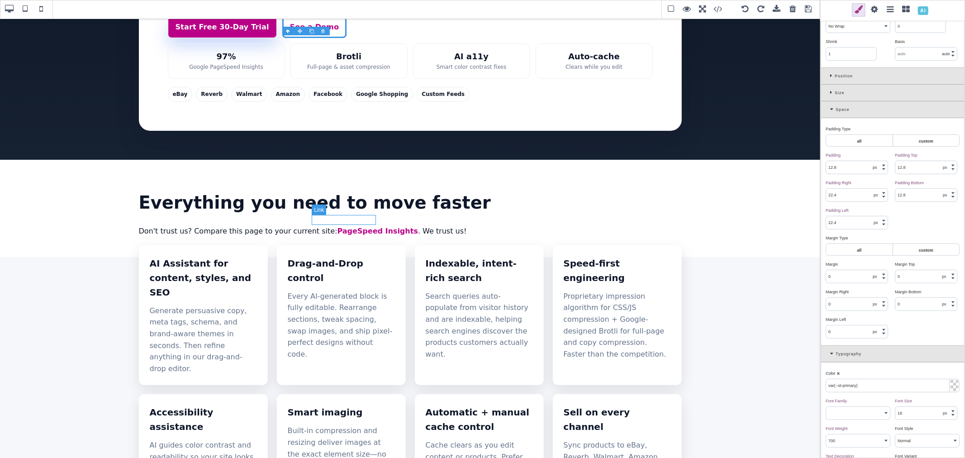
click at [345, 227] on link "PageSpeed Insights" at bounding box center [378, 231] width 81 height 9
select select "block"
type input "0"
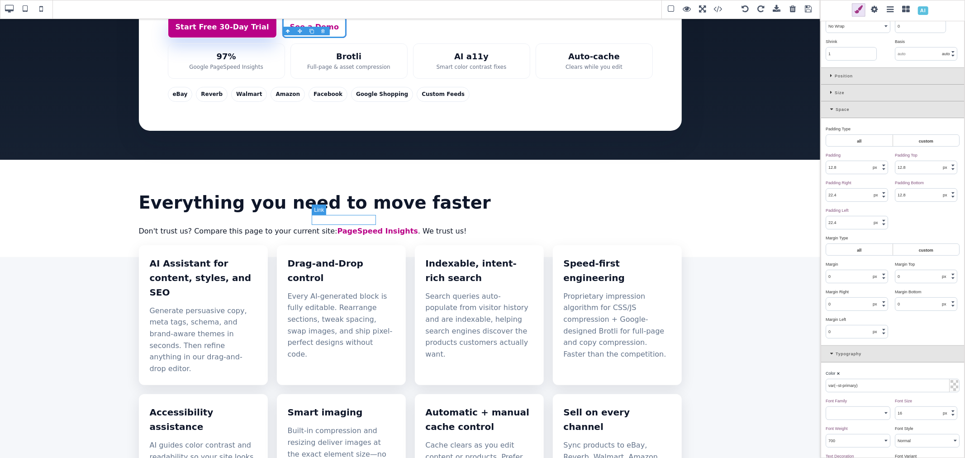
type input "0"
type input "rgb(179, 80, 183)"
select select "600"
select select "normal"
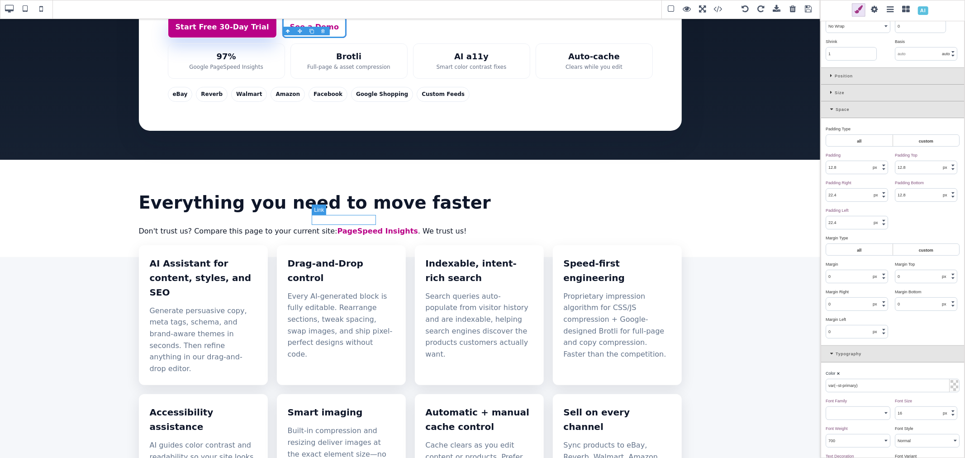
type input "transparent"
type input "rgb(179, 80, 183)"
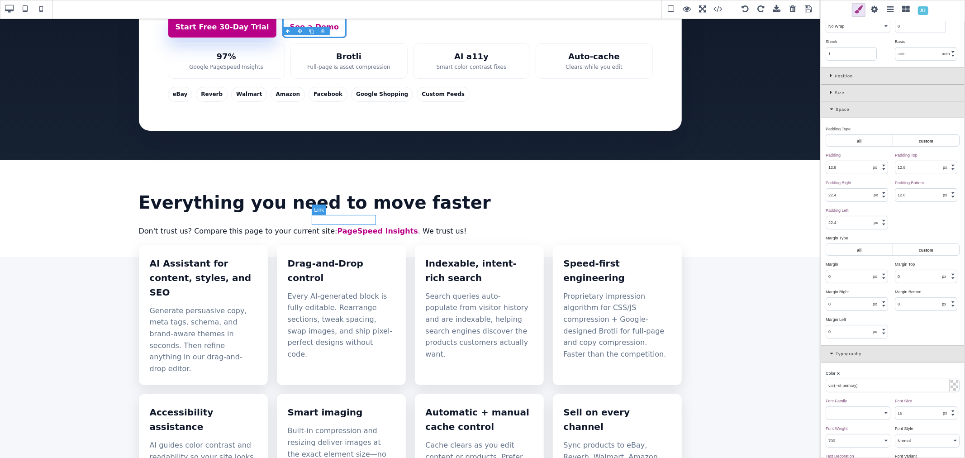
type input "0"
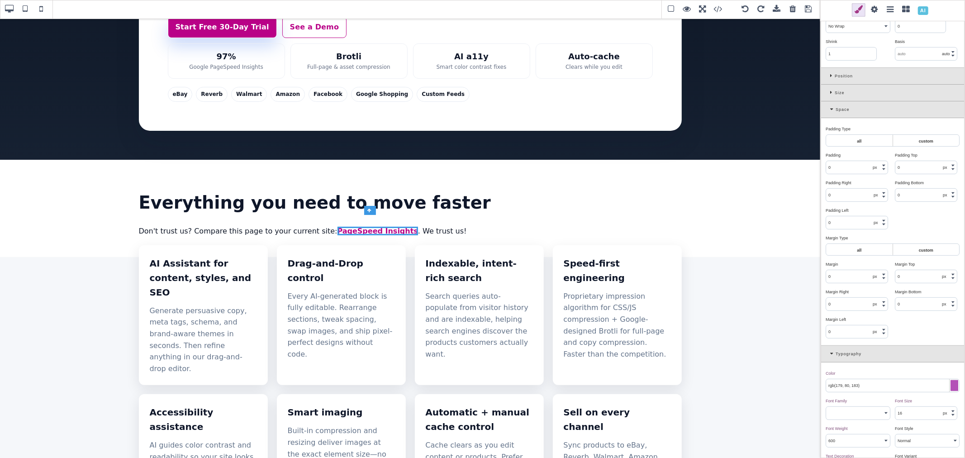
click at [903, 392] on input "rgb(179, 80, 183)" at bounding box center [892, 385] width 133 height 13
type input "var(--st-primary)"
click at [829, 114] on div "Space" at bounding box center [892, 109] width 143 height 17
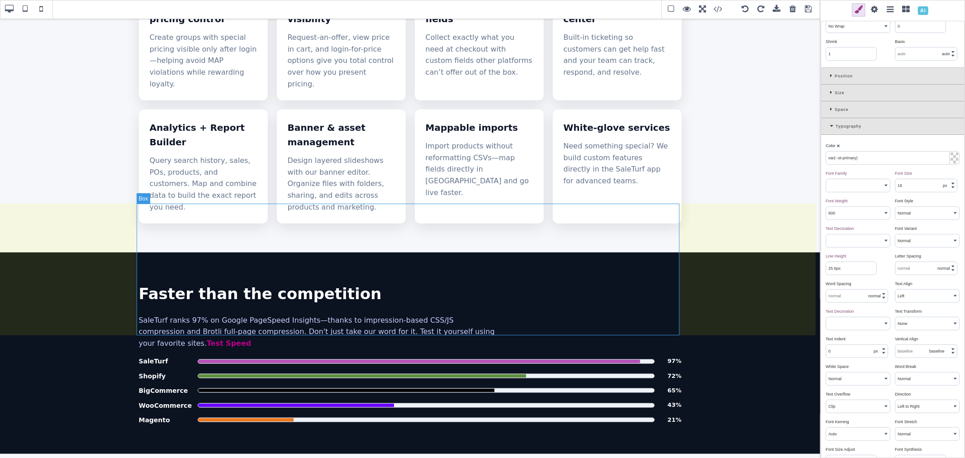
scroll to position [854, 0]
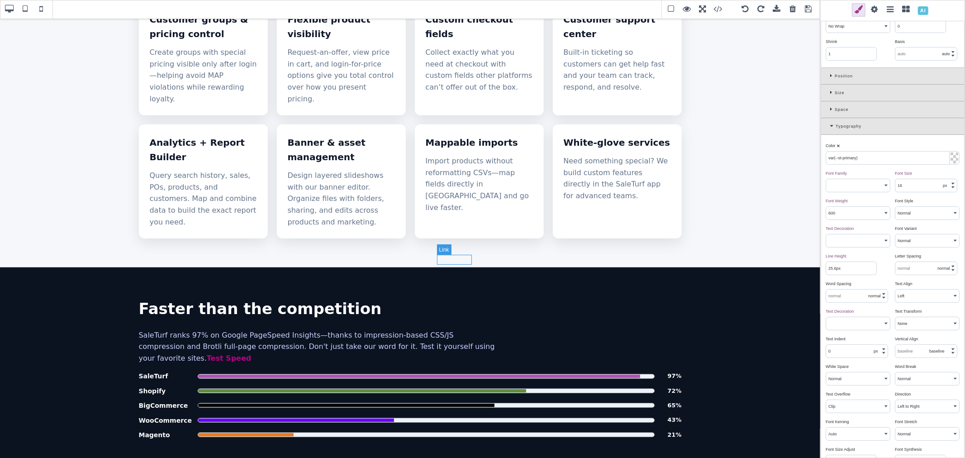
click at [252, 354] on link "Test Speed" at bounding box center [229, 358] width 45 height 9
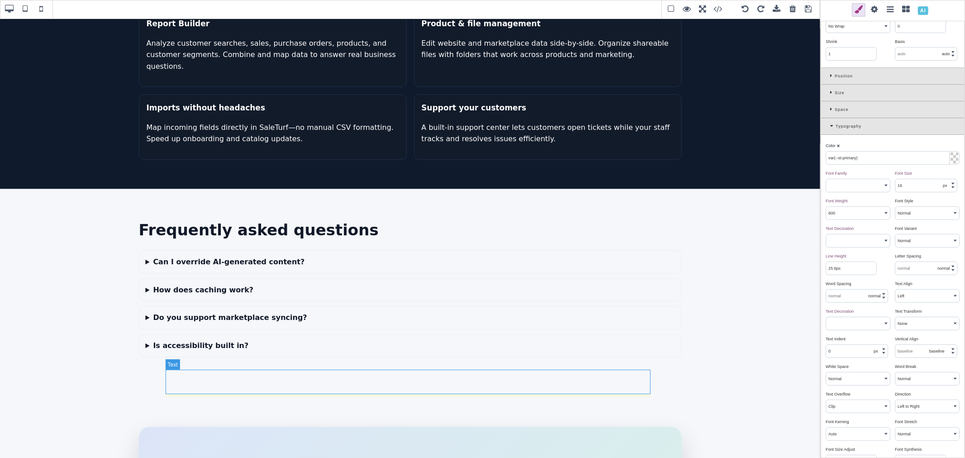
scroll to position [1960, 0]
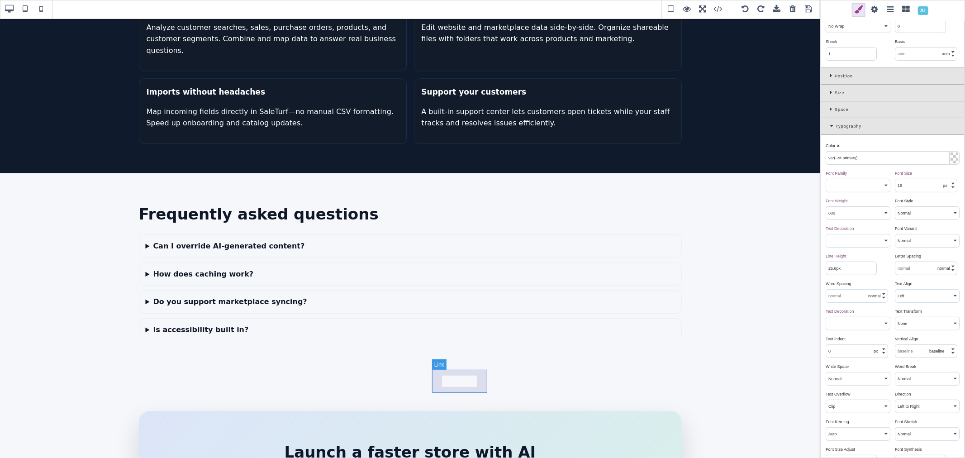
select select "flex"
select select "700"
select select
type input "0.16"
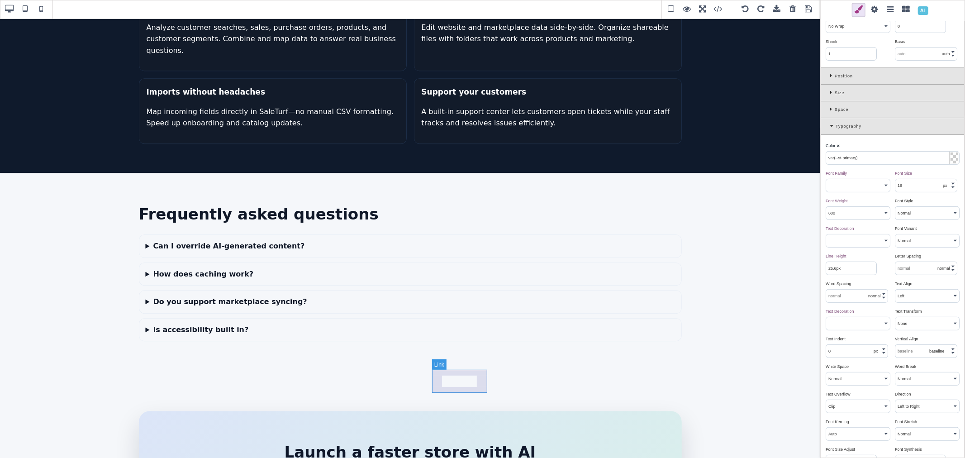
select select "px"
select select "center"
select select
type input "rgba(200, 81, 168, 0.08)"
type input "rgb(217, 70, 239)"
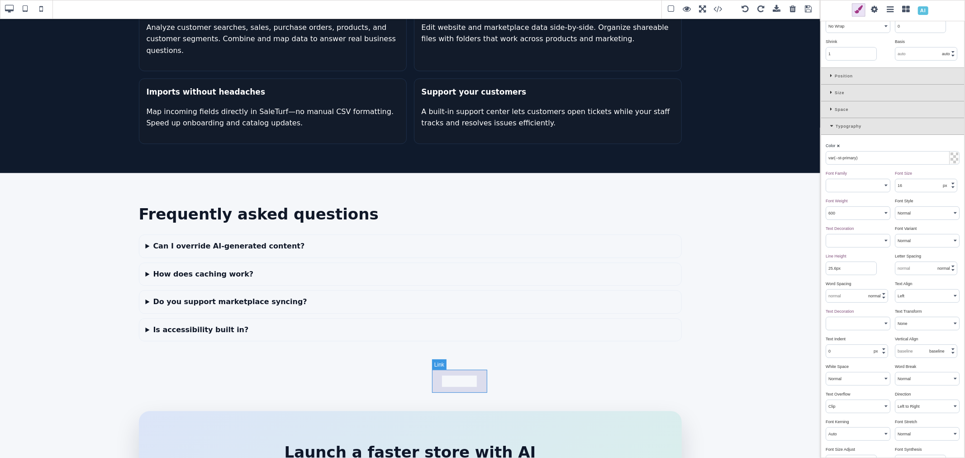
type input "rgb(217, 70, 239)"
type input "8"
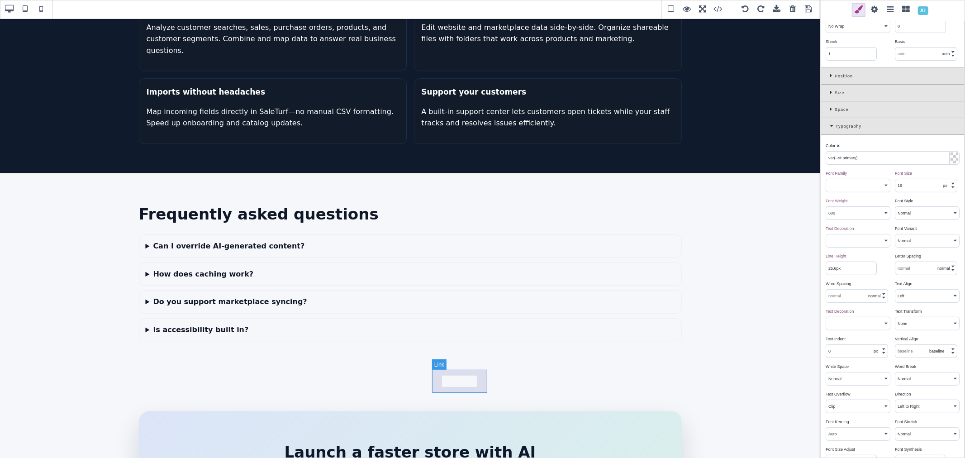
type input "8"
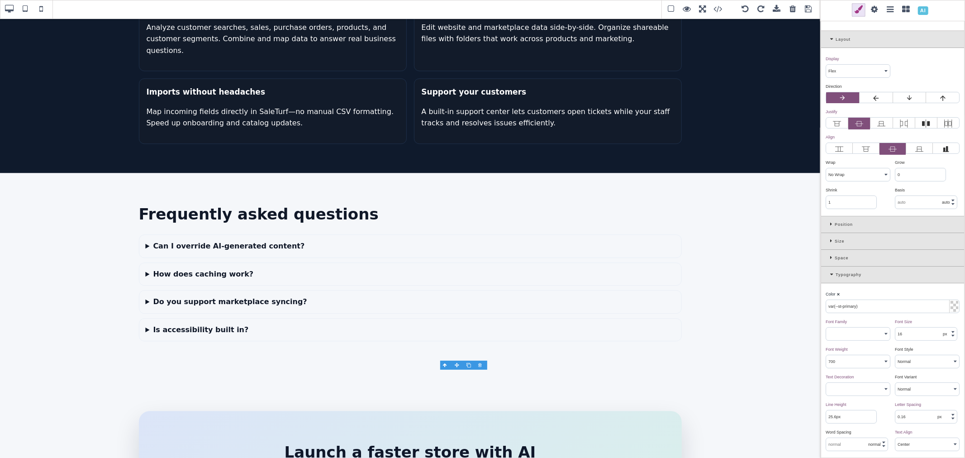
scroll to position [151, 0]
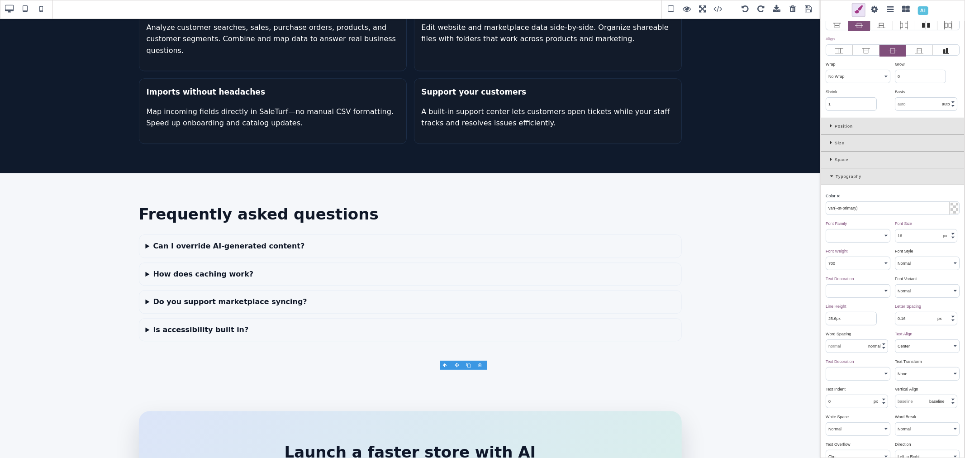
click at [806, 10] on span at bounding box center [809, 10] width 14 height 14
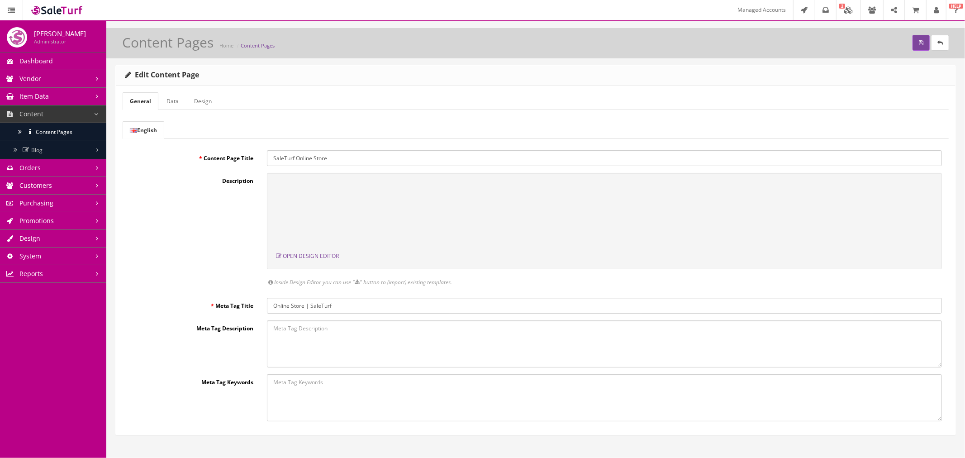
scroll to position [0, 0]
click at [913, 39] on button "submit" at bounding box center [921, 43] width 17 height 16
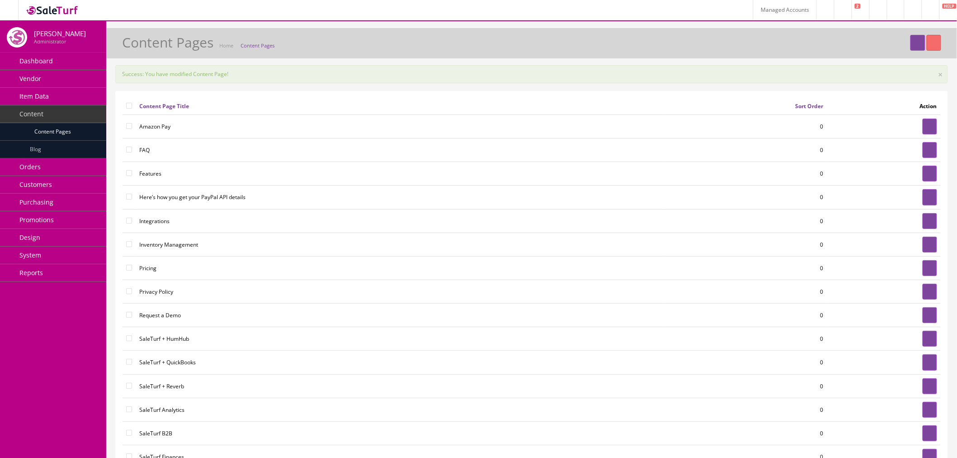
click at [66, 235] on link "Design" at bounding box center [53, 238] width 106 height 18
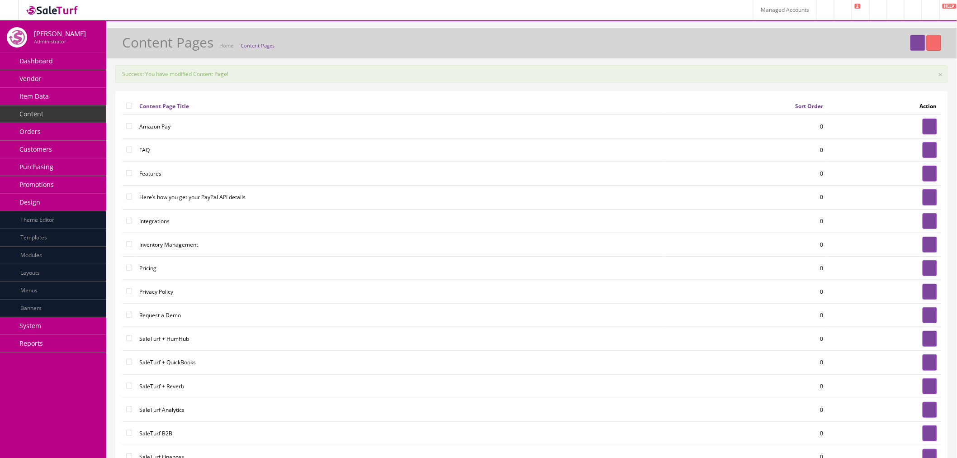
click at [66, 256] on link "Modules" at bounding box center [53, 256] width 106 height 18
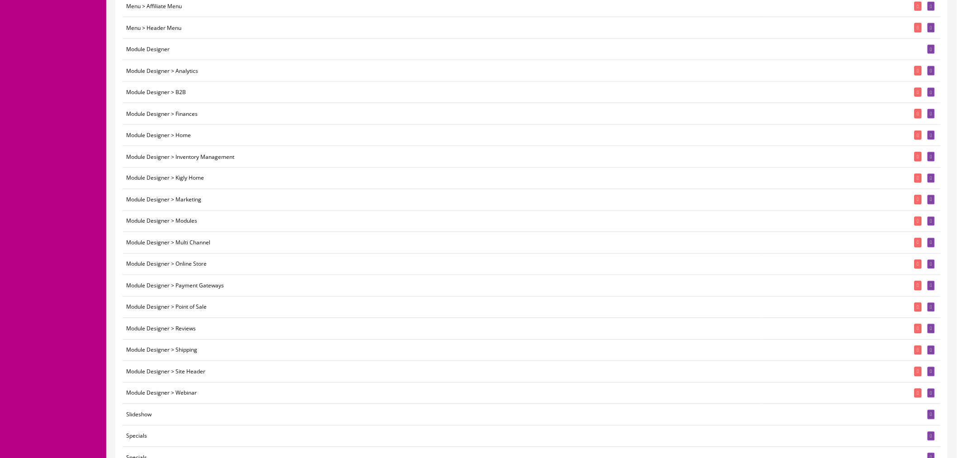
scroll to position [645, 0]
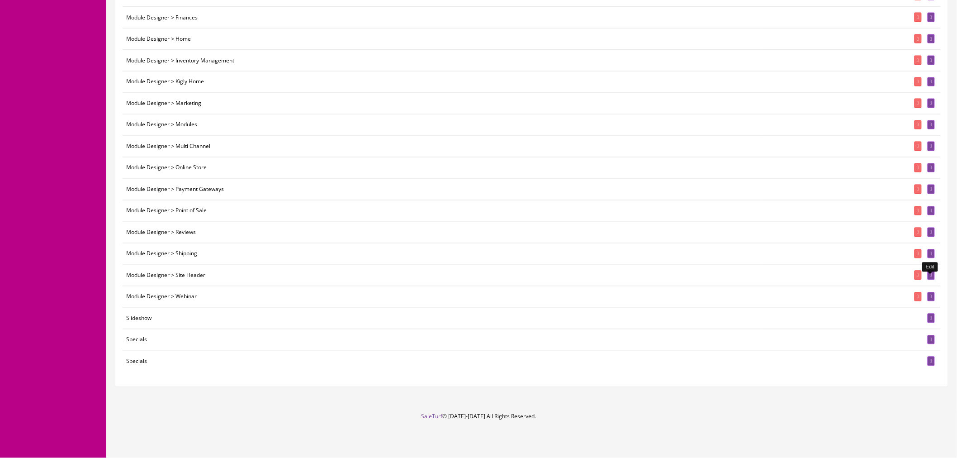
click at [931, 275] on icon at bounding box center [932, 275] width 2 height 5
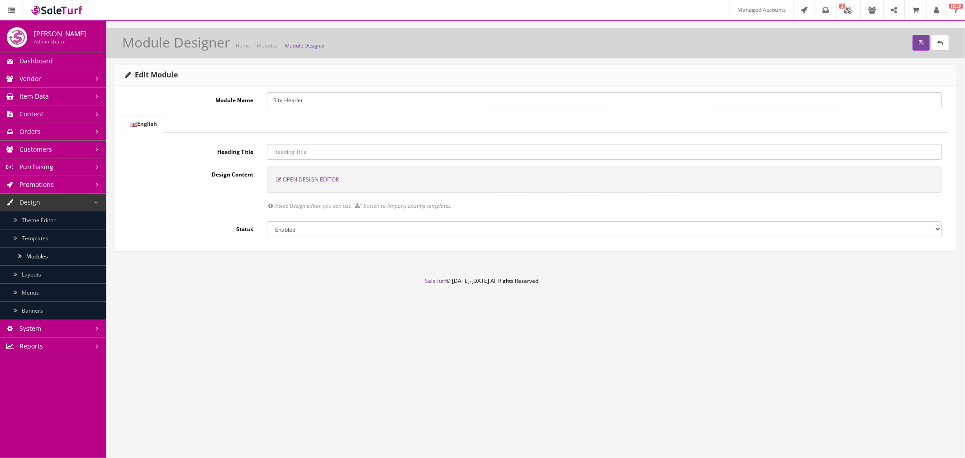
click at [297, 177] on span "Open Design Editor" at bounding box center [311, 180] width 56 height 8
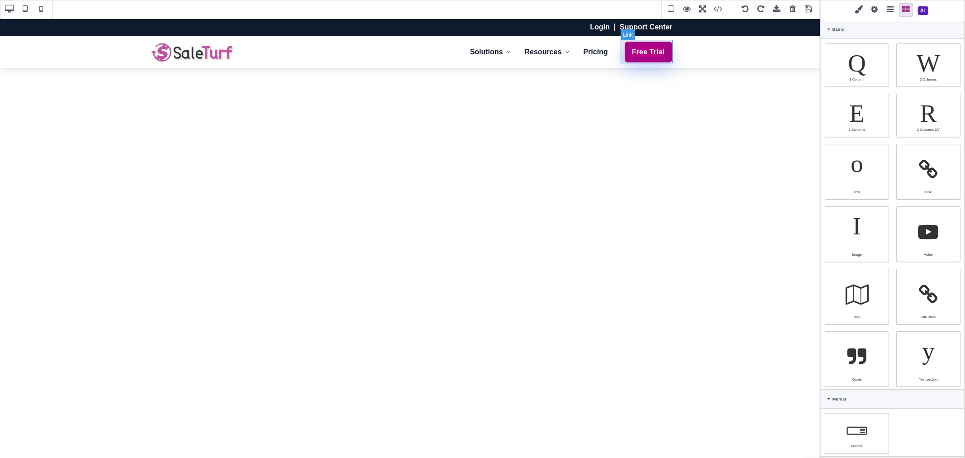
click at [644, 60] on link "Free Trial" at bounding box center [648, 52] width 48 height 22
select select "flex"
type input "12.8"
type input "22.4"
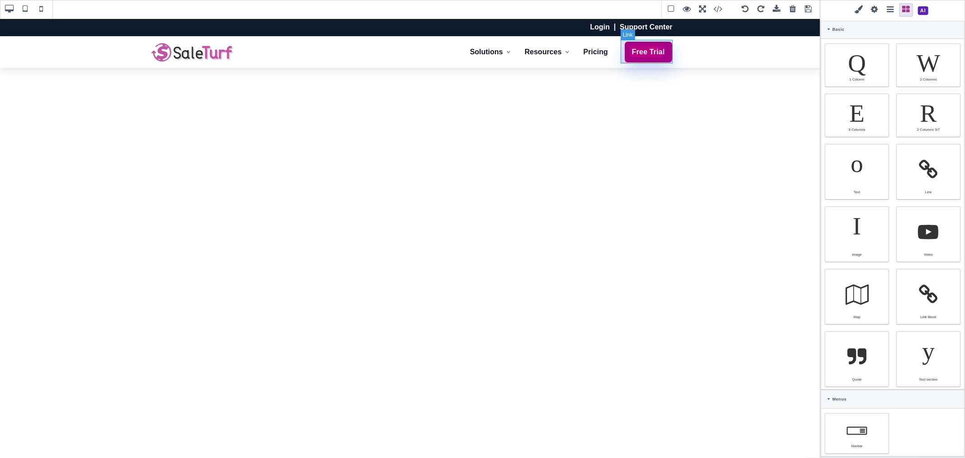
type input "12.8"
type input "22.4"
type input "rgb(255, 255, 255)"
select select
type input "16"
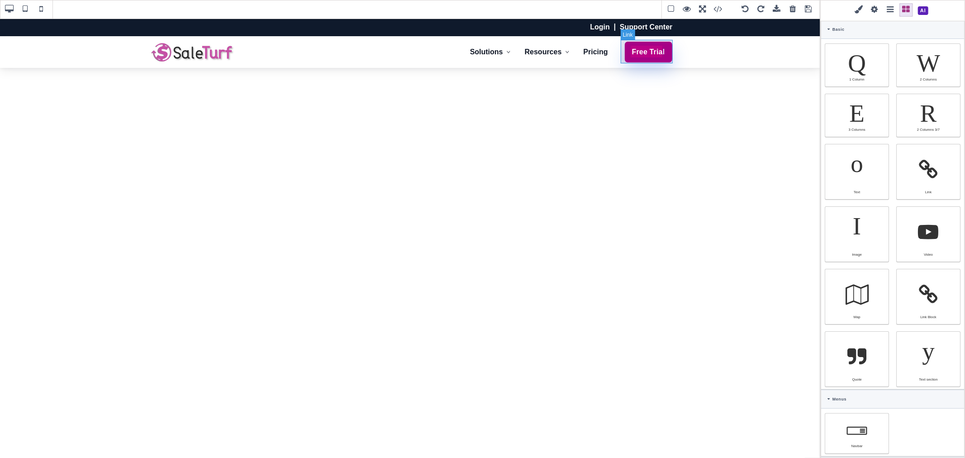
select select "px"
select select "700"
type input "25.6px"
type input "0.16"
select select "px"
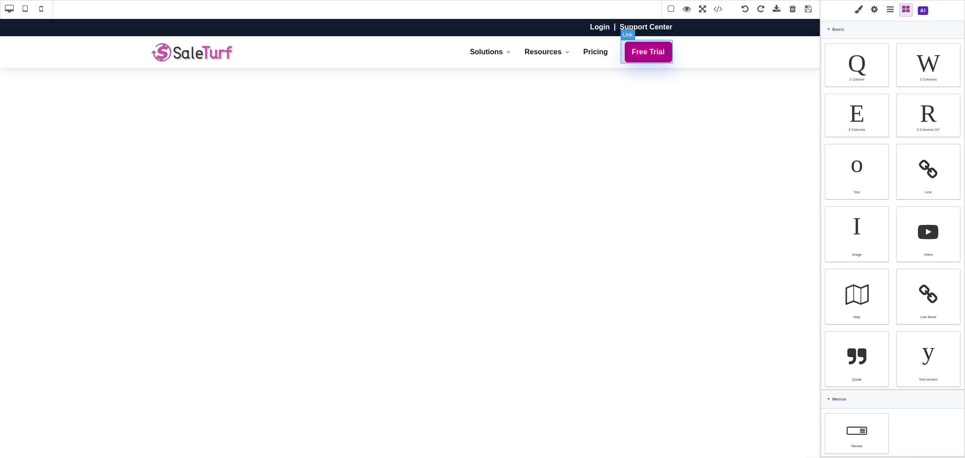
select select
type input "rgb(200, 81, 168)"
type input "0"
select select "px"
type input "0"
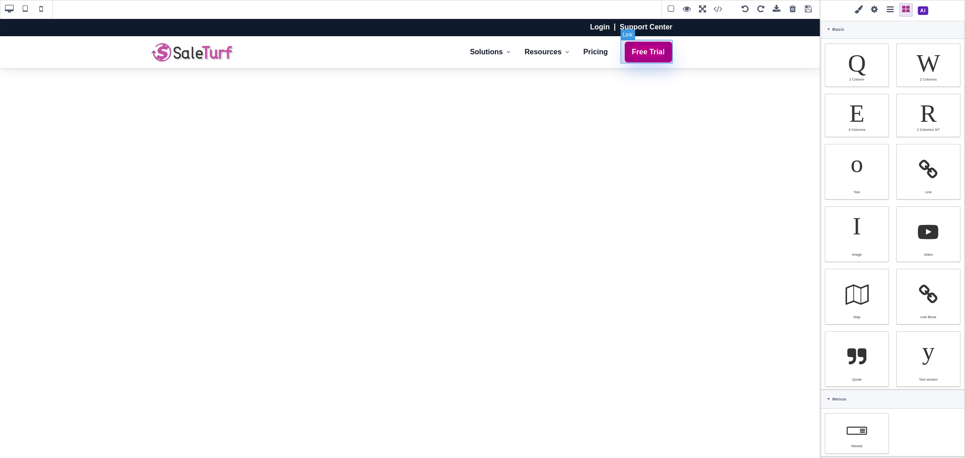
select select "px"
type input "0"
select select "px"
type input "0"
select select "px"
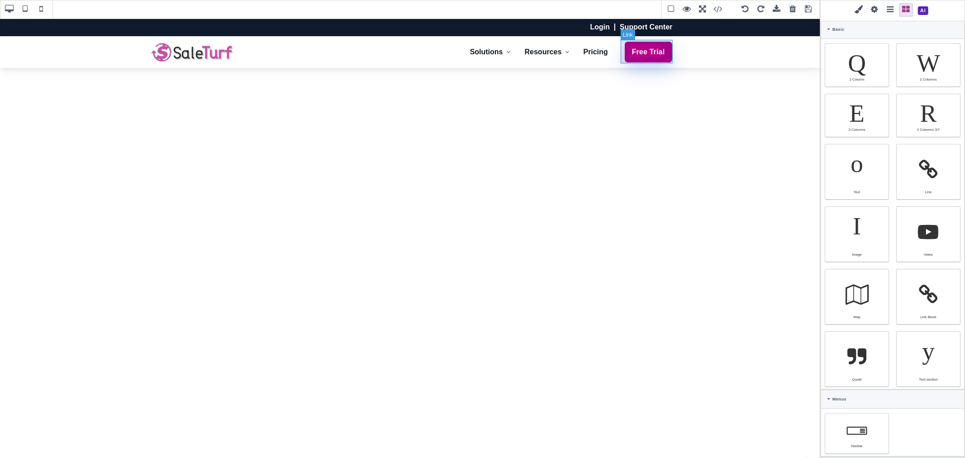
type input "rgb(255, 255, 255)"
type input "8"
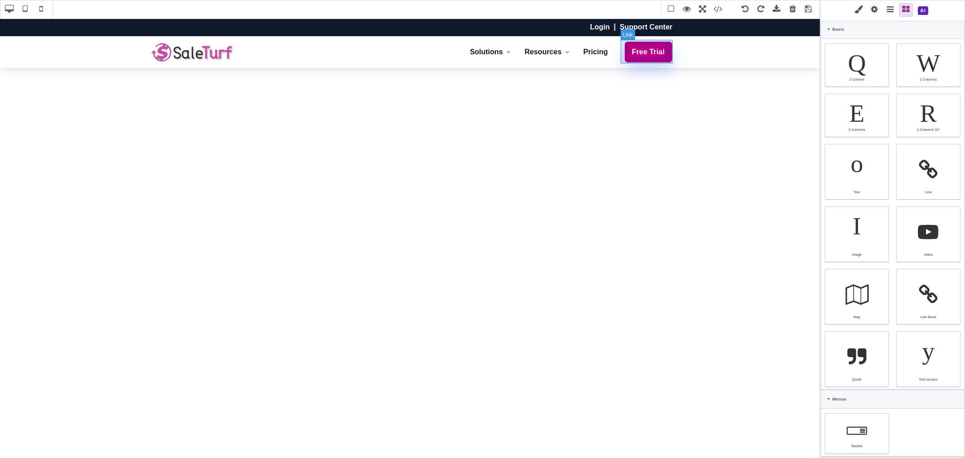
type input "8"
type input "2.22222"
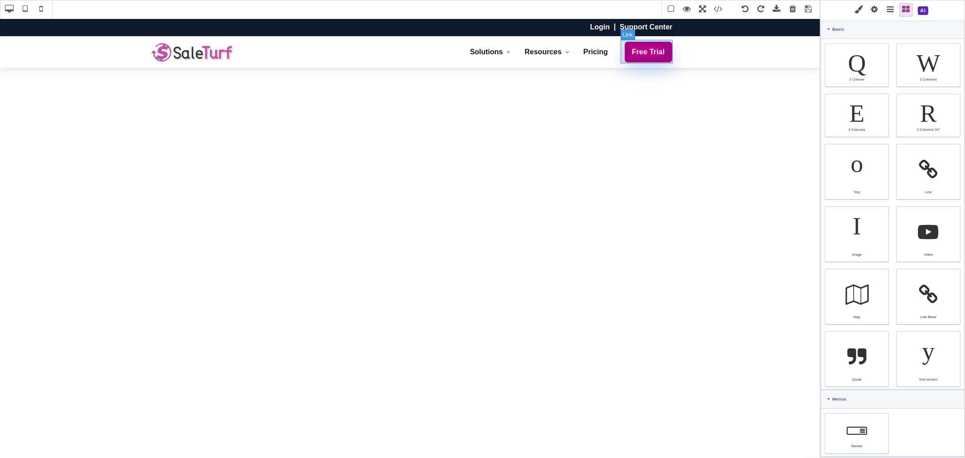
select select "px"
select select "solid"
type input "rgb(59, 151, 227)"
type input "-3.00347"
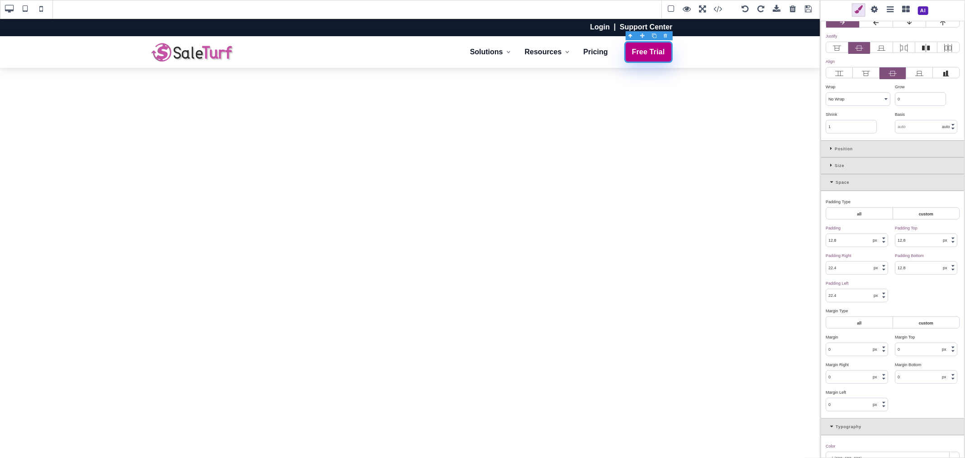
scroll to position [151, 0]
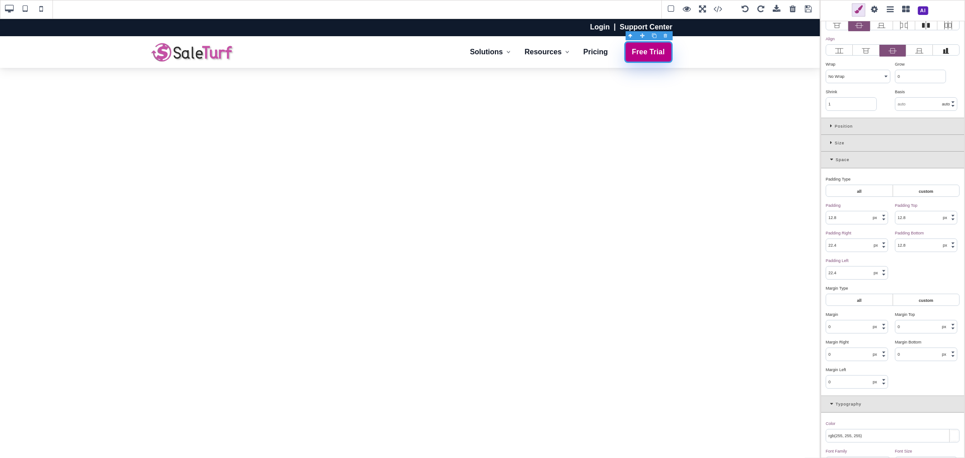
click at [832, 159] on icon at bounding box center [832, 159] width 5 height 5
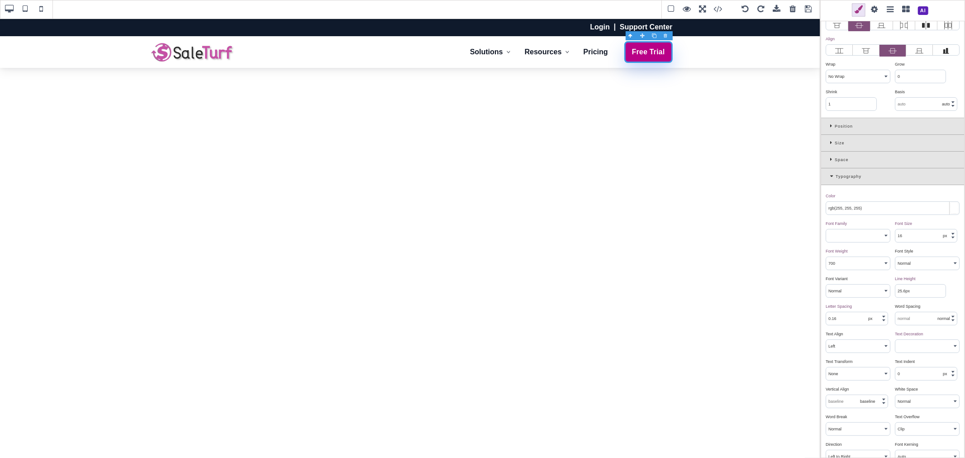
click at [831, 178] on icon at bounding box center [832, 176] width 5 height 5
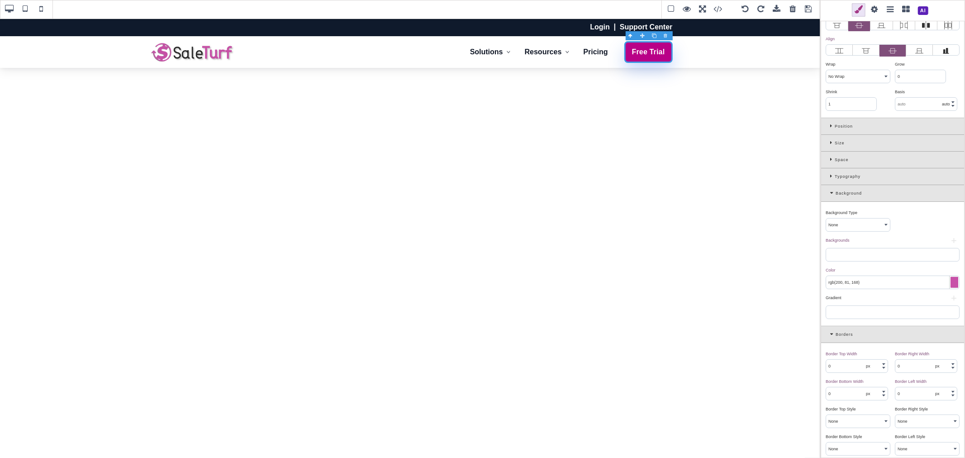
click at [856, 283] on input "rgb(200, 81, 168)" at bounding box center [892, 282] width 133 height 13
type input "var(--st-primary)"
click at [869, 263] on div "Background Type ⨯ None Solid Color Gradient Image Backgrounds ⨯ + Color ⨯ var(-…" at bounding box center [892, 264] width 143 height 124
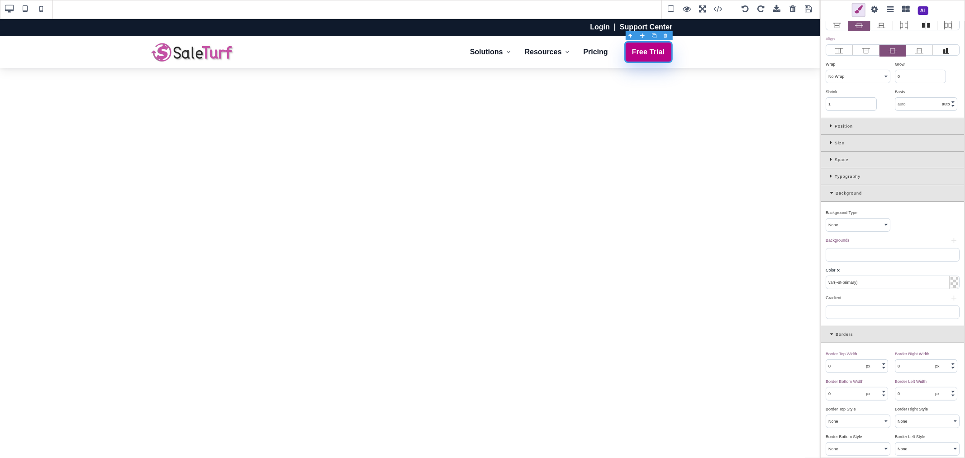
click at [868, 280] on input "var(--st-primary)" at bounding box center [892, 282] width 133 height 13
click at [870, 273] on div "Color ⨯" at bounding box center [892, 270] width 132 height 8
click at [868, 282] on input "var(--st-primary)" at bounding box center [892, 282] width 133 height 13
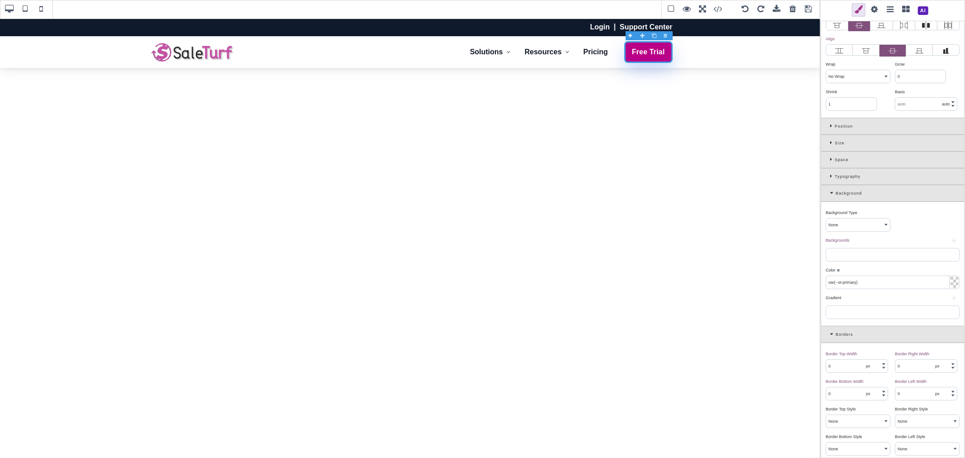
drag, startPoint x: 868, startPoint y: 282, endPoint x: 822, endPoint y: 281, distance: 46.2
click at [822, 281] on div "Background Type ⨯ None Solid Color Gradient Image Backgrounds ⨯ + Color ⨯ var(-…" at bounding box center [892, 264] width 143 height 124
click at [810, 11] on span at bounding box center [809, 10] width 14 height 14
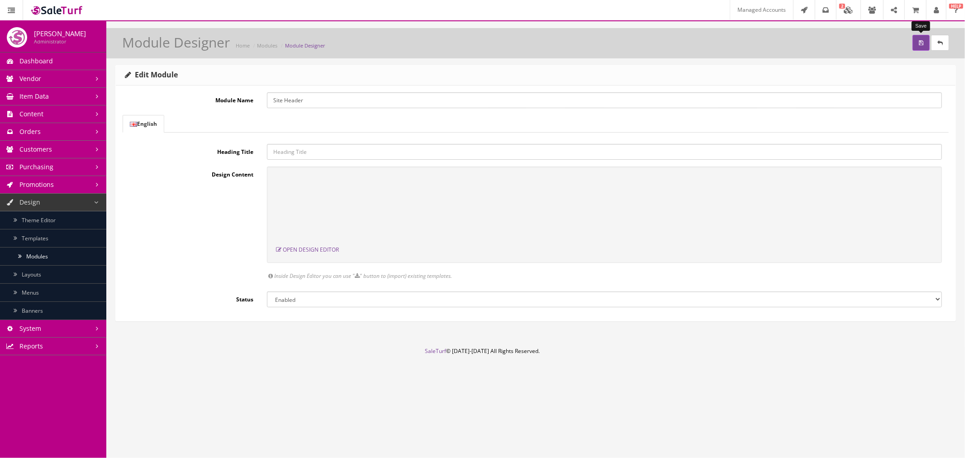
click at [916, 41] on button "submit" at bounding box center [921, 43] width 17 height 16
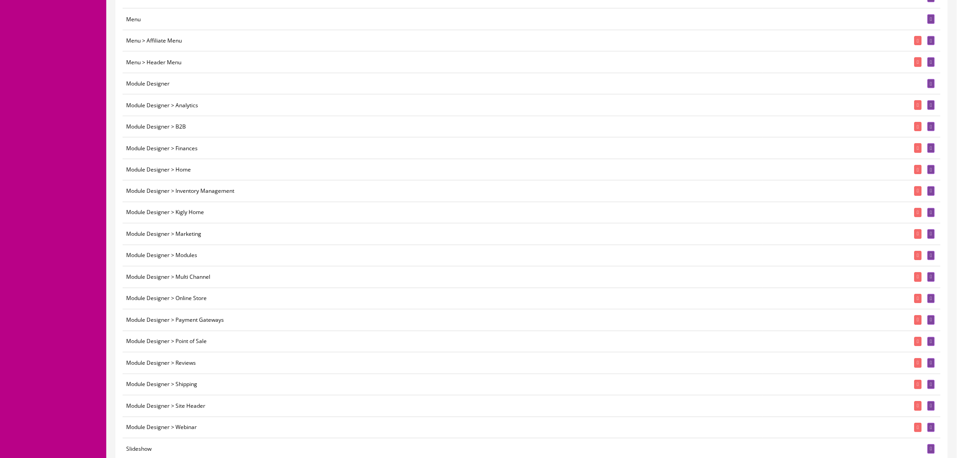
scroll to position [553, 0]
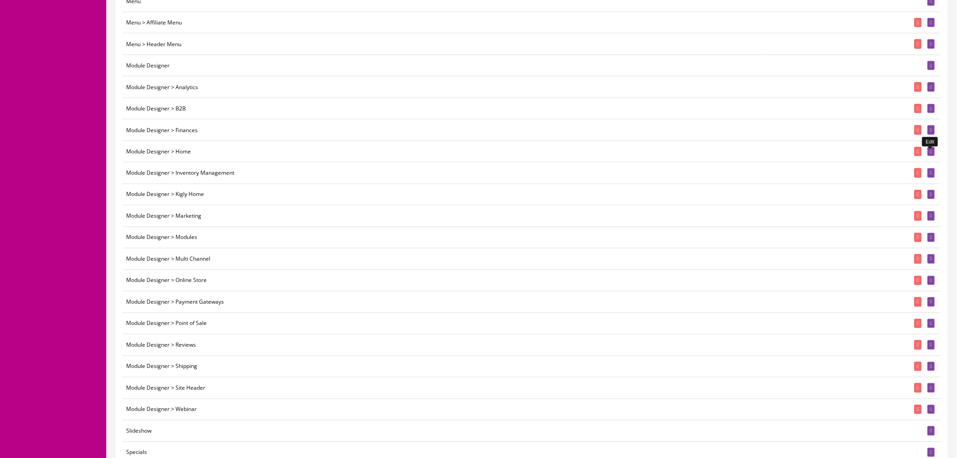
click at [933, 156] on link at bounding box center [931, 152] width 7 height 10
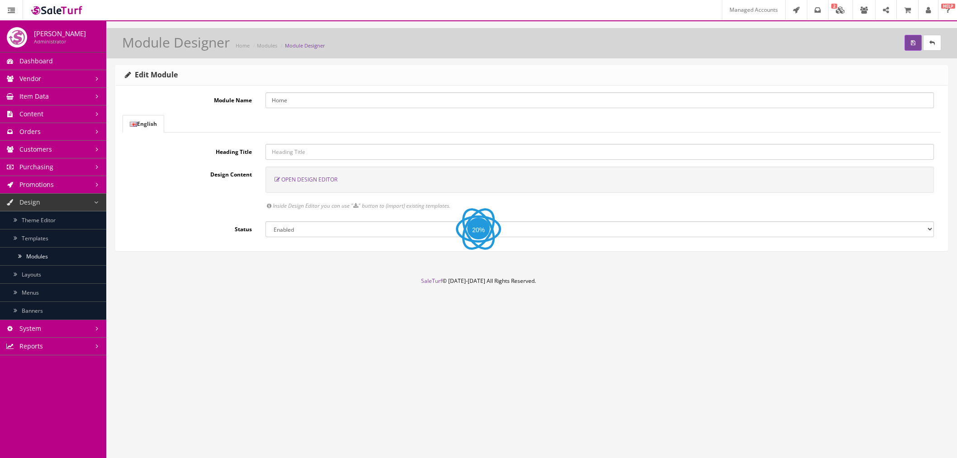
select select "inherit"
select select
select select "manual"
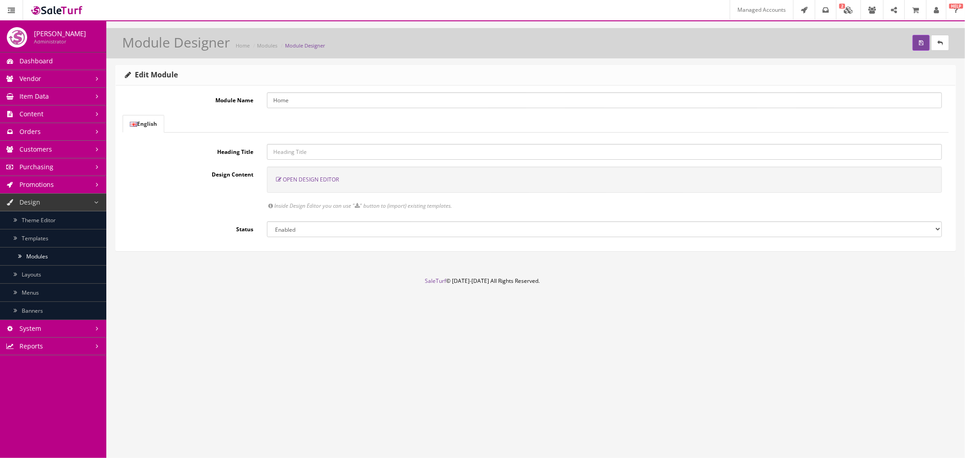
click at [330, 179] on span "Open Design Editor" at bounding box center [311, 180] width 56 height 8
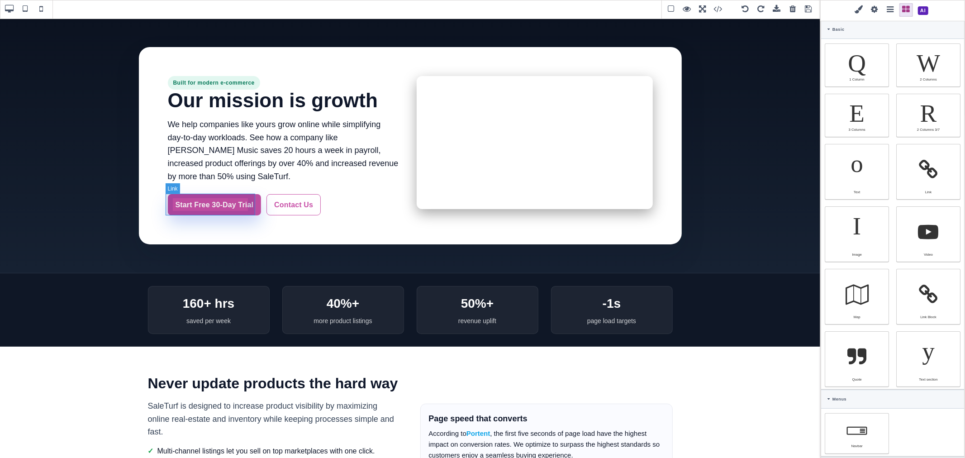
click at [245, 196] on link "Start Free 30-Day Trial" at bounding box center [215, 205] width 94 height 22
select select "flex"
type input "10"
type input "16"
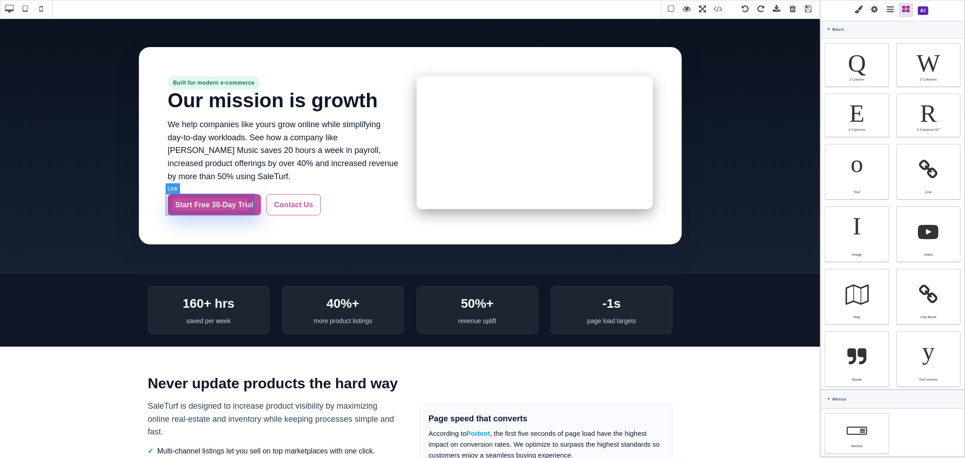
type input "10"
type input "16"
type input "rgb(255, 255, 255)"
select select
type input "16"
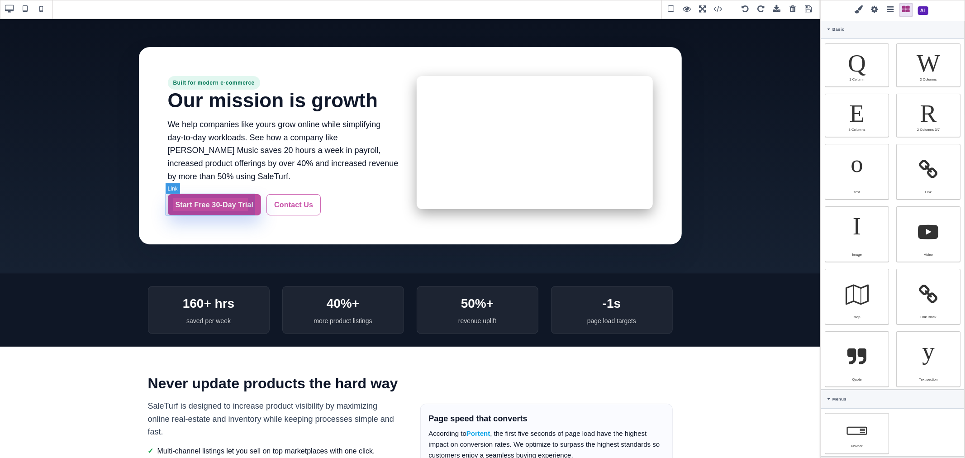
select select "px"
select select "600"
type input "25.6px"
type input "0.16"
select select "px"
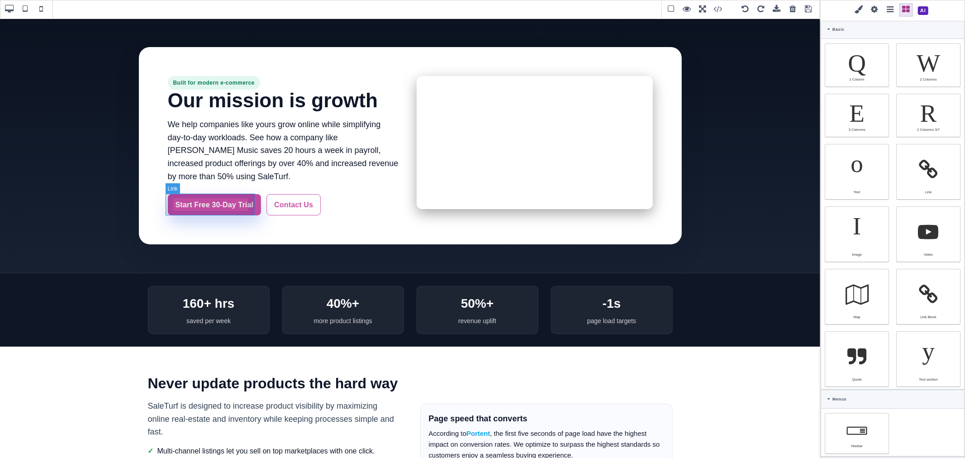
select select
type input "rgb(200, 81, 168)"
type input "1.11111"
select select "px"
type input "1.11111"
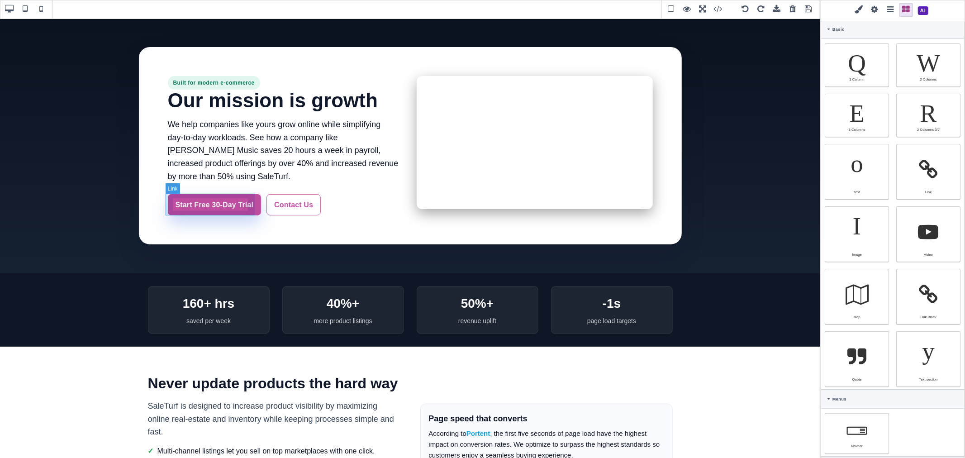
select select "px"
type input "1.11111"
select select "px"
type input "1.11111"
select select "px"
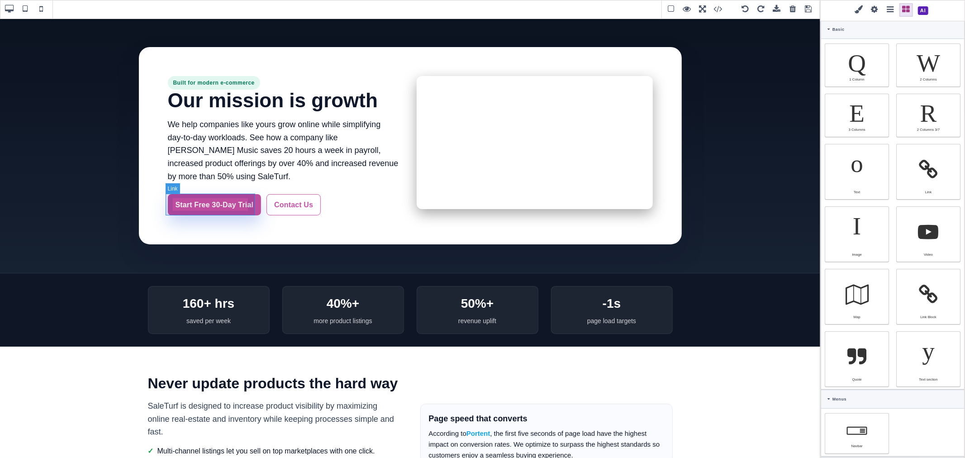
select select "solid"
type input "rgba(0, 0, 0, 0)"
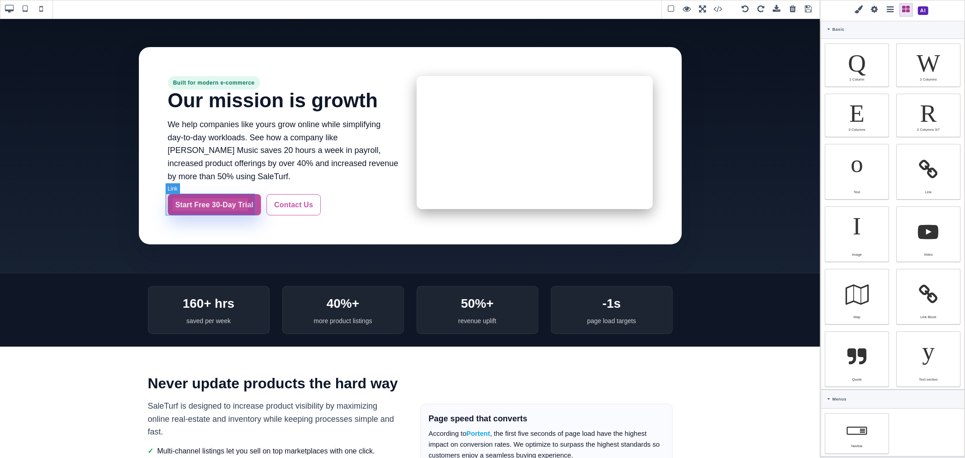
type input "rgba(0, 0, 0, 0)"
type input "8"
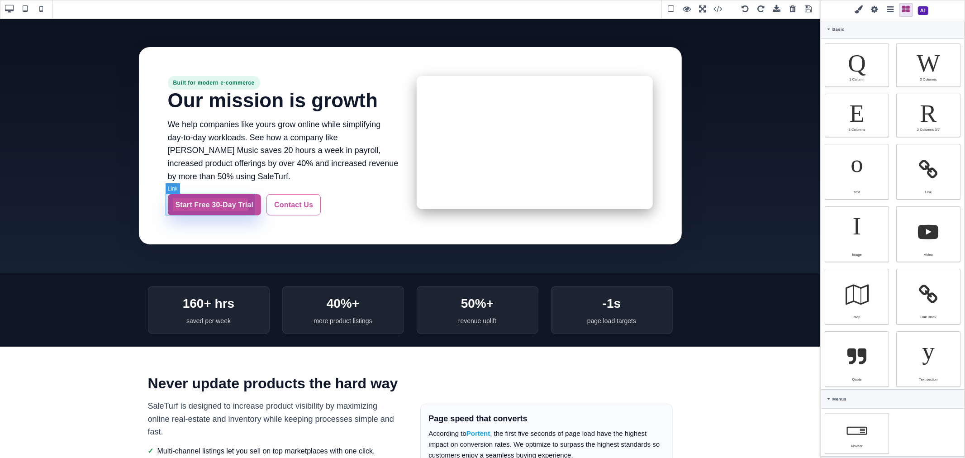
type input "8"
select select "solid"
type input "rgb(255, 255, 255)"
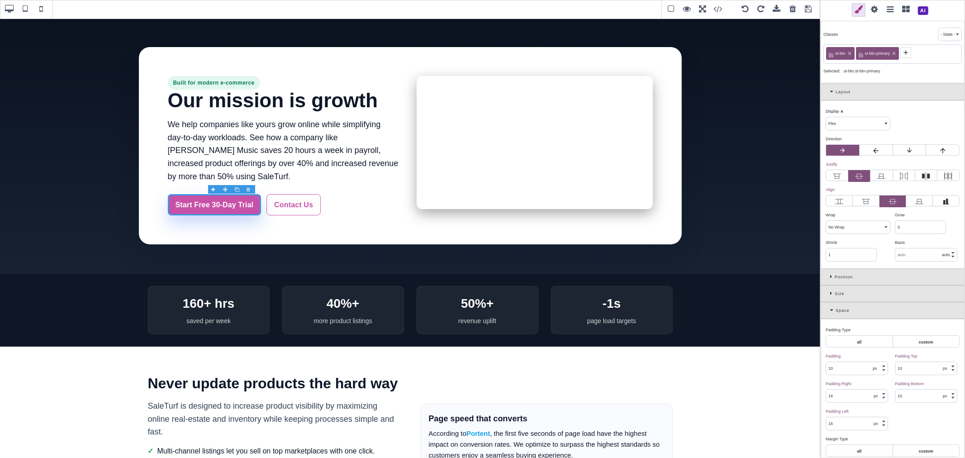
click at [832, 311] on icon at bounding box center [832, 310] width 5 height 5
click at [831, 329] on icon at bounding box center [832, 326] width 5 height 5
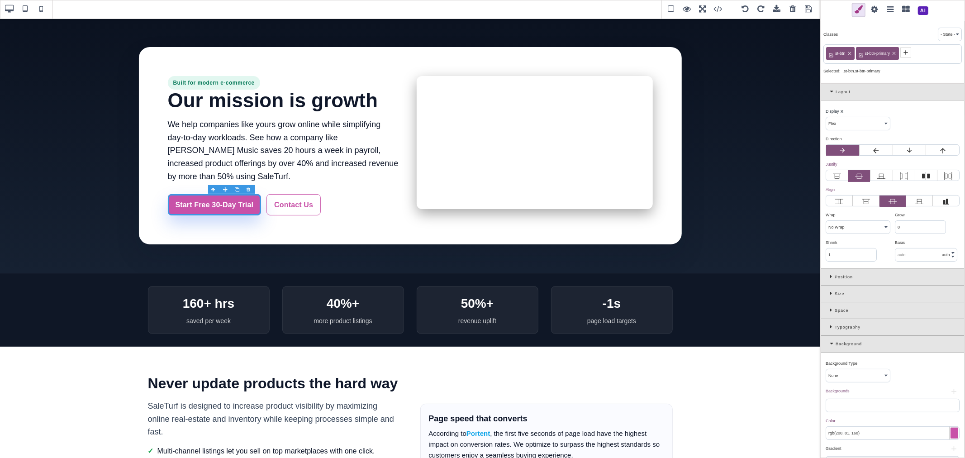
click at [883, 435] on input "rgb(200, 81, 168)" at bounding box center [892, 433] width 133 height 13
paste input "https://docs.google.com/document/d/1-cGnEn1VuVS2i_sOjSKTwpBfN1W5G5ako_BsmfyUf8Q…"
click at [880, 433] on input "var(--st-primary)" at bounding box center [892, 433] width 133 height 13
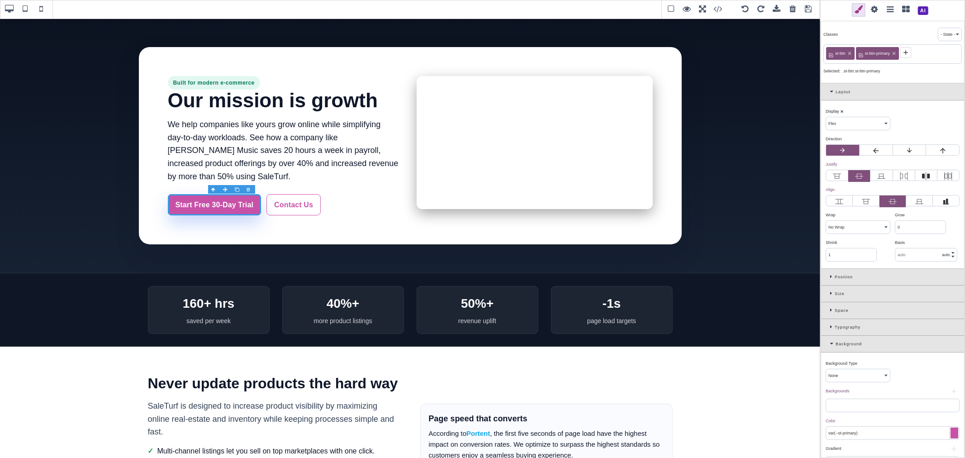
click at [880, 433] on input "var(--st-primary)" at bounding box center [892, 433] width 133 height 13
click at [876, 420] on div "Color ⨯" at bounding box center [892, 421] width 132 height 8
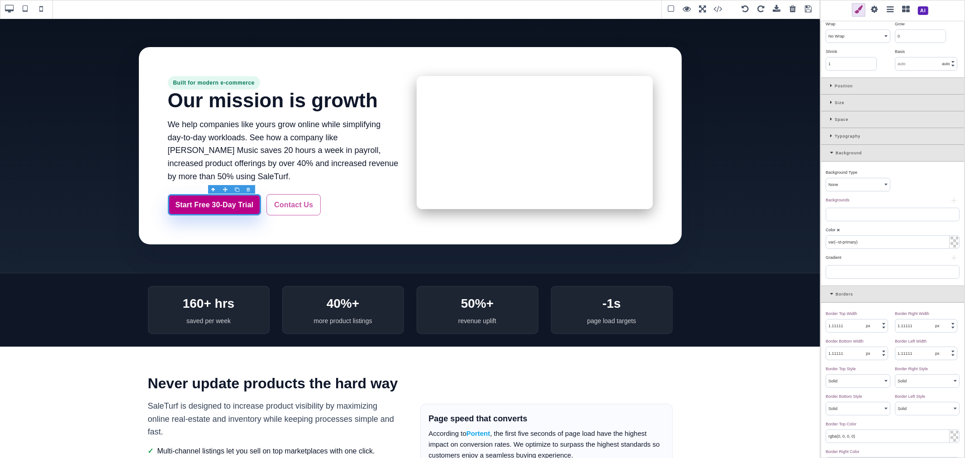
scroll to position [251, 0]
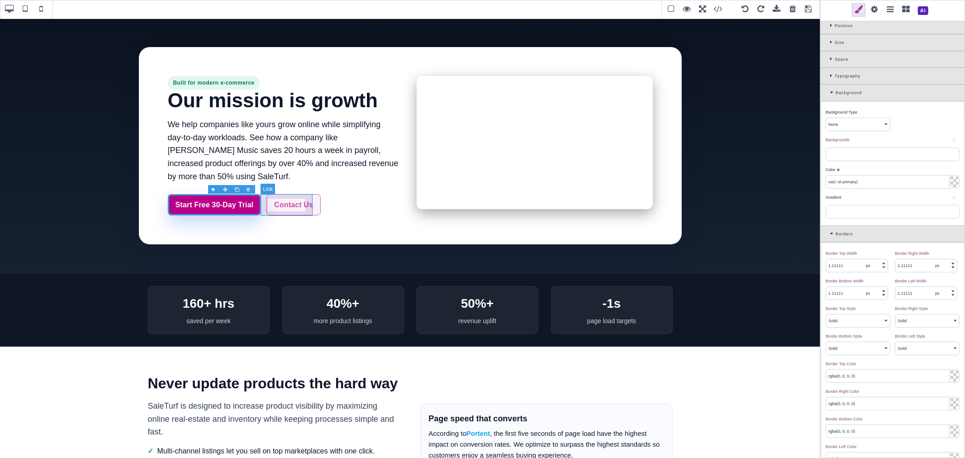
click at [290, 203] on link "Contact Us" at bounding box center [293, 205] width 54 height 22
type input "rgba(200, 81, 168, 0.08)"
type input "rgb(217, 70, 239)"
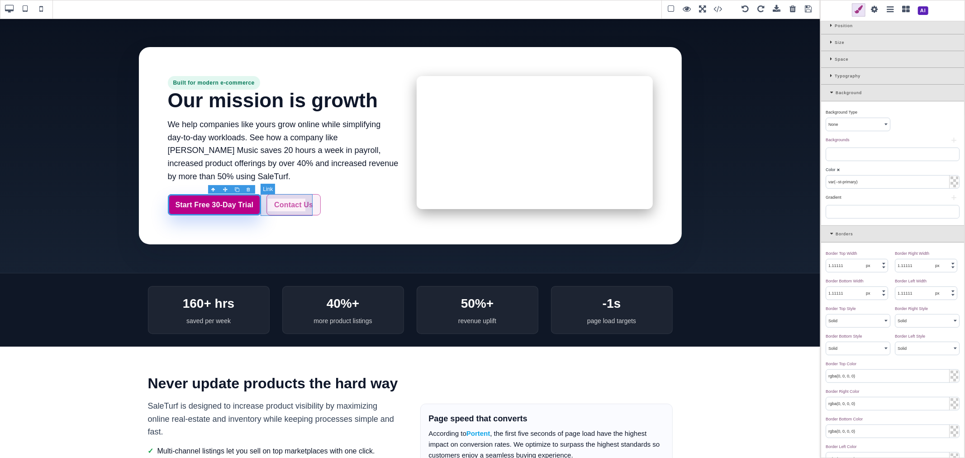
type input "rgb(217, 70, 239)"
type input "rgb(179, 80, 183)"
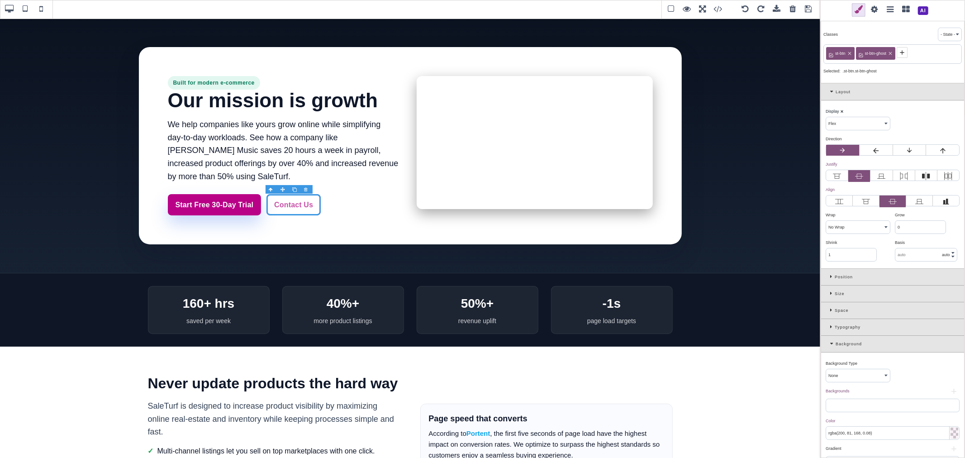
click at [829, 324] on div "Typography" at bounding box center [892, 327] width 143 height 17
click at [864, 365] on input "rgb(179, 80, 183)" at bounding box center [892, 358] width 133 height 13
paste input "var(--st-primary"
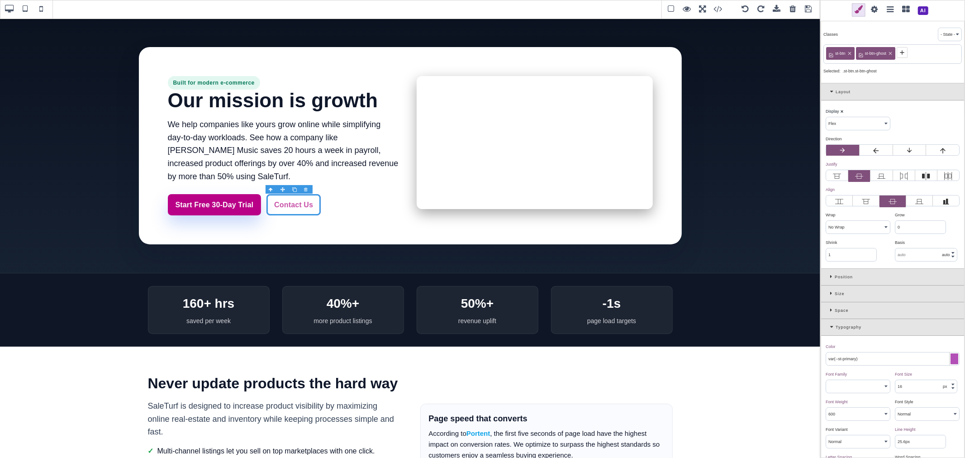
type input "var(--st-primary)"
click at [866, 351] on div "Color ⨯" at bounding box center [892, 346] width 132 height 8
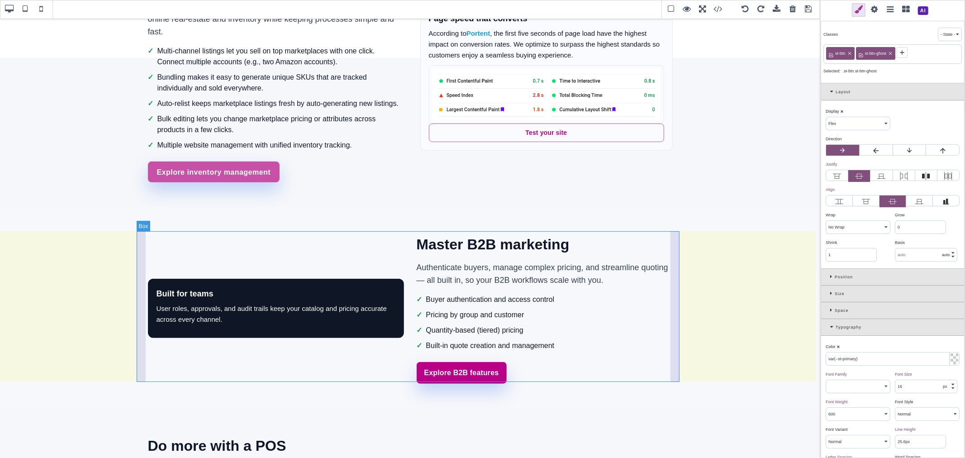
scroll to position [402, 0]
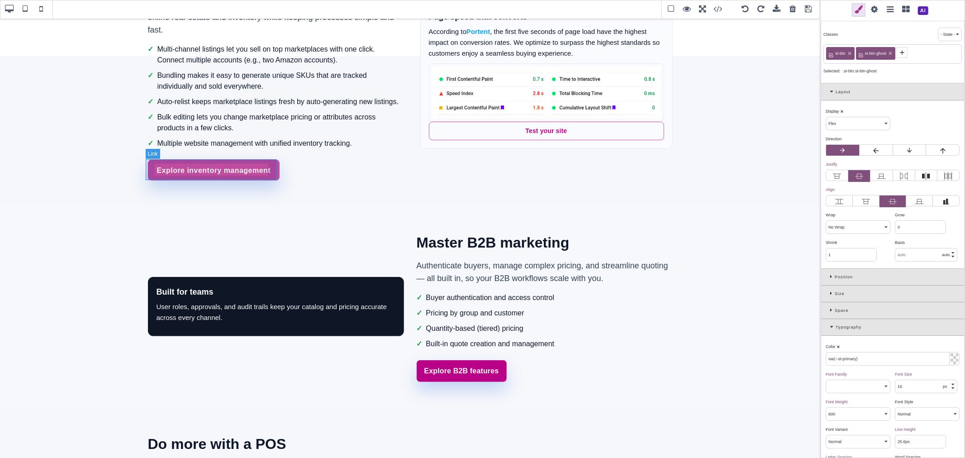
click at [271, 175] on link "Explore inventory management" at bounding box center [214, 170] width 132 height 21
select select "wrap"
type input "rgb(255, 255, 255)"
select select "700"
type input "0.48"
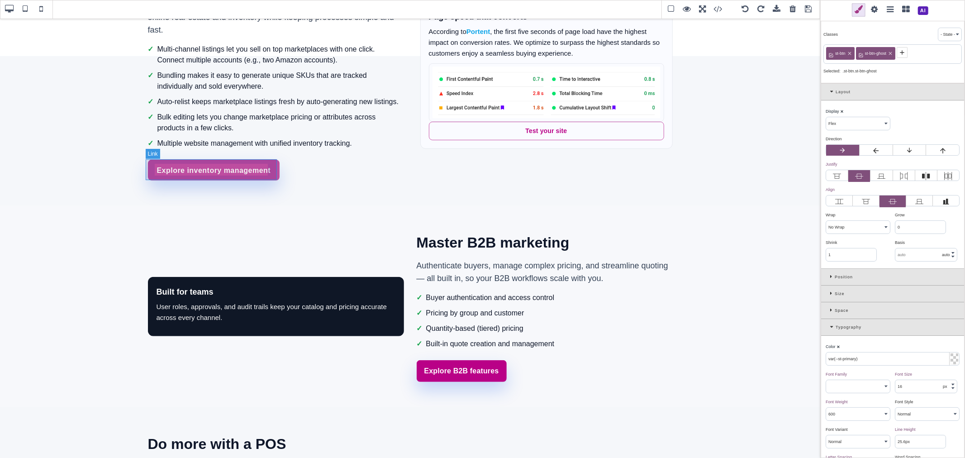
select select
type input "rgb(200, 81, 168)"
type input "0"
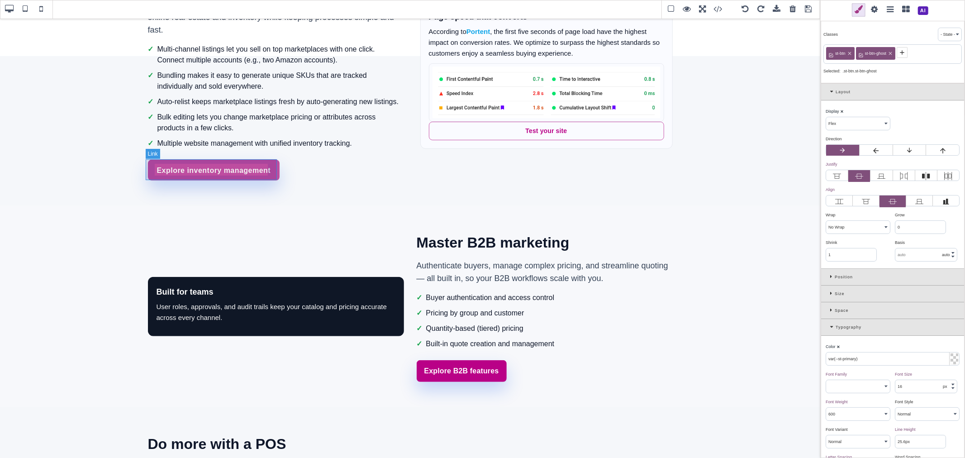
type input "0"
select select "none"
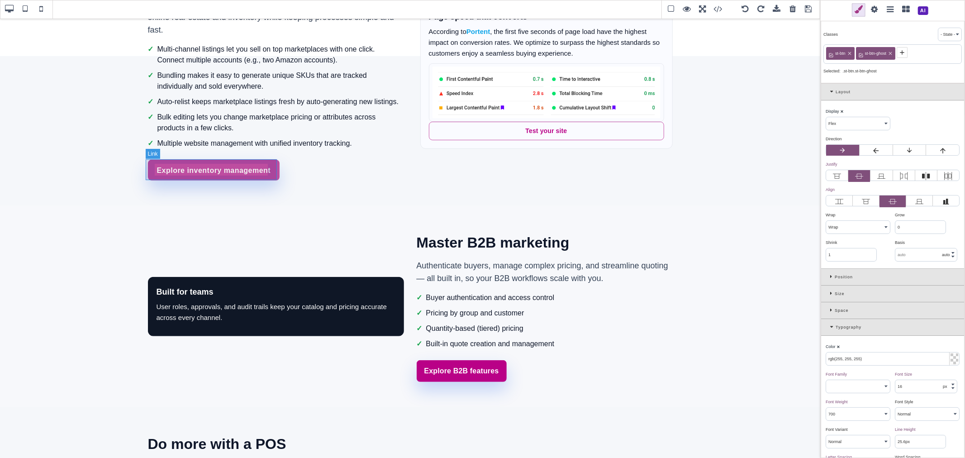
type input "rgb(255, 255, 255)"
type input "2.22222"
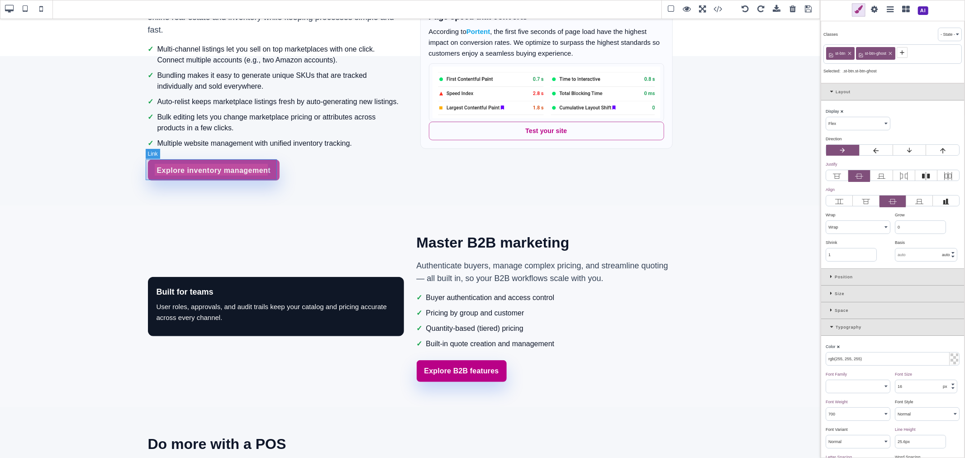
select select "px"
type input "rgb(59, 151, 227)"
type input "-3.00347"
click at [835, 328] on icon at bounding box center [832, 326] width 5 height 5
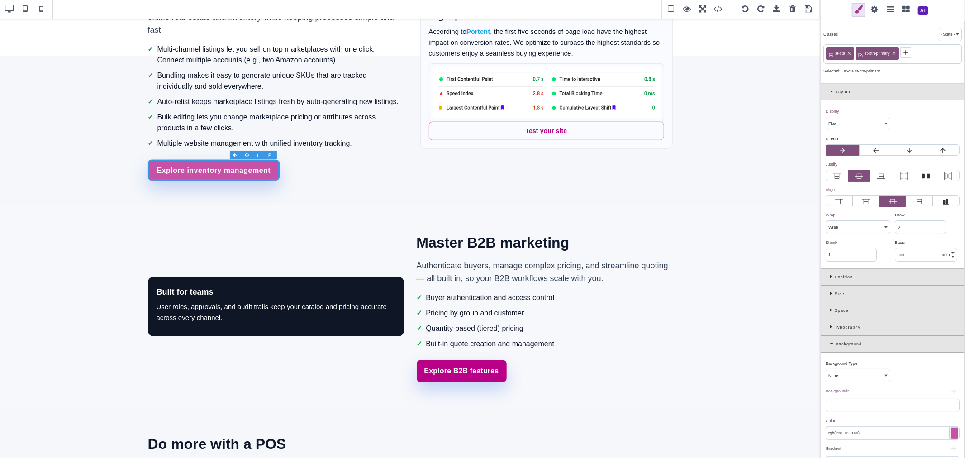
click at [865, 429] on input "rgb(200, 81, 168)" at bounding box center [892, 433] width 133 height 13
paste input "var(--st-primary"
type input "var(--st-primary)"
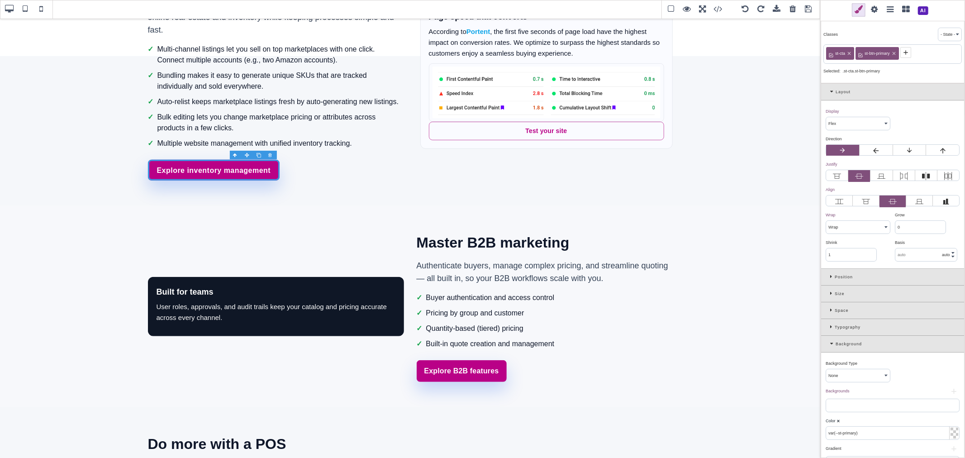
click at [866, 422] on div "Color ⨯" at bounding box center [892, 421] width 132 height 8
click at [498, 372] on link "Explore B2B features" at bounding box center [462, 371] width 90 height 22
select select "nowrap"
type input "1.11111"
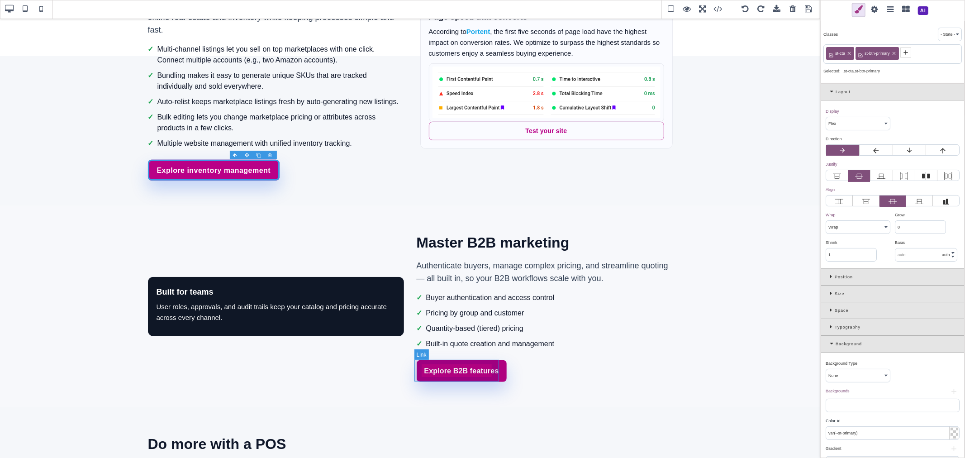
type input "1.11111"
select select "solid"
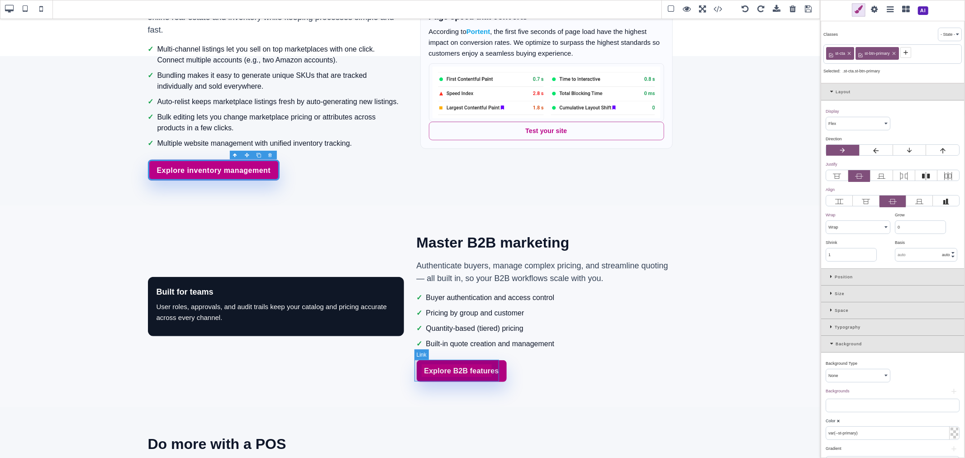
select select "solid"
type input "rgba(0, 0, 0, 0)"
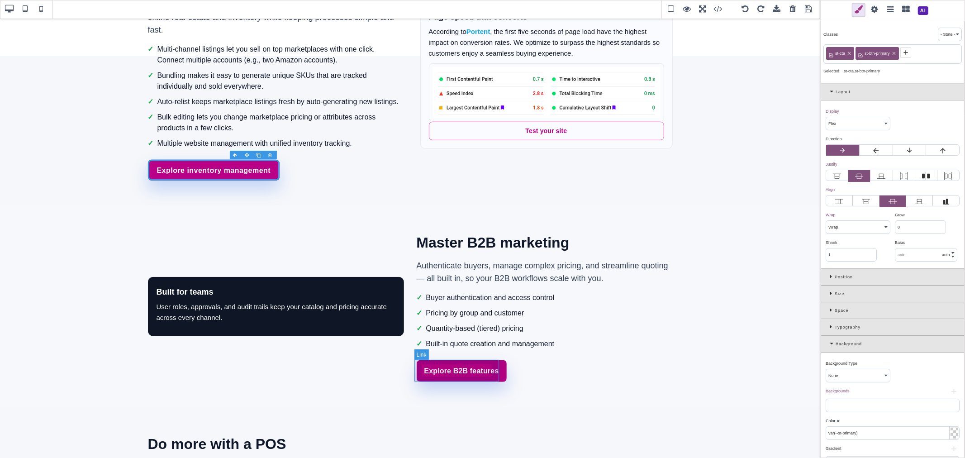
select select "medium"
type input "rgb(255, 255, 255)"
type input "0"
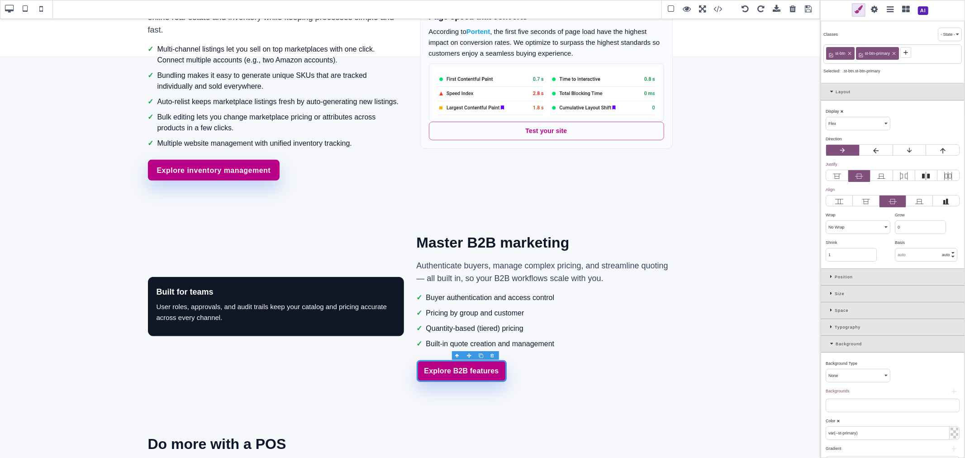
click at [875, 437] on input "var(--st-primary)" at bounding box center [892, 433] width 133 height 13
click at [862, 433] on input "var(--st-primary)" at bounding box center [892, 433] width 133 height 13
click at [873, 433] on input "var(--st-primary)" at bounding box center [892, 433] width 133 height 13
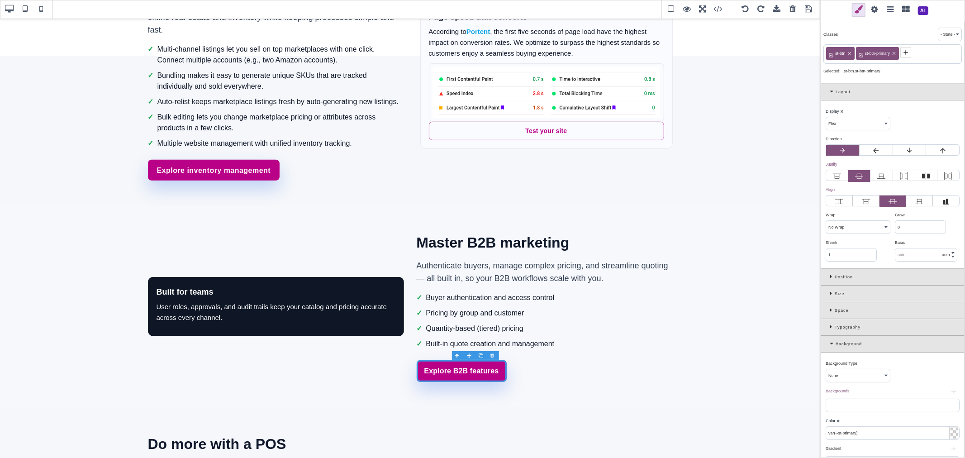
click at [873, 433] on input "var(--st-primary)" at bounding box center [892, 433] width 133 height 13
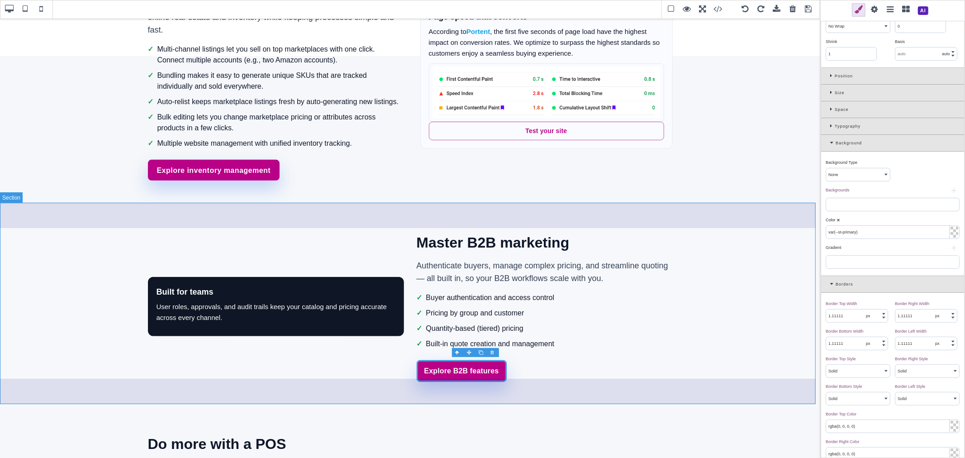
scroll to position [603, 0]
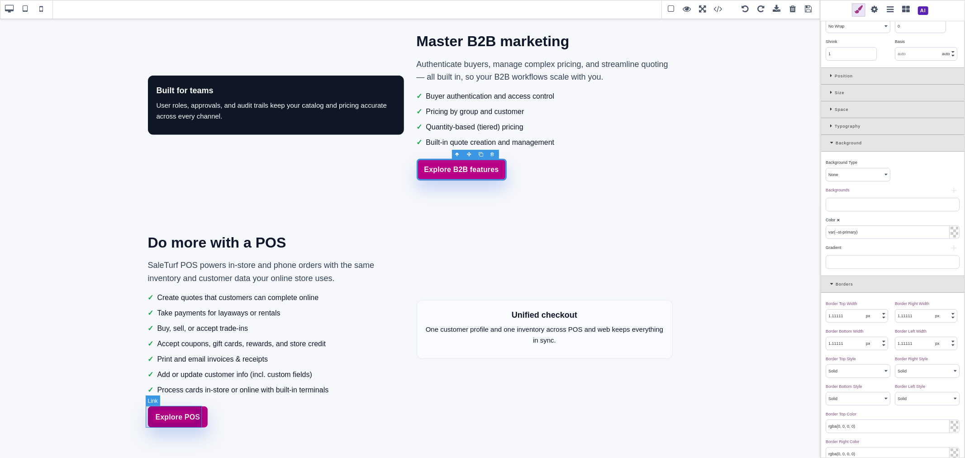
click at [201, 414] on link "Explore POS" at bounding box center [178, 417] width 60 height 22
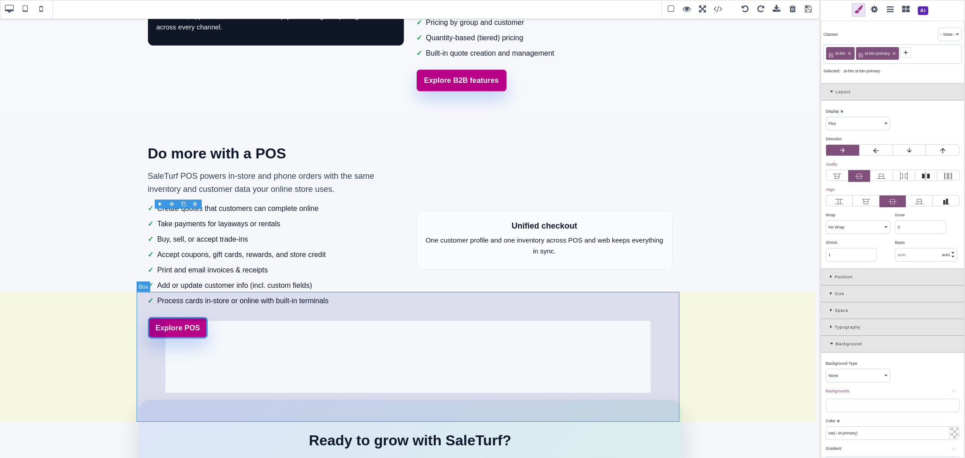
scroll to position [801, 0]
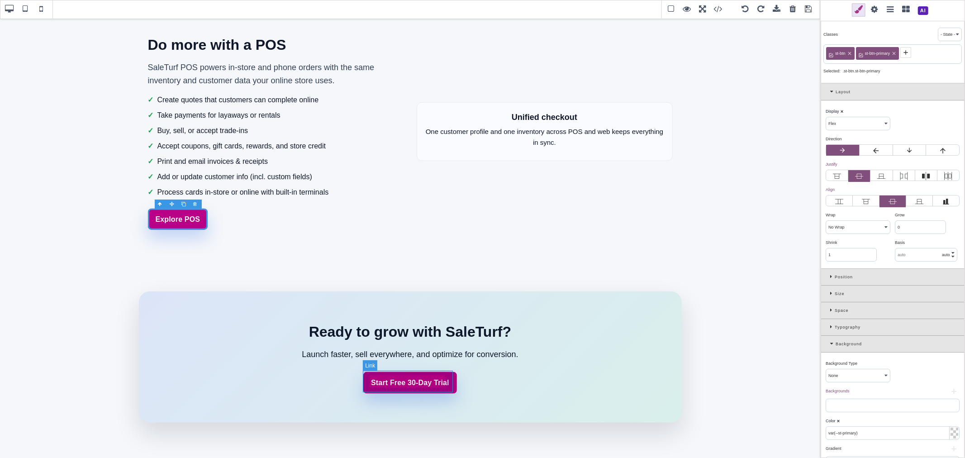
click at [450, 385] on link "Start Free 30-Day Trial" at bounding box center [410, 383] width 94 height 22
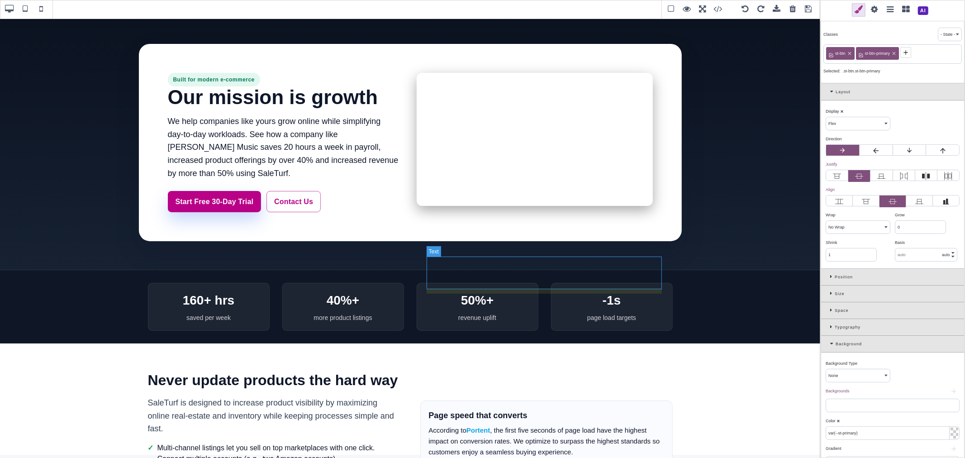
scroll to position [0, 0]
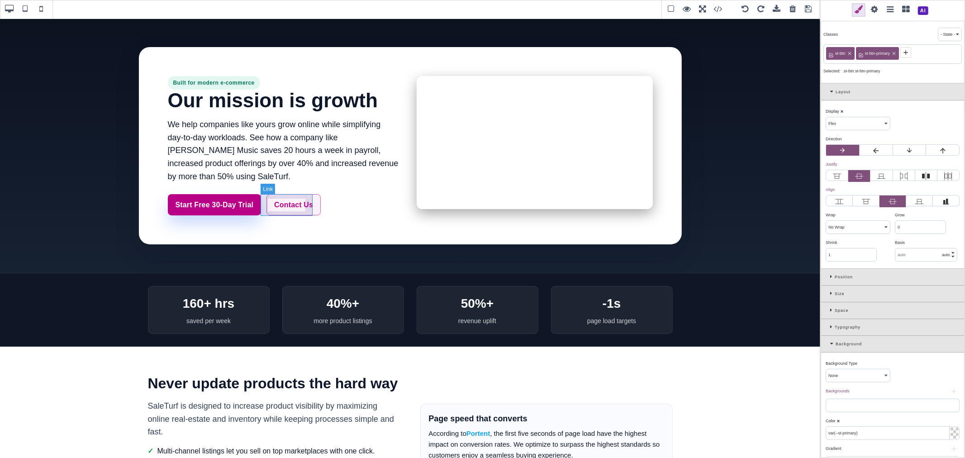
click at [310, 214] on link "Contact Us" at bounding box center [293, 205] width 54 height 22
type input "rgba(200, 81, 168, 0.08)"
type input "rgb(217, 70, 239)"
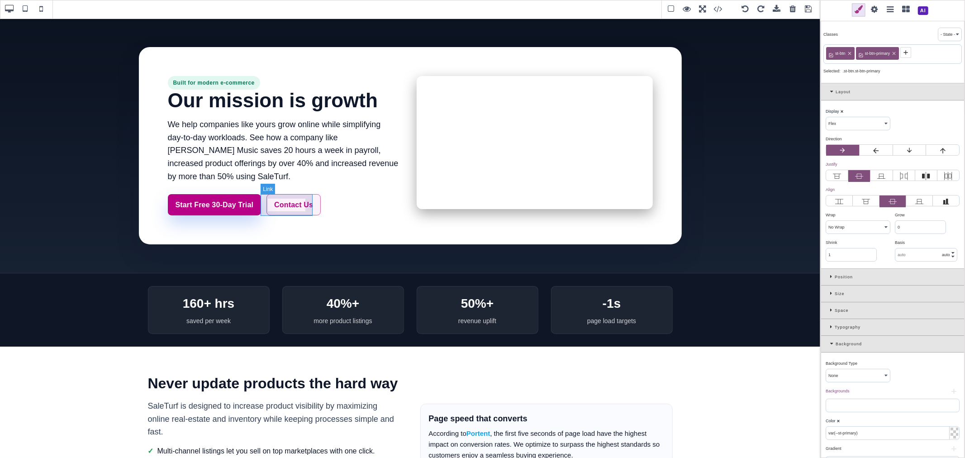
type input "rgb(217, 70, 239)"
click at [829, 346] on div "Background" at bounding box center [892, 344] width 143 height 17
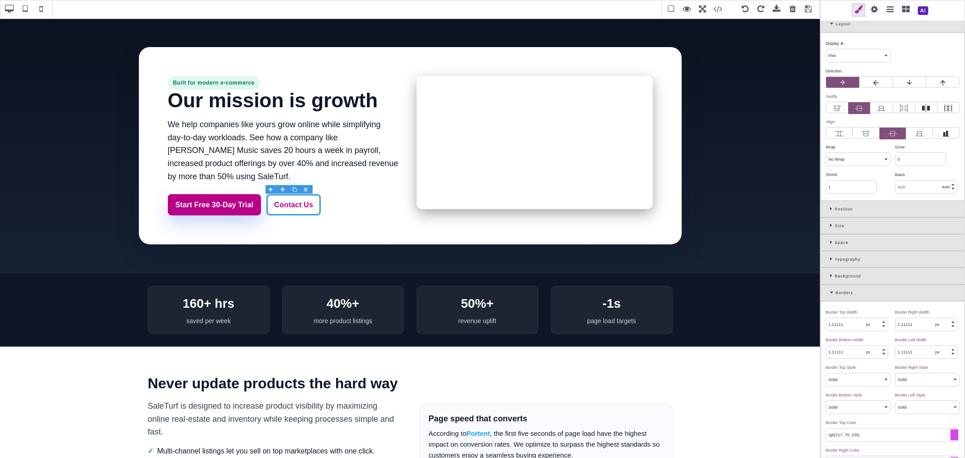
scroll to position [100, 0]
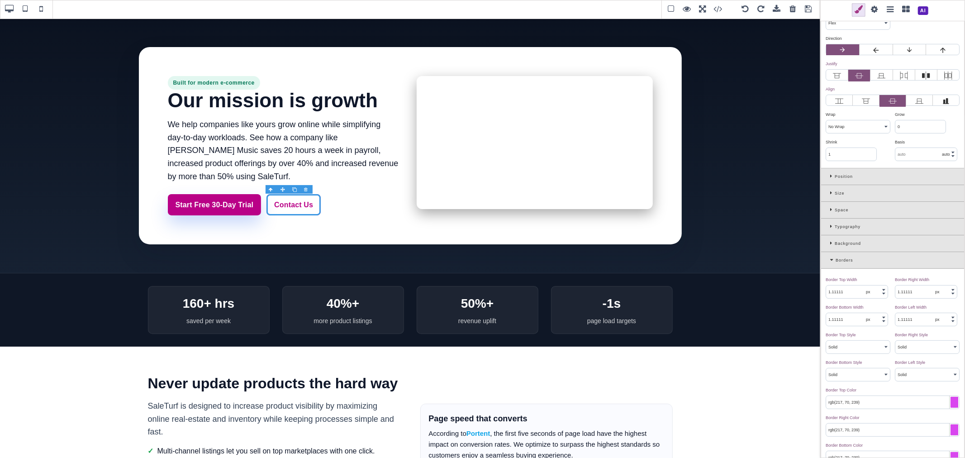
click at [875, 400] on input "rgb(217, 70, 239)" at bounding box center [892, 402] width 133 height 13
paste input "var(--st-primary"
type input "var(--st-primary)"
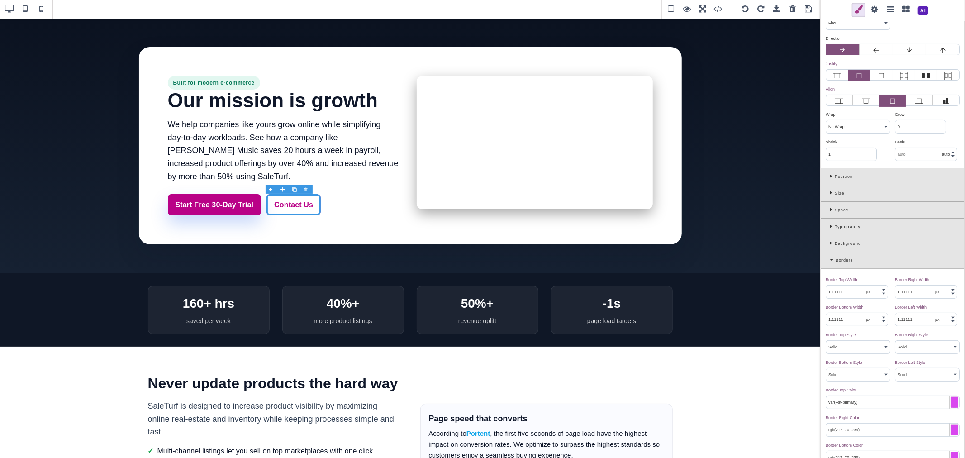
click at [878, 428] on input "rgb(217, 70, 239)" at bounding box center [892, 429] width 133 height 13
paste input "var(--st-primary"
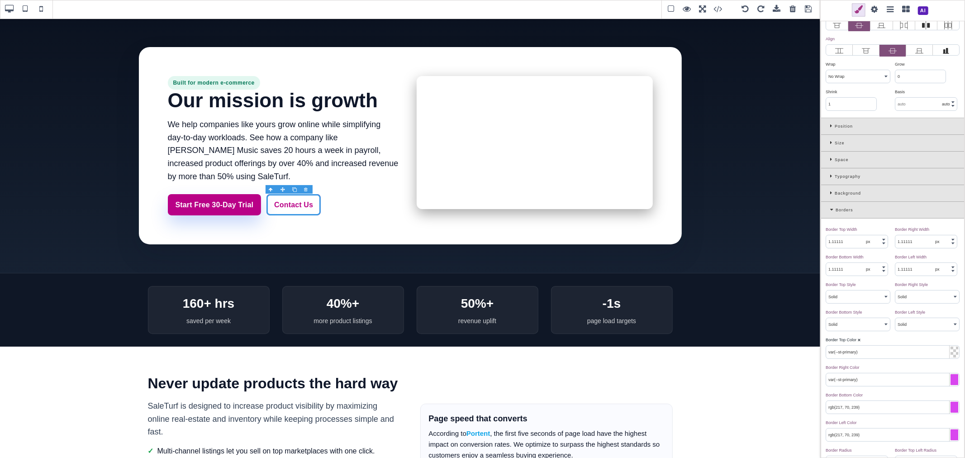
type input "var(--st-primary)"
click at [875, 413] on input "rgb(217, 70, 239)" at bounding box center [892, 407] width 133 height 13
paste input "var(--st-primary"
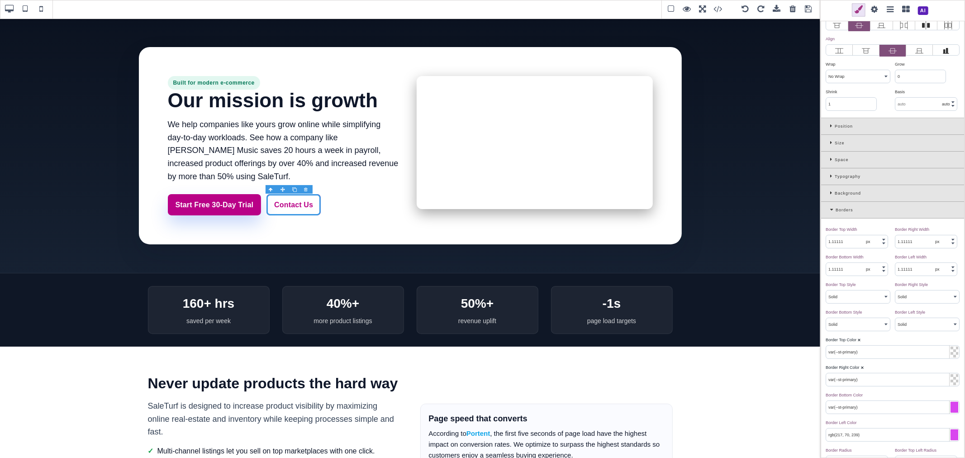
type input "var(--st-primary)"
click at [872, 435] on input "rgb(217, 70, 239)" at bounding box center [892, 434] width 133 height 13
paste input "var(--st-primary"
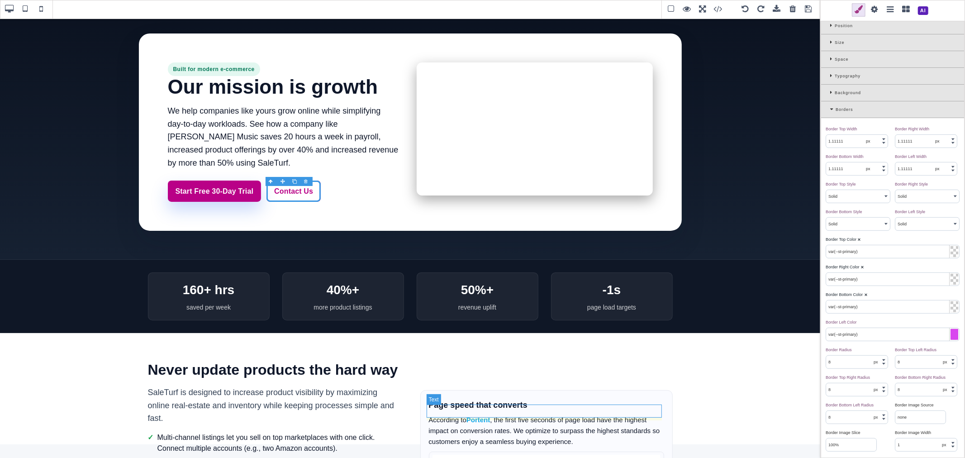
scroll to position [0, 0]
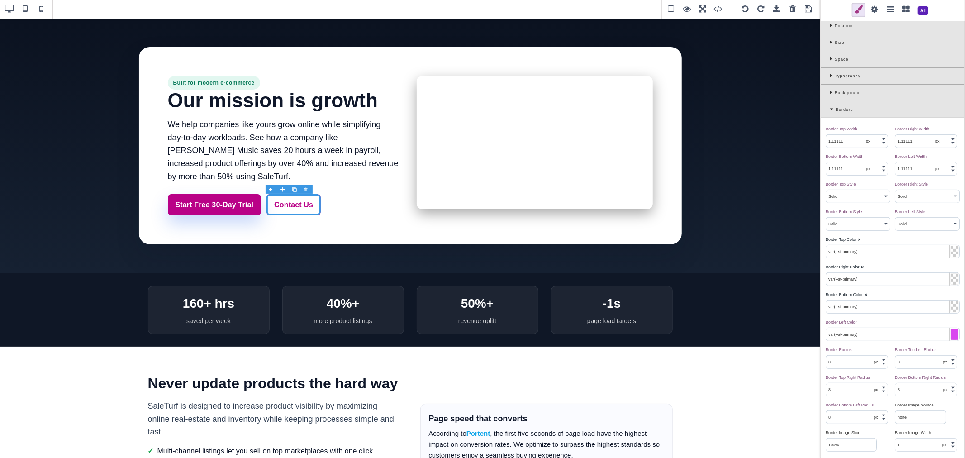
type input "var(--st-primary)"
click at [808, 10] on span at bounding box center [809, 10] width 14 height 14
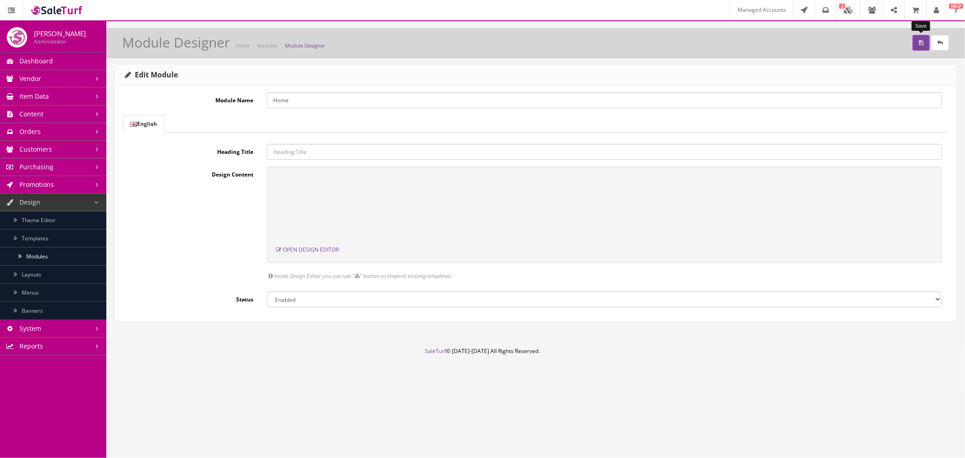
click at [915, 39] on button "submit" at bounding box center [921, 43] width 17 height 16
